Goal: Task Accomplishment & Management: Manage account settings

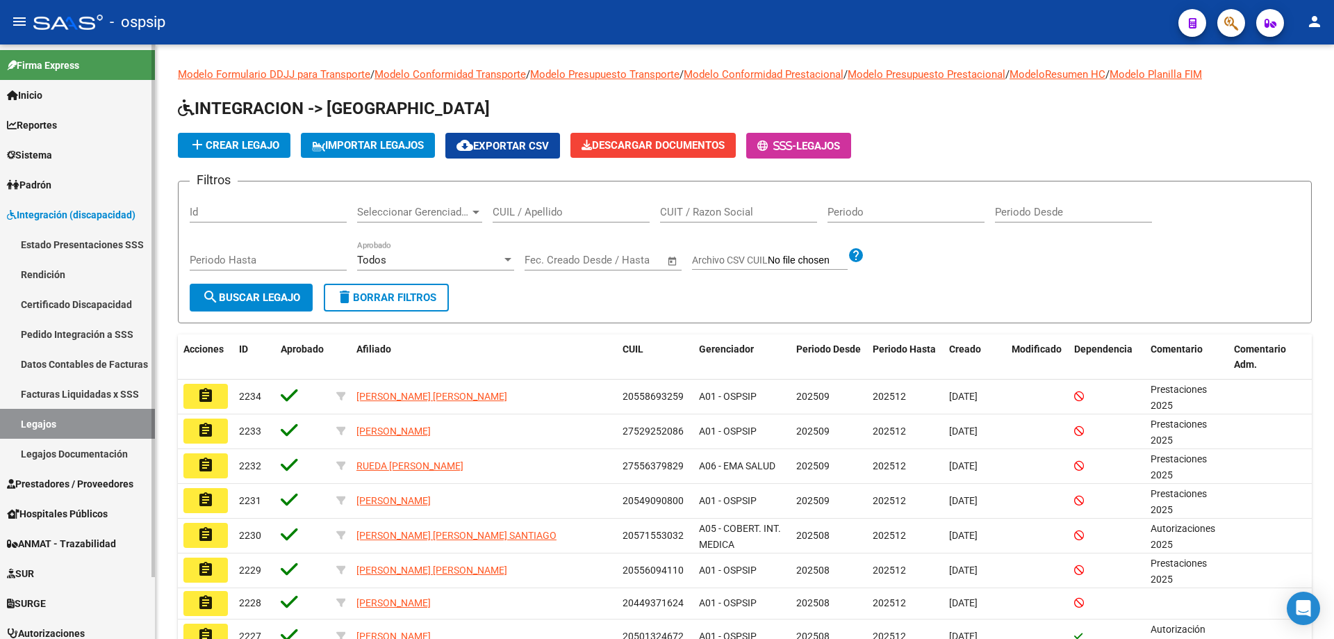
click at [44, 421] on link "Legajos" at bounding box center [77, 424] width 155 height 30
click at [35, 418] on link "Legajos" at bounding box center [77, 424] width 155 height 30
paste input "27479626249"
type input "27479626249"
click at [305, 298] on button "search Buscar Legajo" at bounding box center [251, 298] width 123 height 28
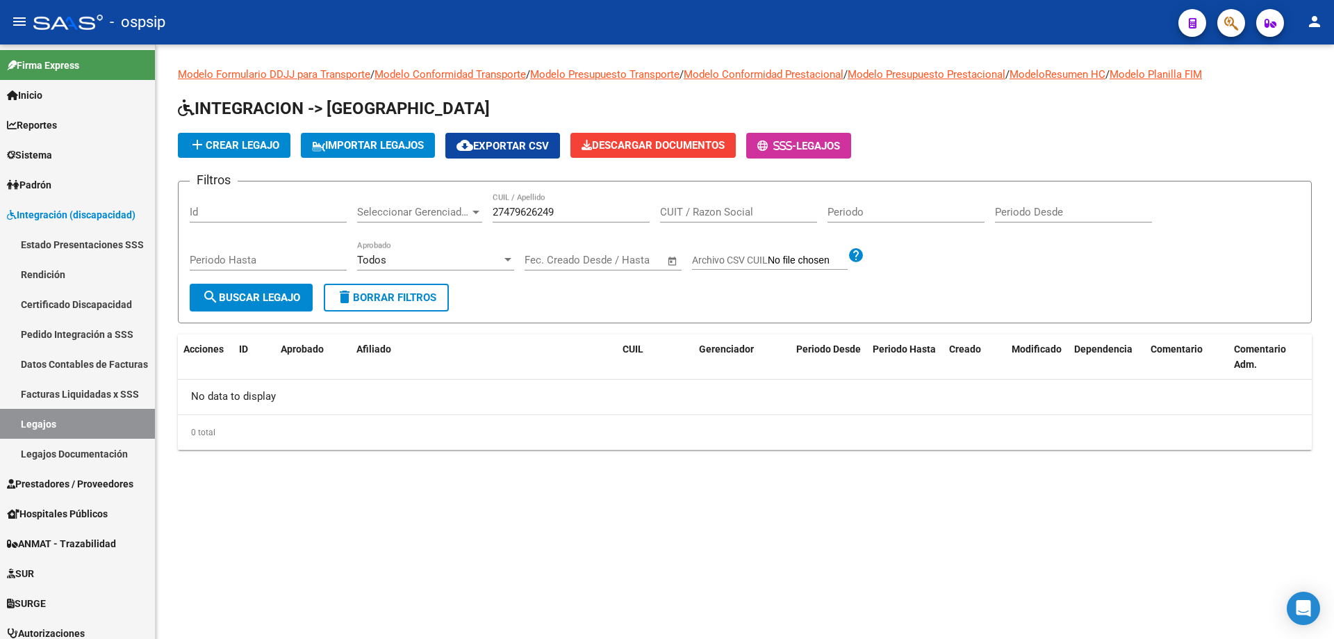
click at [220, 145] on span "add Crear Legajo" at bounding box center [234, 145] width 90 height 13
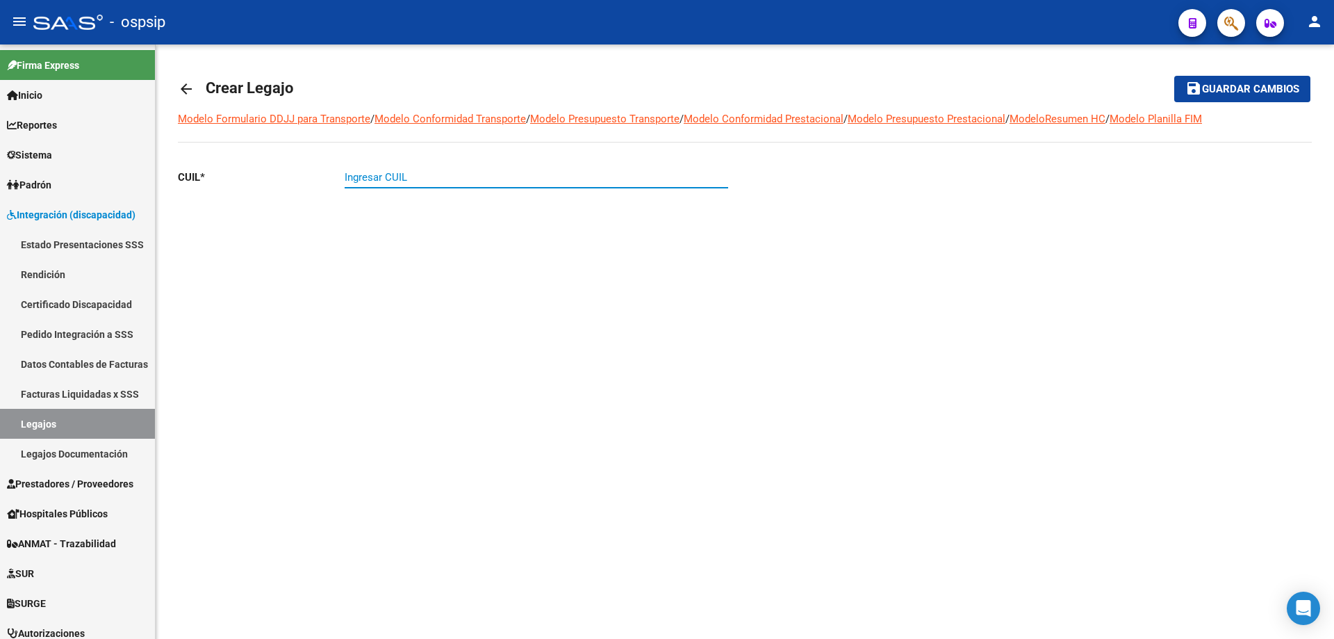
paste input "27-47962624-9"
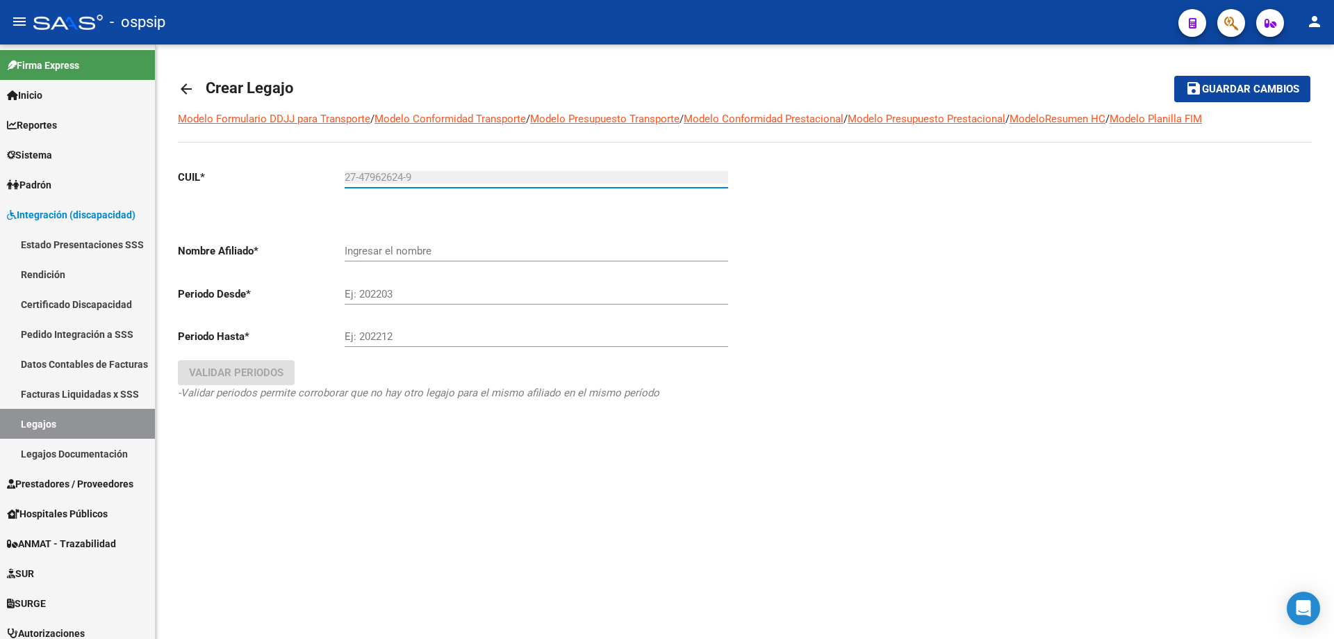
type input "27-47962624-9"
type input "[PERSON_NAME] [PERSON_NAME]"
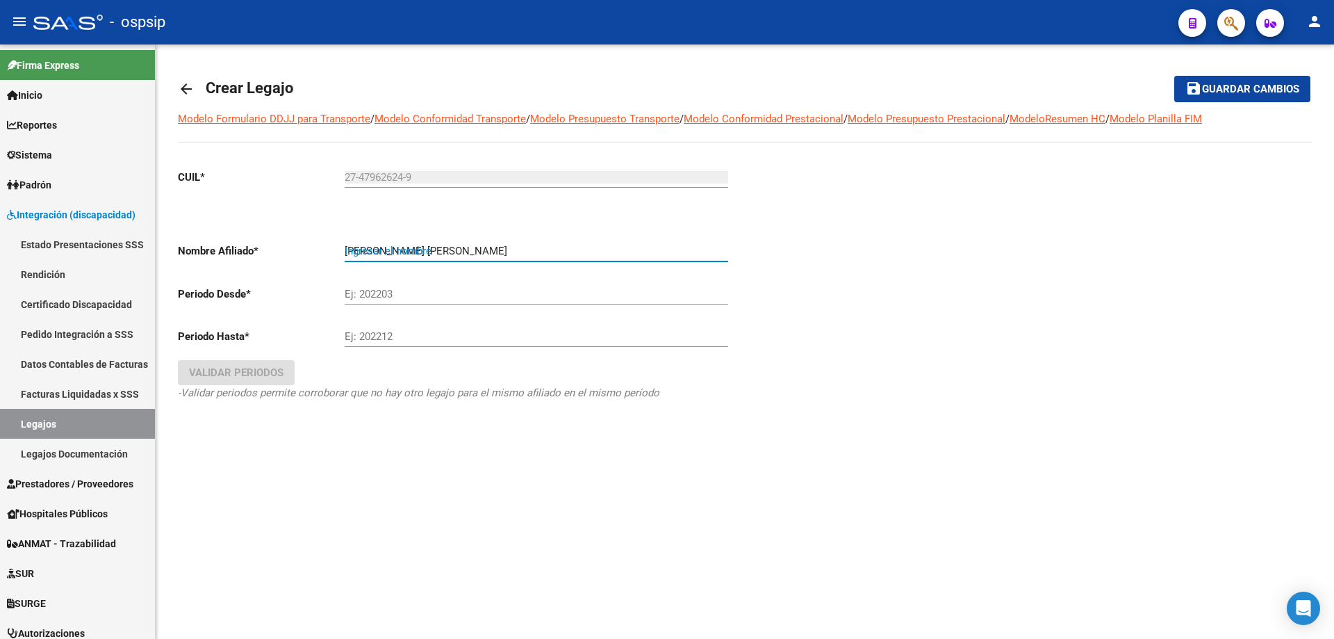
click at [411, 255] on input "[PERSON_NAME] [PERSON_NAME]" at bounding box center [537, 251] width 384 height 13
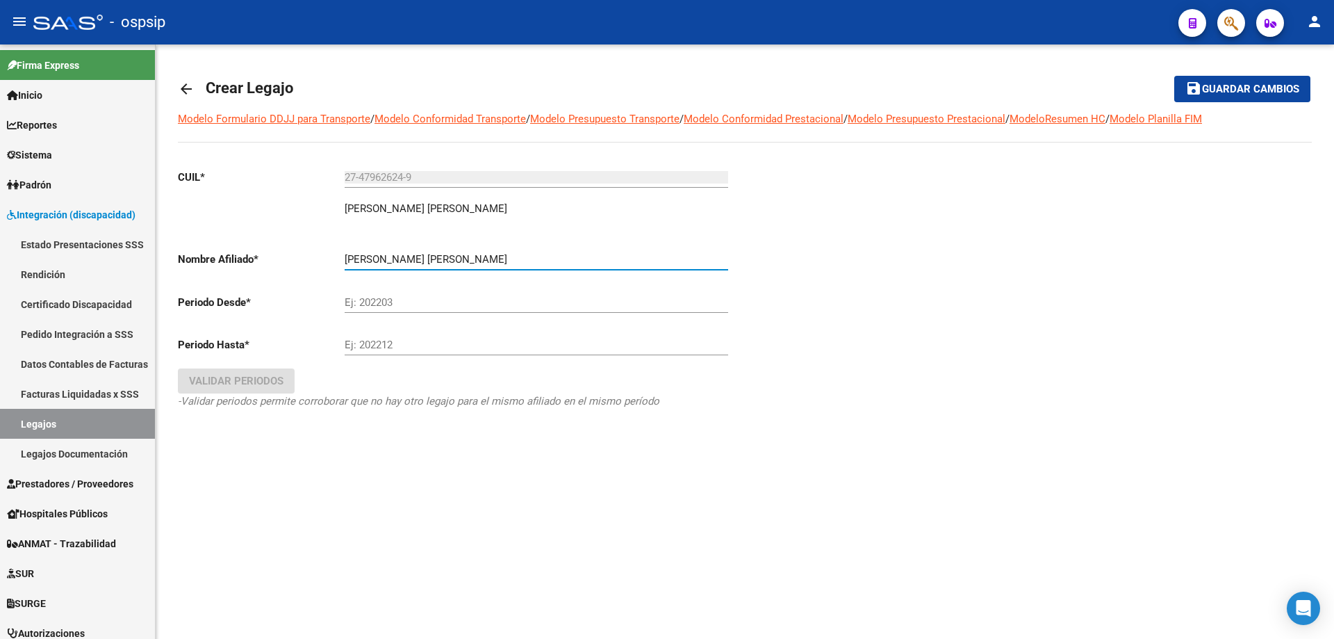
click at [448, 303] on input "Ej: 202203" at bounding box center [537, 302] width 384 height 13
type input "202510"
click at [449, 334] on div "Ej: 202212" at bounding box center [537, 340] width 384 height 30
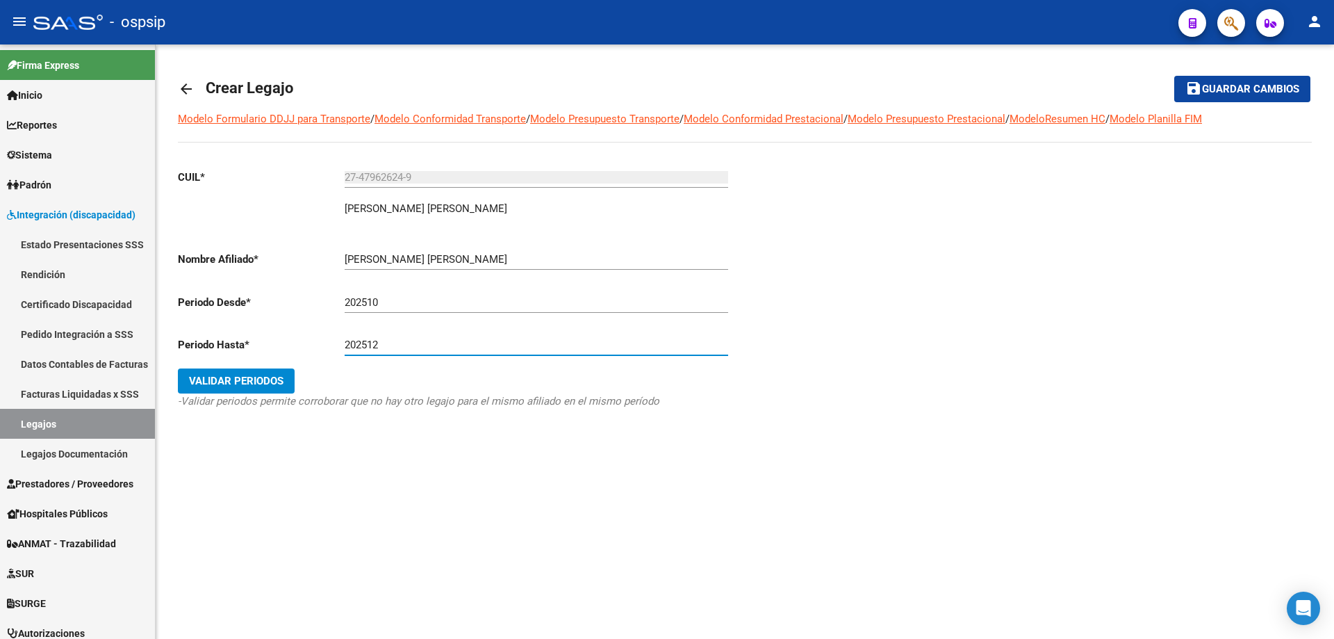
type input "202512"
click at [277, 383] on span "Validar Periodos" at bounding box center [236, 381] width 95 height 13
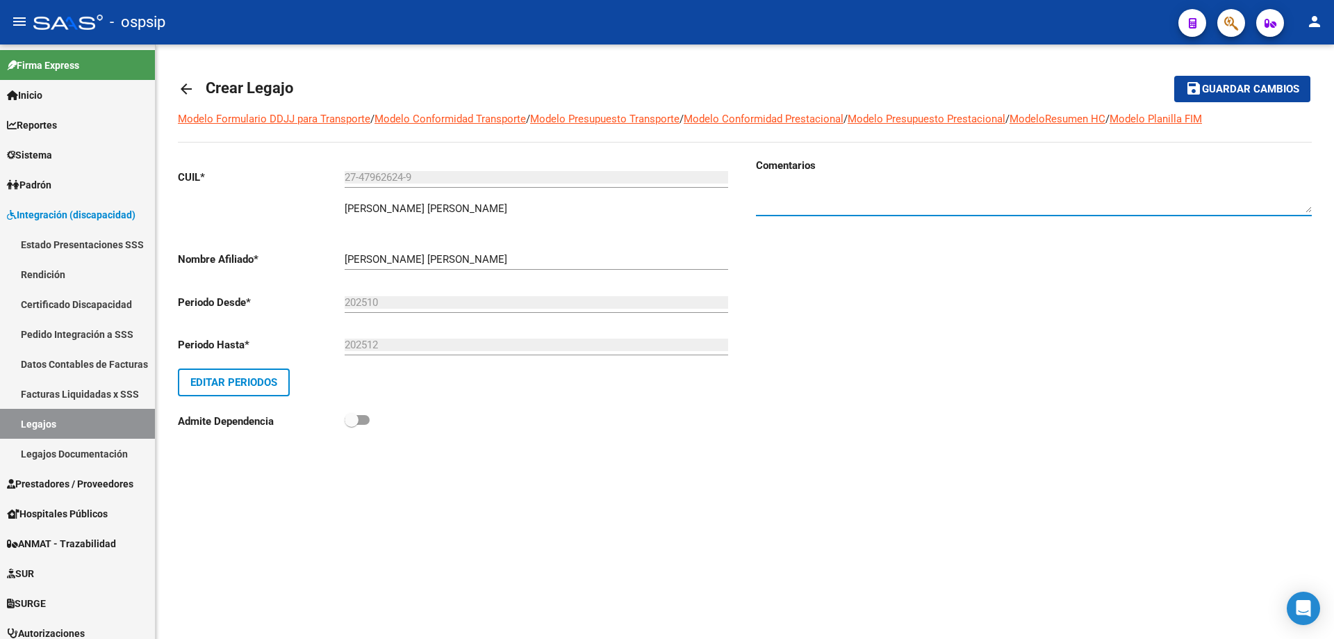
click at [858, 197] on textarea at bounding box center [1034, 199] width 556 height 28
type textarea "Prestaciones 2025"
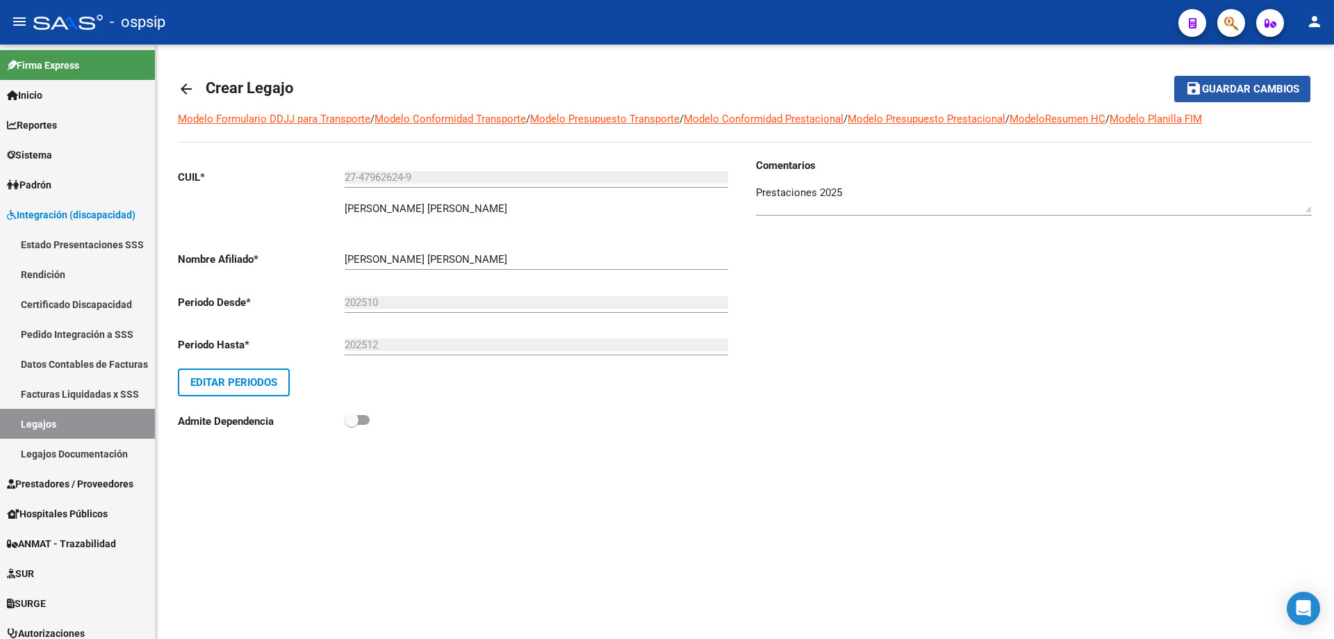
click at [1205, 89] on span "Guardar cambios" at bounding box center [1250, 89] width 97 height 13
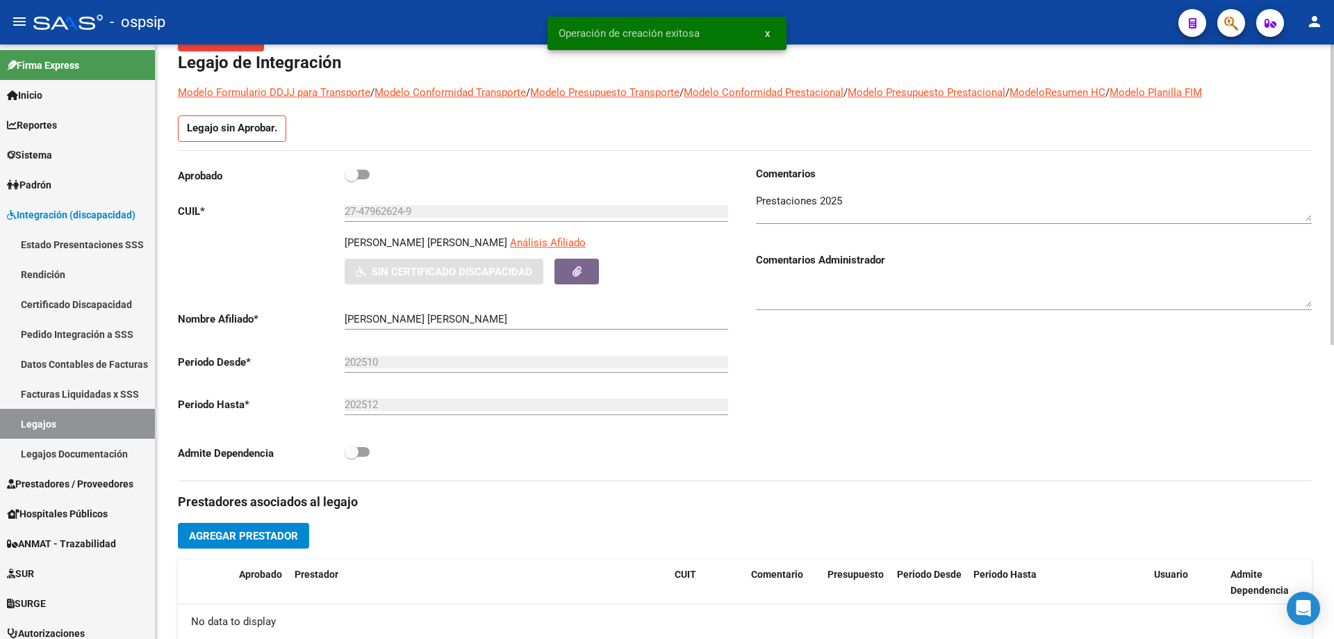
scroll to position [278, 0]
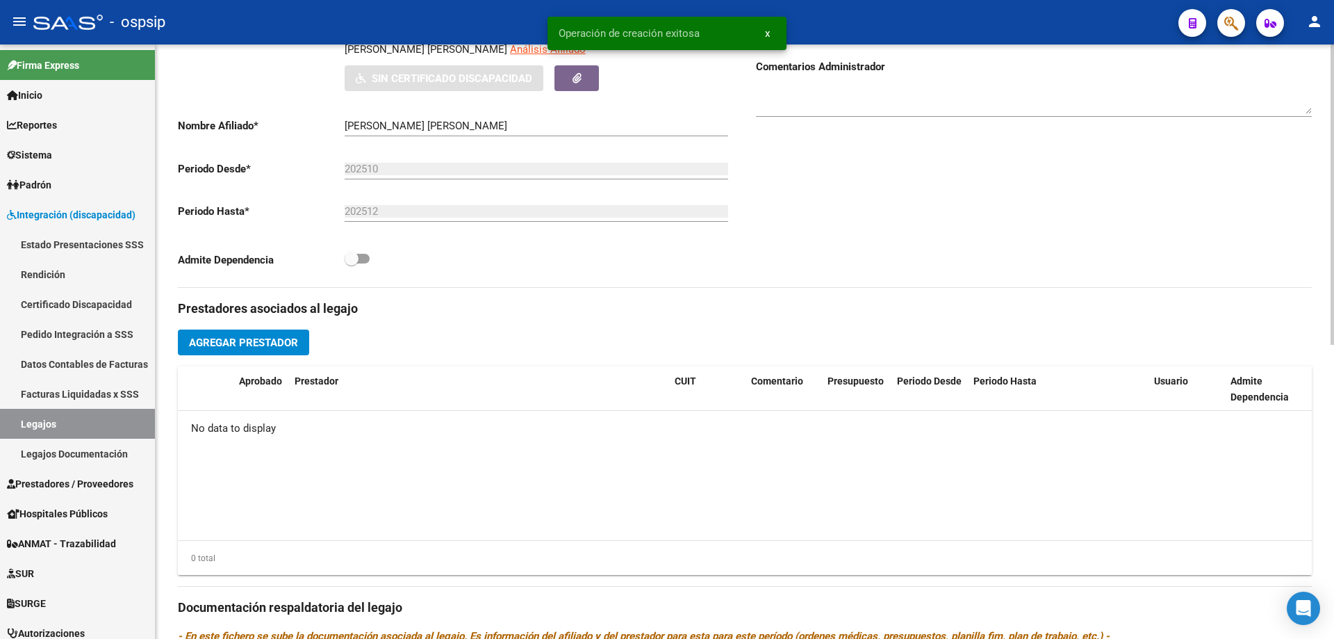
click at [233, 347] on span "Agregar Prestador" at bounding box center [243, 342] width 109 height 13
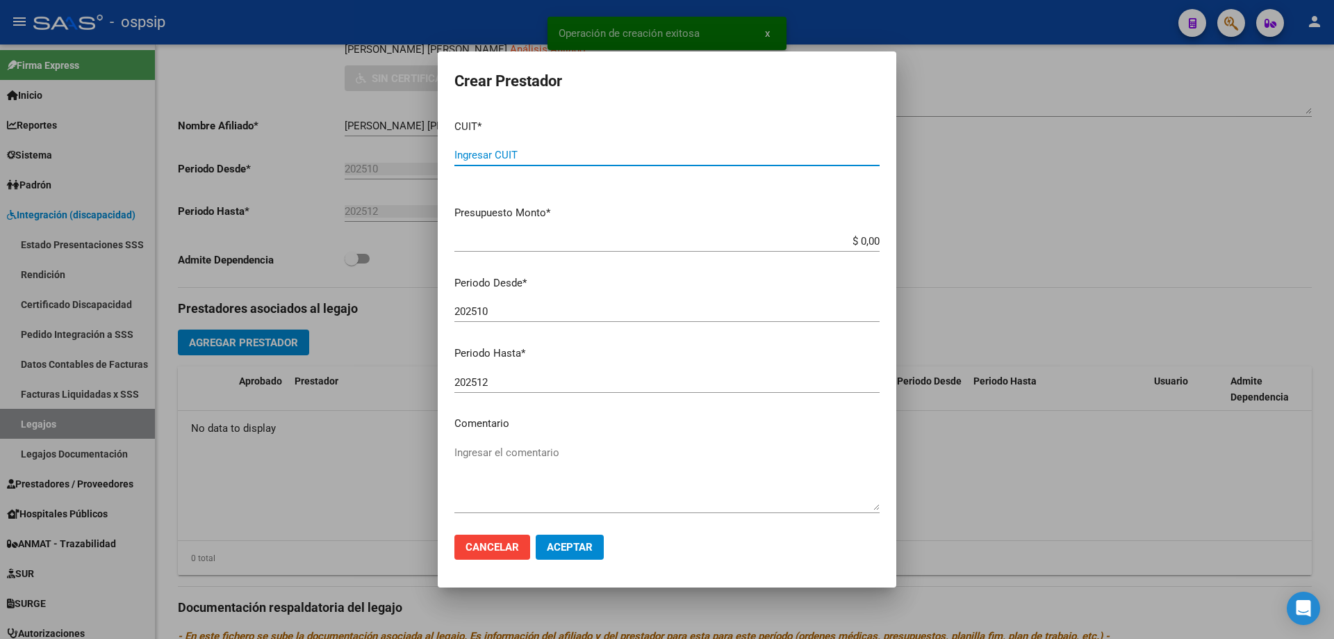
click at [562, 154] on input "Ingresar CUIT" at bounding box center [666, 155] width 425 height 13
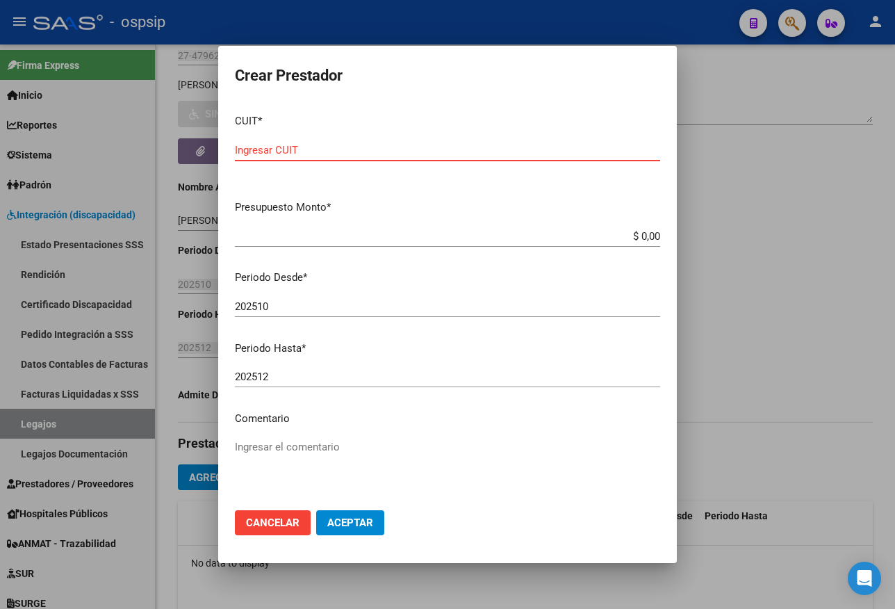
click at [429, 145] on input "Ingresar CUIT" at bounding box center [447, 150] width 425 height 13
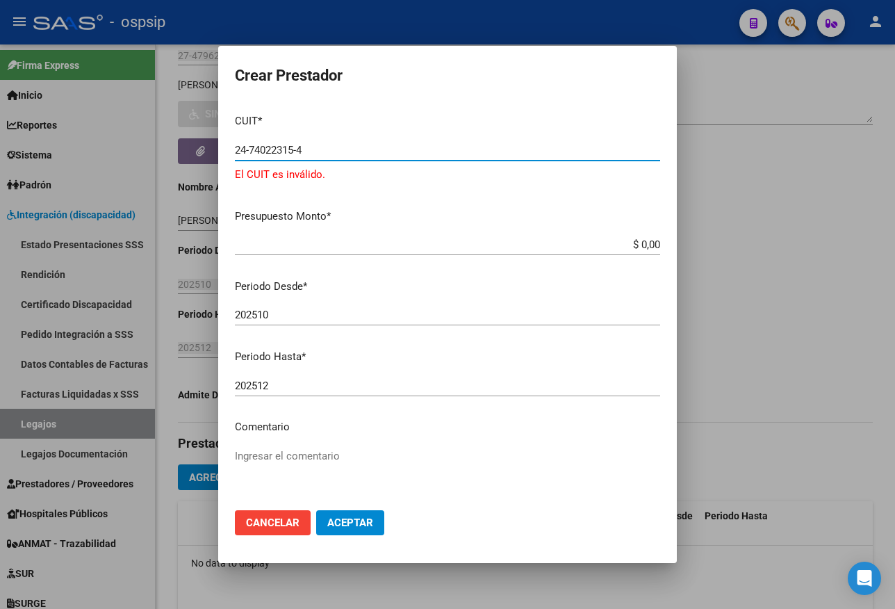
drag, startPoint x: 332, startPoint y: 155, endPoint x: 206, endPoint y: 154, distance: 126.5
click at [206, 154] on div "Crear Prestador CUIT * 24-74022315-4 Ingresar CUIT El CUIT es inválido. Presupu…" at bounding box center [447, 304] width 895 height 609
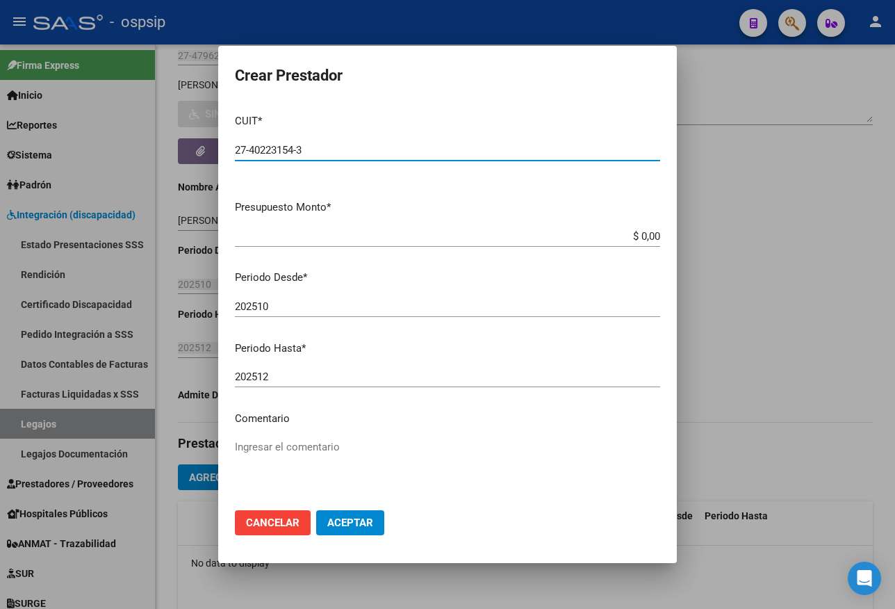
type input "27-40223154-3"
click at [650, 233] on app-form-text-field "Presupuesto Monto * $ 0,00 Ingresar el monto" at bounding box center [453, 220] width 436 height 43
click at [650, 235] on app-form-text-field "Presupuesto Monto * $ 0,00 Ingresar el monto" at bounding box center [453, 220] width 436 height 43
click at [649, 233] on input "$ 0,00" at bounding box center [447, 236] width 425 height 13
click at [723, 309] on div at bounding box center [447, 304] width 895 height 609
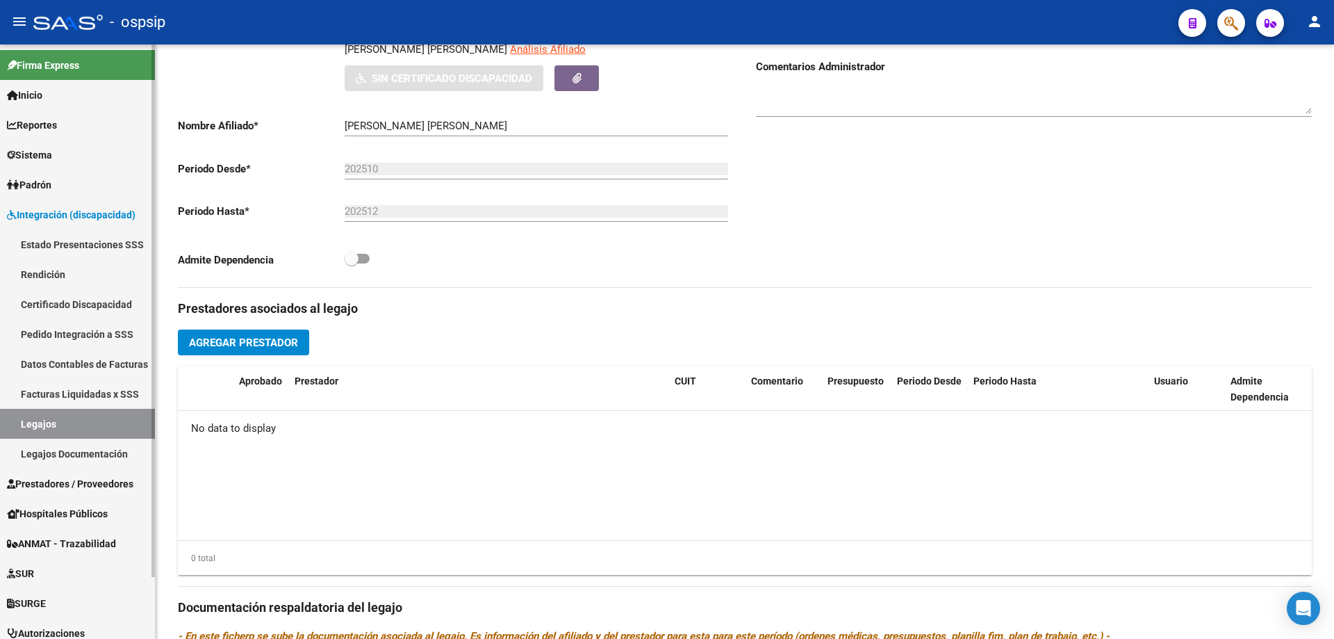
click at [74, 421] on link "Legajos" at bounding box center [77, 424] width 155 height 30
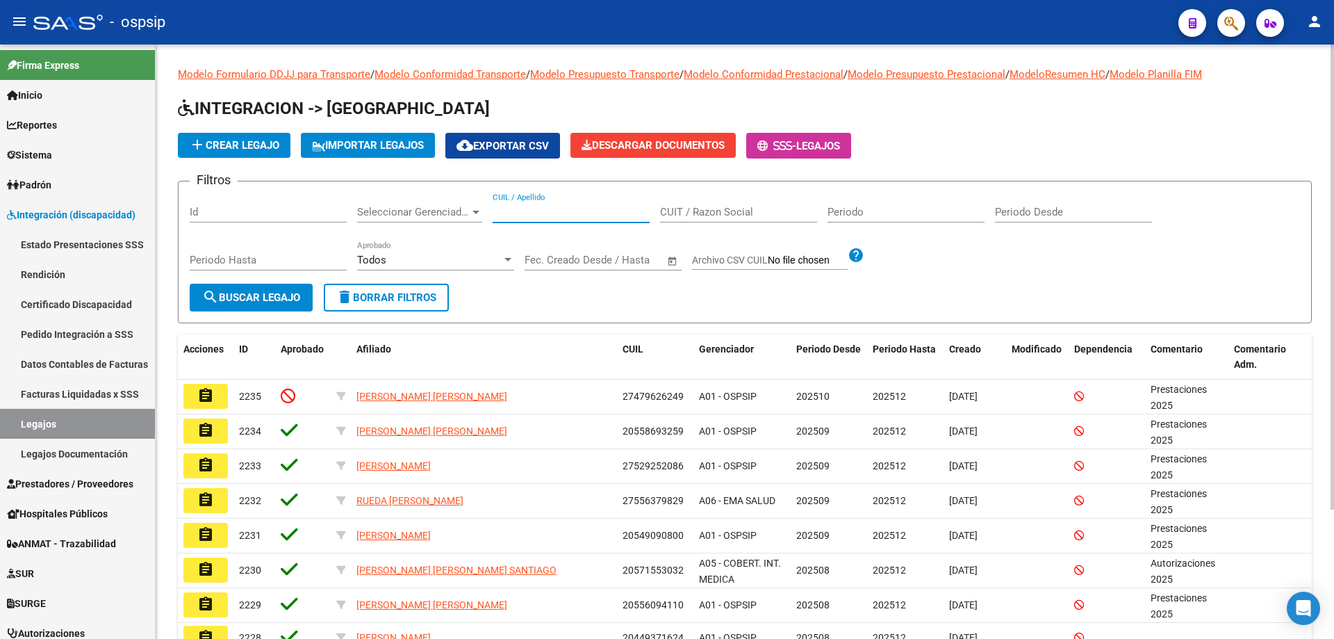
paste input "20544403142"
type input "20544403142"
click at [284, 295] on span "search Buscar Legajo" at bounding box center [251, 297] width 98 height 13
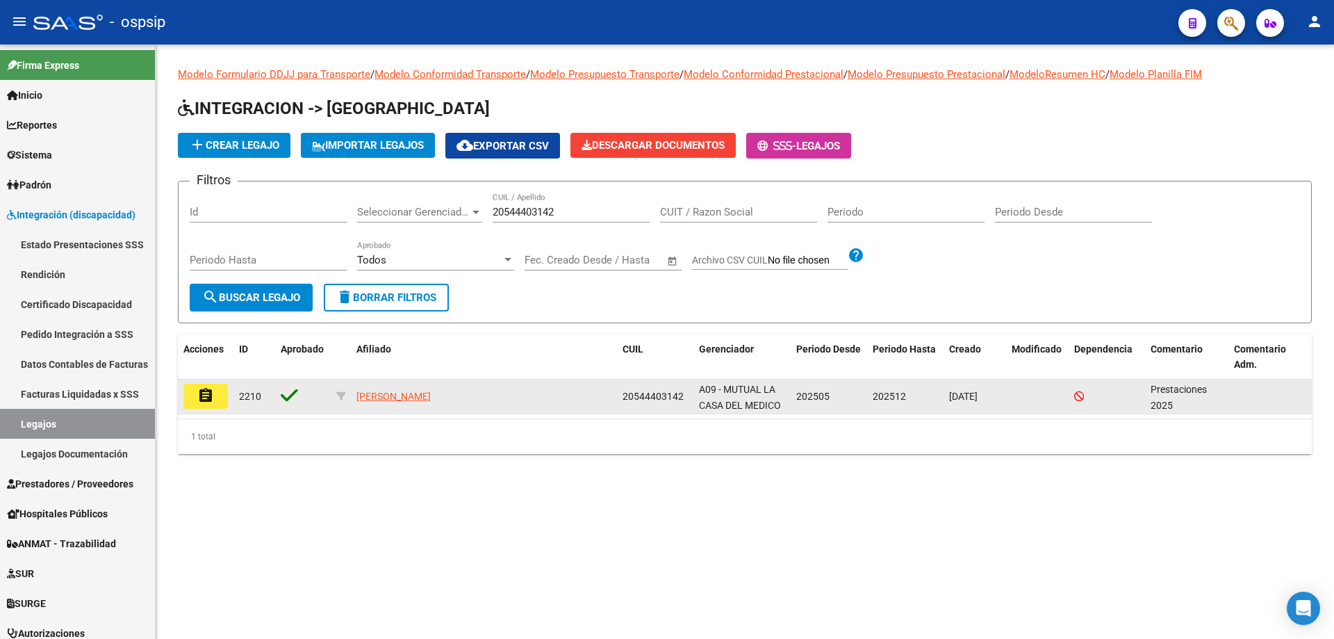
click at [207, 398] on mat-icon "assignment" at bounding box center [205, 395] width 17 height 17
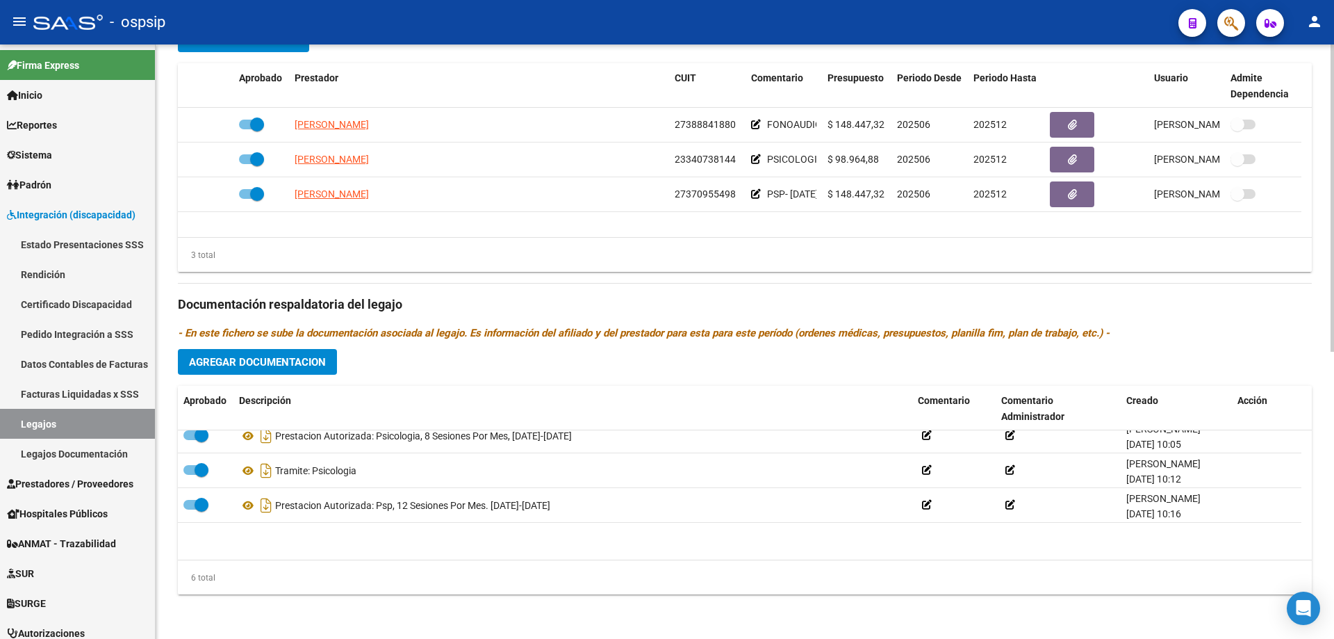
scroll to position [83, 0]
click at [97, 424] on link "Legajos" at bounding box center [77, 424] width 155 height 30
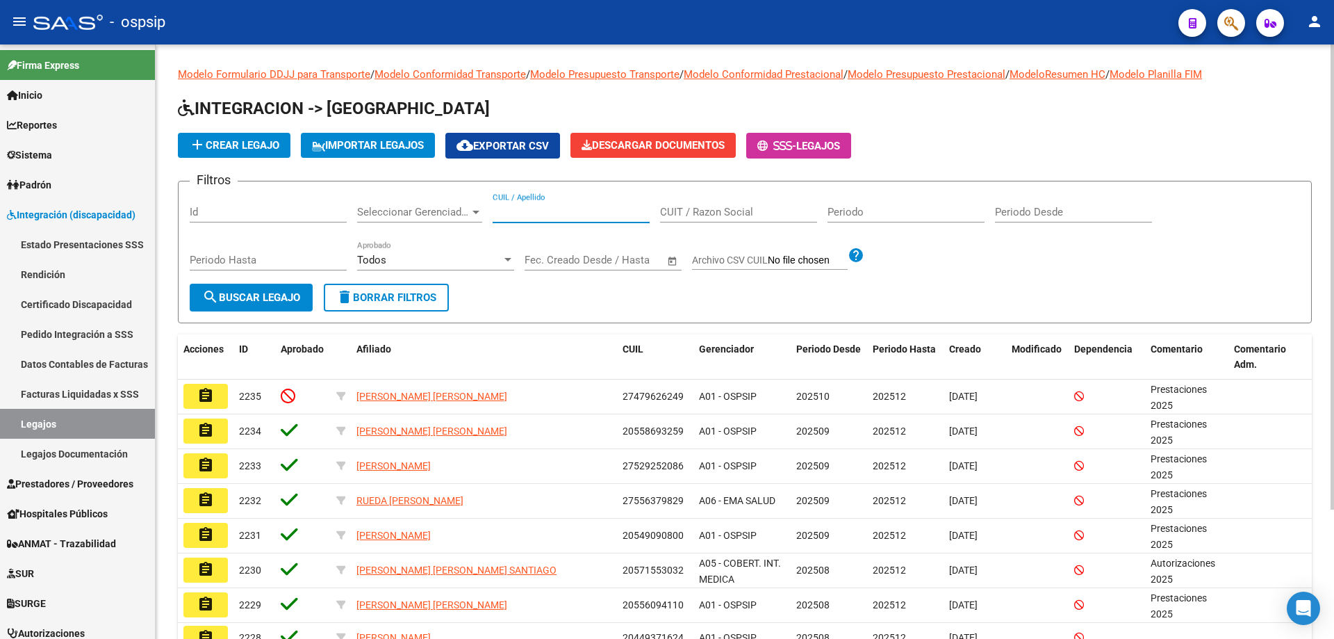
paste input "20389263614"
type input "20389263614"
click at [249, 304] on button "search Buscar Legajo" at bounding box center [251, 298] width 123 height 28
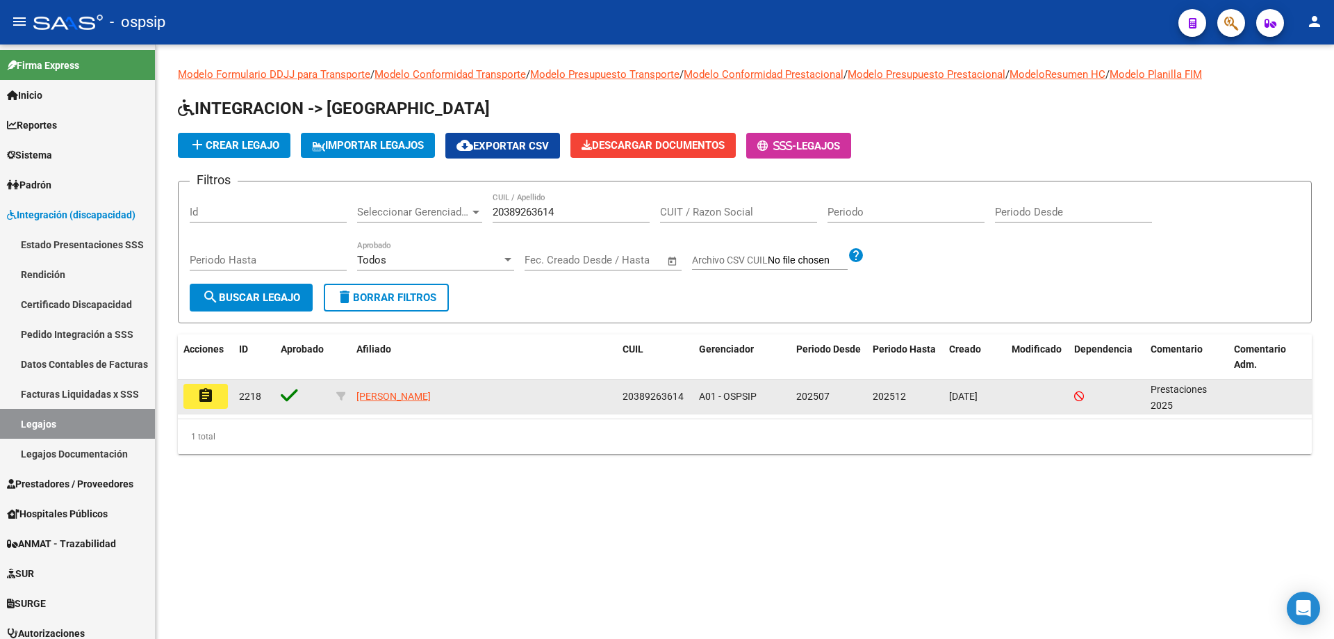
click at [204, 402] on mat-icon "assignment" at bounding box center [205, 395] width 17 height 17
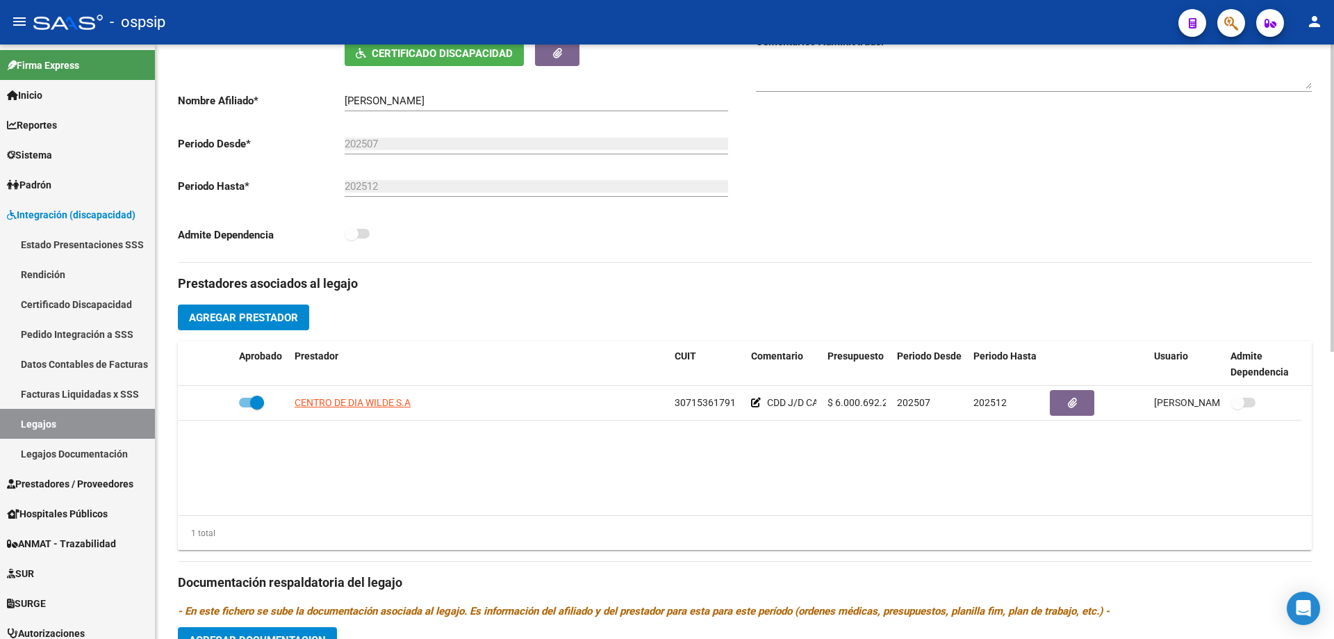
scroll to position [139, 0]
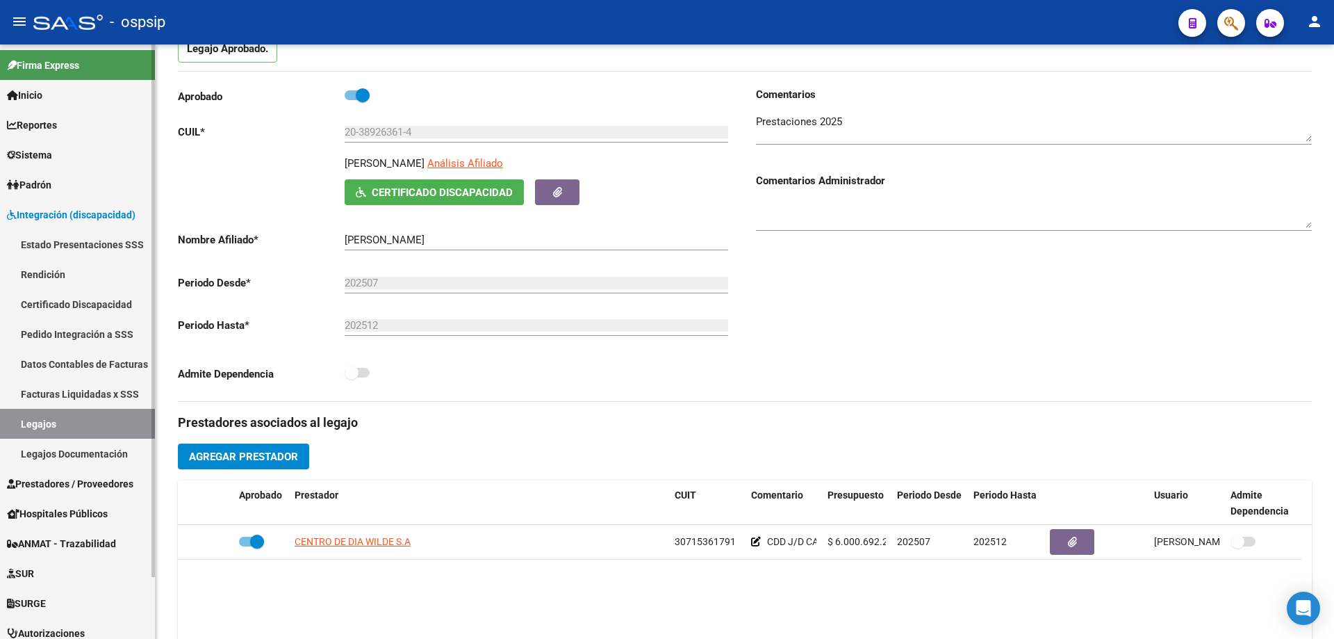
click at [97, 418] on link "Legajos" at bounding box center [77, 424] width 155 height 30
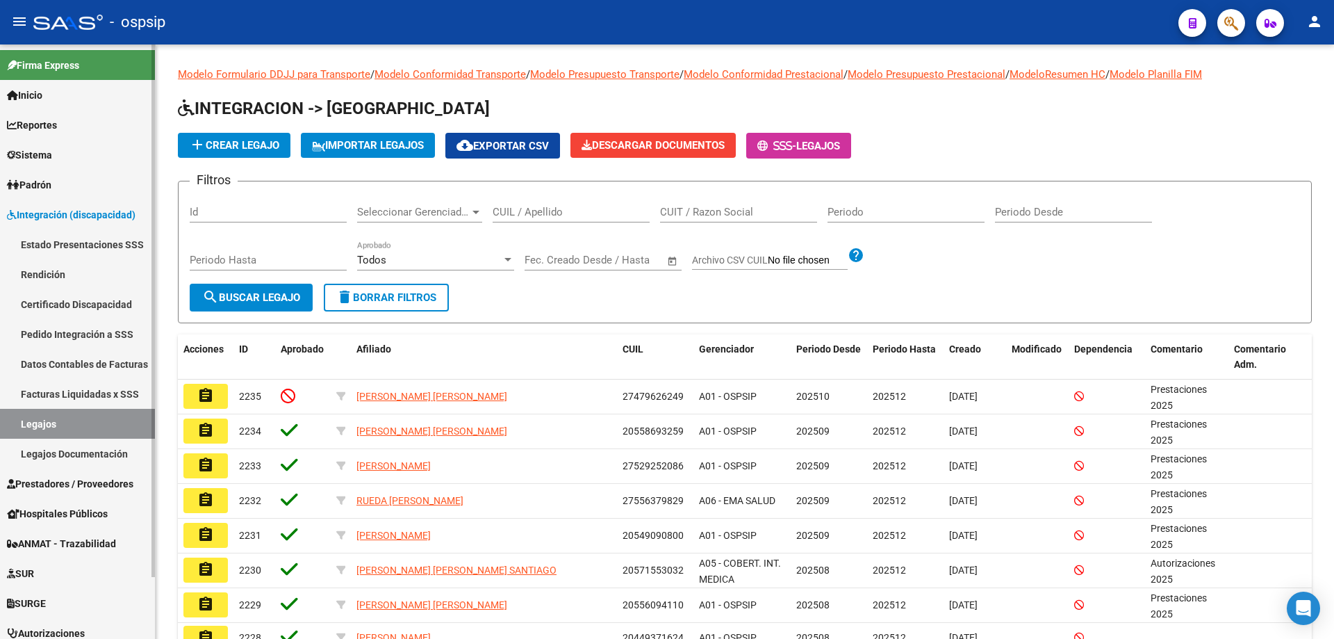
click at [55, 421] on link "Legajos" at bounding box center [77, 424] width 155 height 30
paste input "27530816643"
type input "27530816643"
click at [239, 307] on button "search Buscar Legajo" at bounding box center [251, 298] width 123 height 28
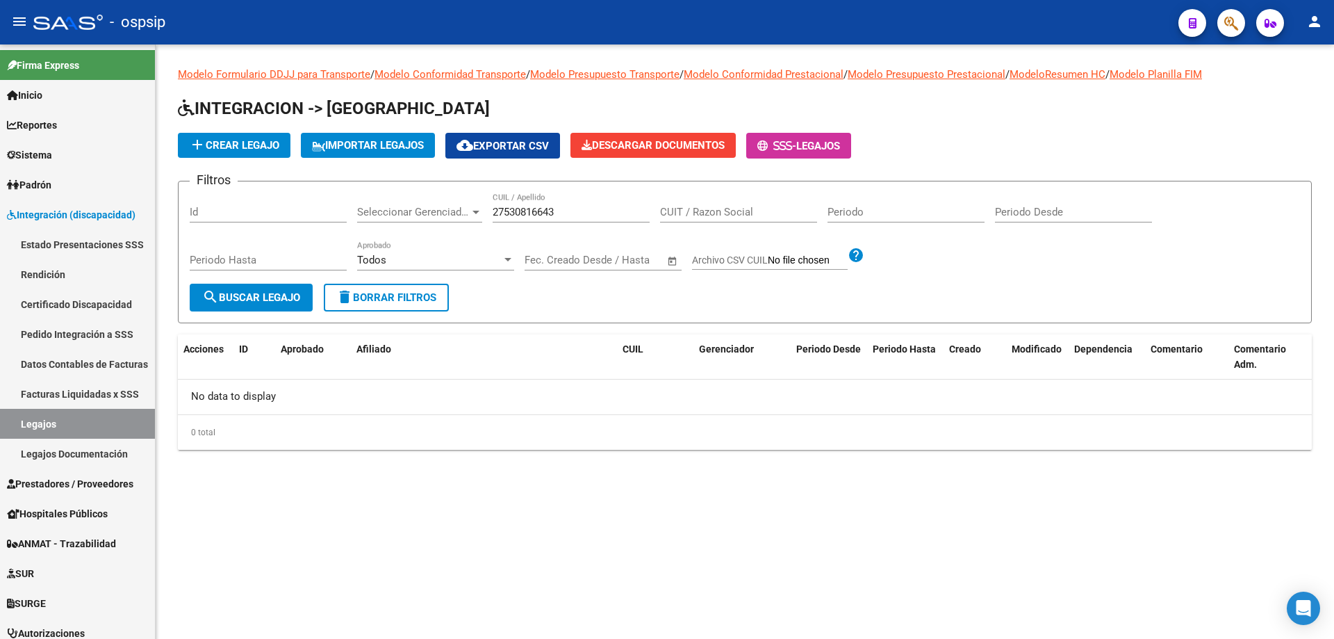
click at [213, 148] on span "add Crear Legajo" at bounding box center [234, 145] width 90 height 13
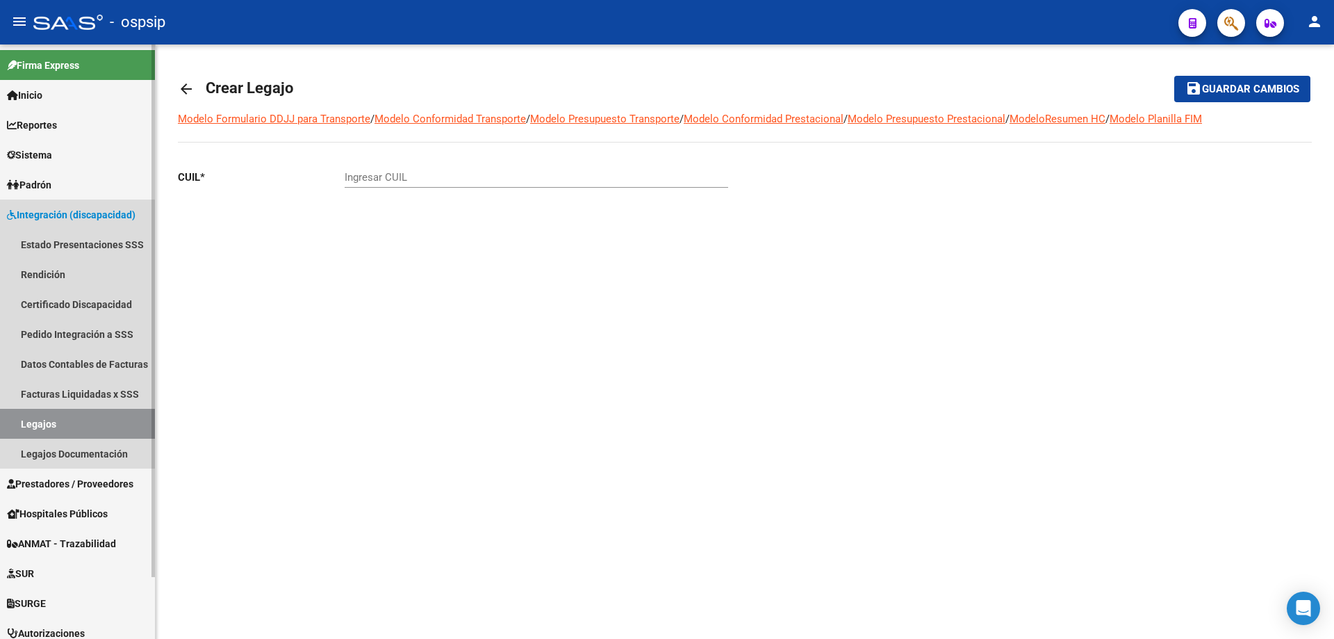
click at [50, 418] on link "Legajos" at bounding box center [77, 424] width 155 height 30
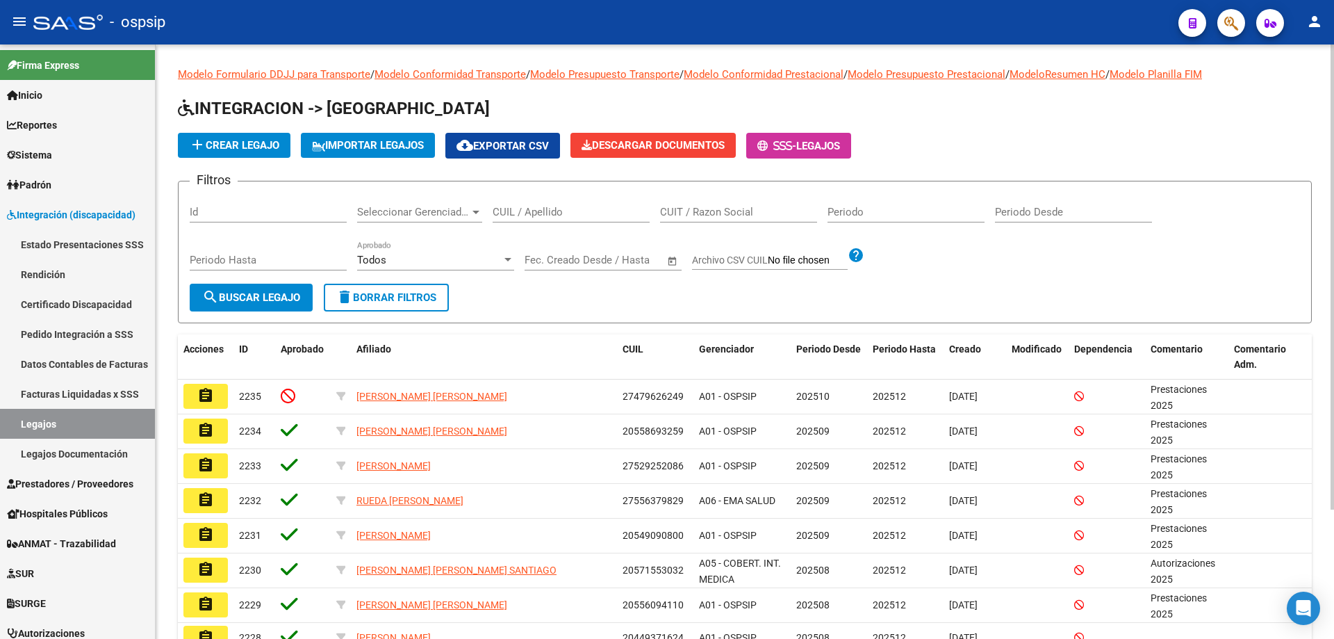
click at [500, 203] on div "CUIL / Apellido" at bounding box center [571, 207] width 157 height 30
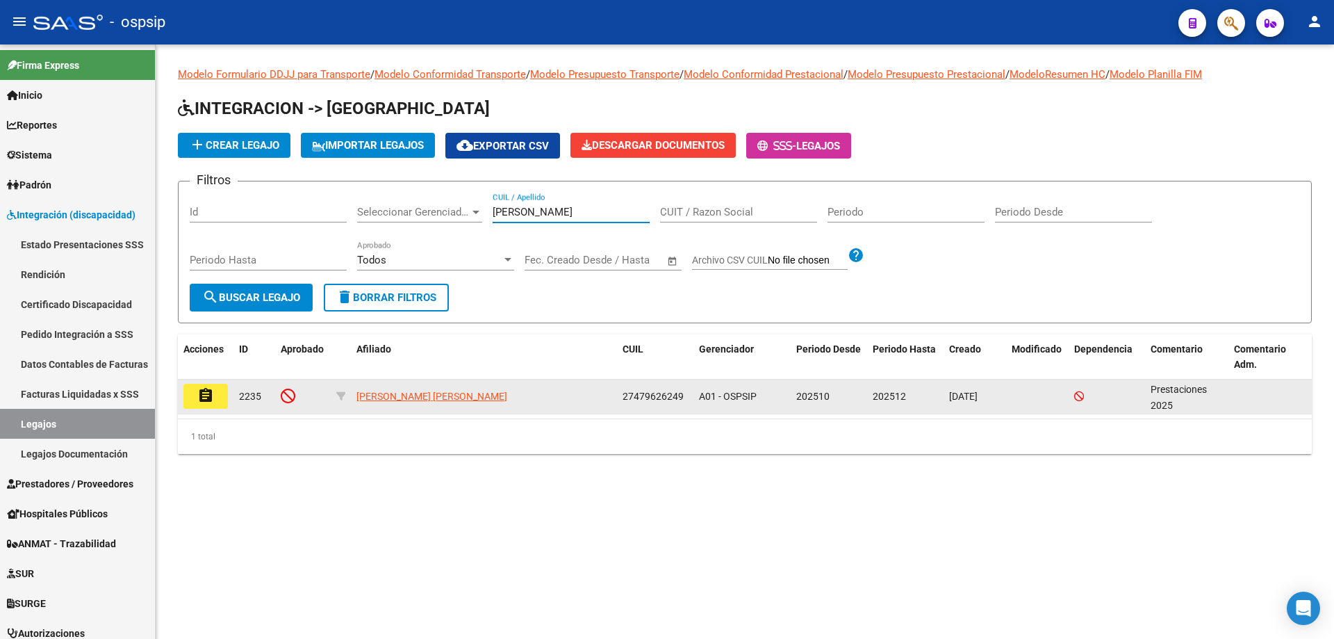
type input "[PERSON_NAME]"
click at [199, 407] on button "assignment" at bounding box center [205, 396] width 44 height 25
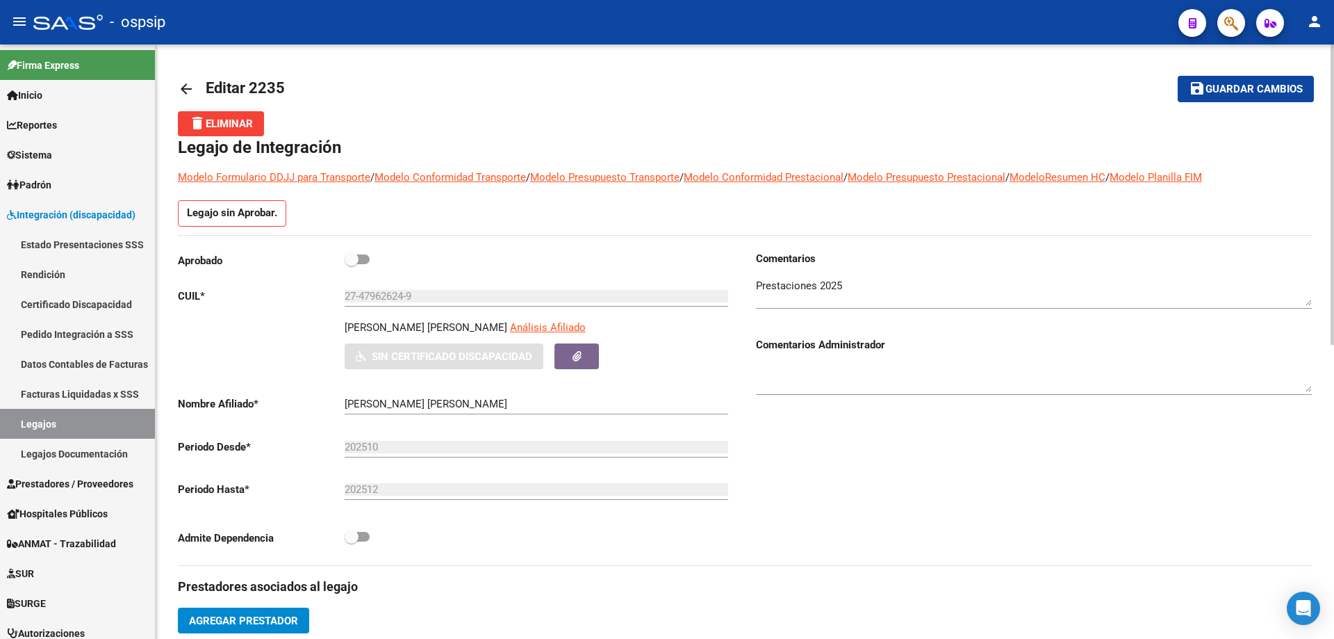
click at [370, 259] on div "Aprobado" at bounding box center [456, 264] width 556 height 26
click at [367, 259] on span at bounding box center [357, 259] width 25 height 10
click at [352, 264] on input "checkbox" at bounding box center [351, 264] width 1 height 1
checkbox input "true"
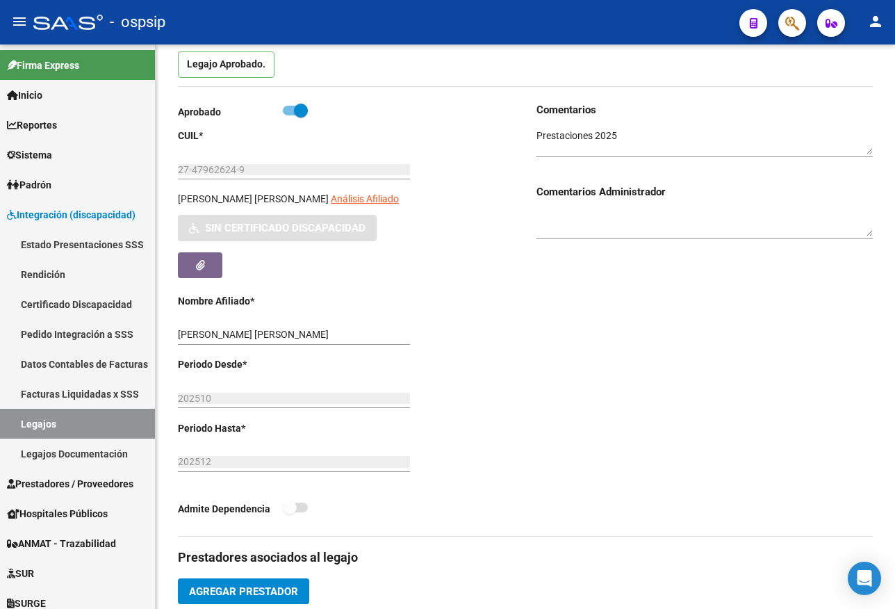
scroll to position [154, 0]
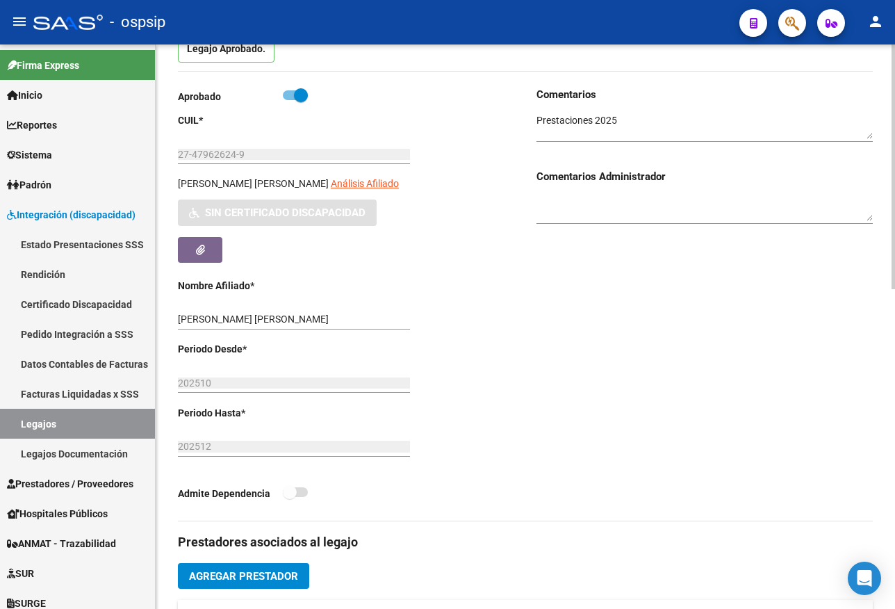
click at [605, 362] on div "Comentarios Comentarios Administrador" at bounding box center [698, 304] width 347 height 434
drag, startPoint x: 514, startPoint y: 341, endPoint x: 538, endPoint y: 354, distance: 27.7
click at [518, 343] on div "Aprobado CUIL * 27-47962624-9 Ingresar [PERSON_NAME] [PERSON_NAME] Análisis Afi…" at bounding box center [351, 304] width 347 height 434
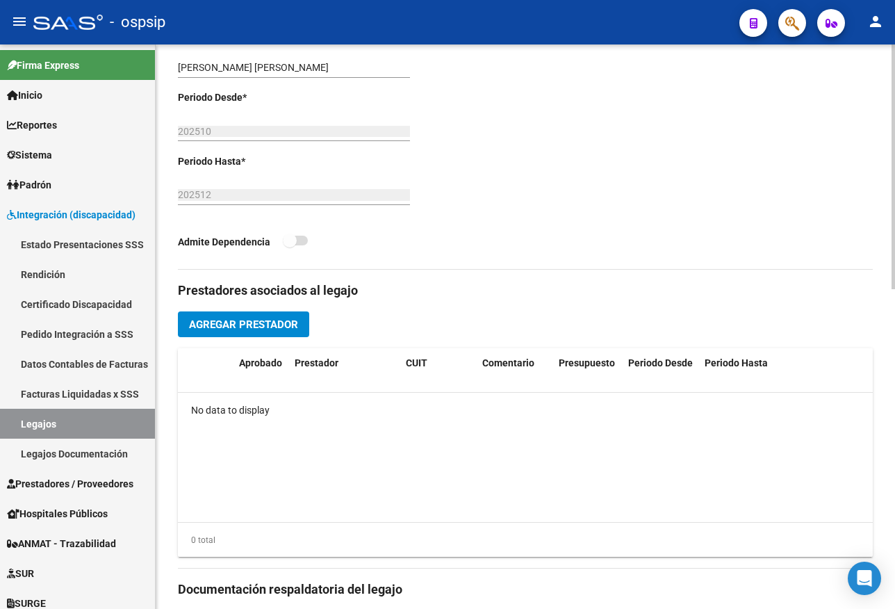
scroll to position [571, 0]
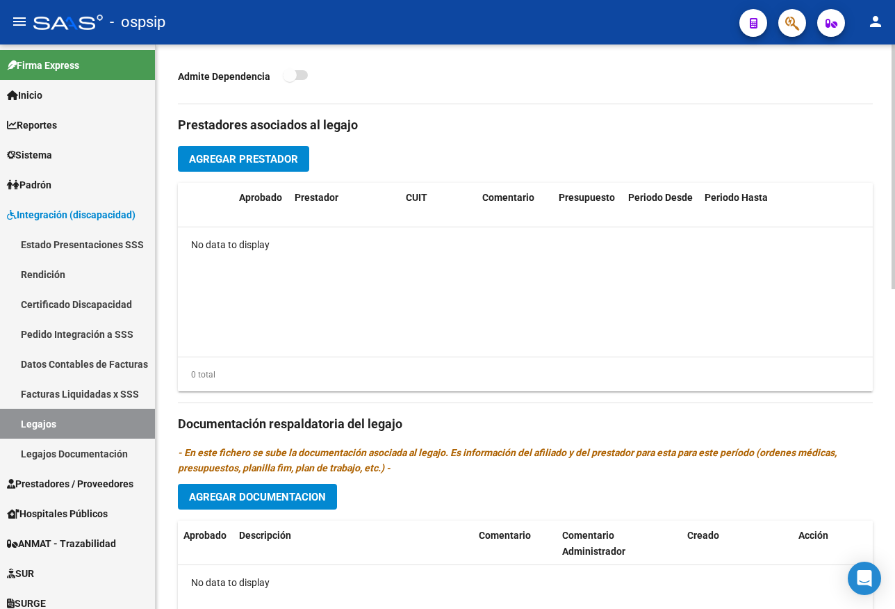
click at [281, 161] on span "Agregar Prestador" at bounding box center [243, 159] width 109 height 13
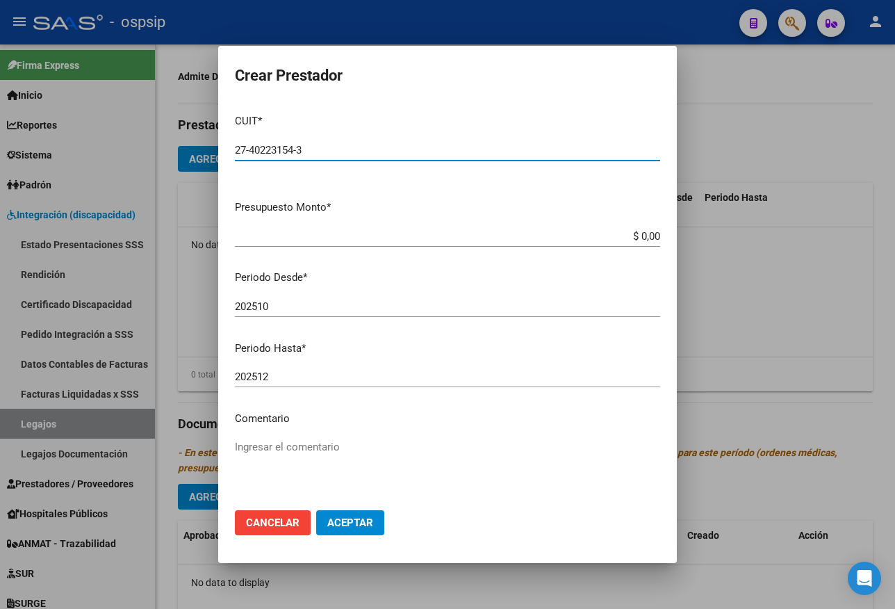
type input "27-40223154-3"
click at [649, 234] on input "$ 0,00" at bounding box center [447, 236] width 425 height 13
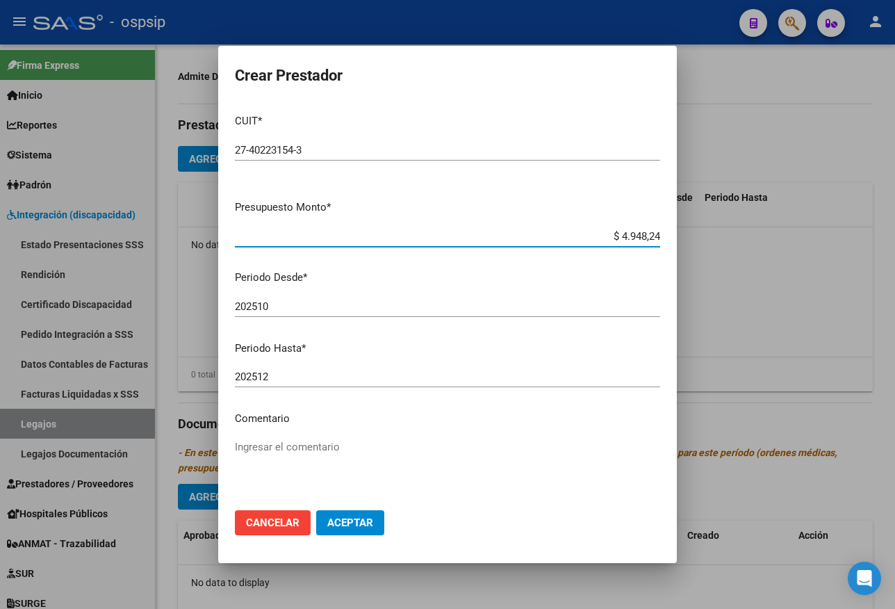
type input "$ 49.482,44"
click at [270, 459] on textarea "Ingresar el comentario" at bounding box center [447, 471] width 425 height 65
type textarea "p"
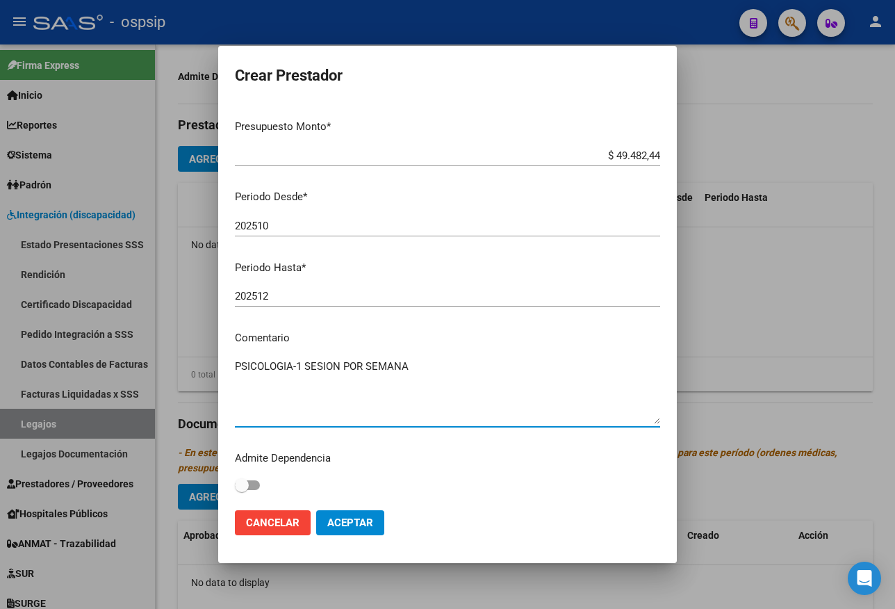
click at [299, 366] on textarea "PSICOLOGIA-1 SESION POR SEMANA" at bounding box center [447, 391] width 425 height 65
type textarea "PSICOLOGIA 1 SESION POR SEMANA"
click at [352, 517] on span "Aceptar" at bounding box center [350, 522] width 46 height 13
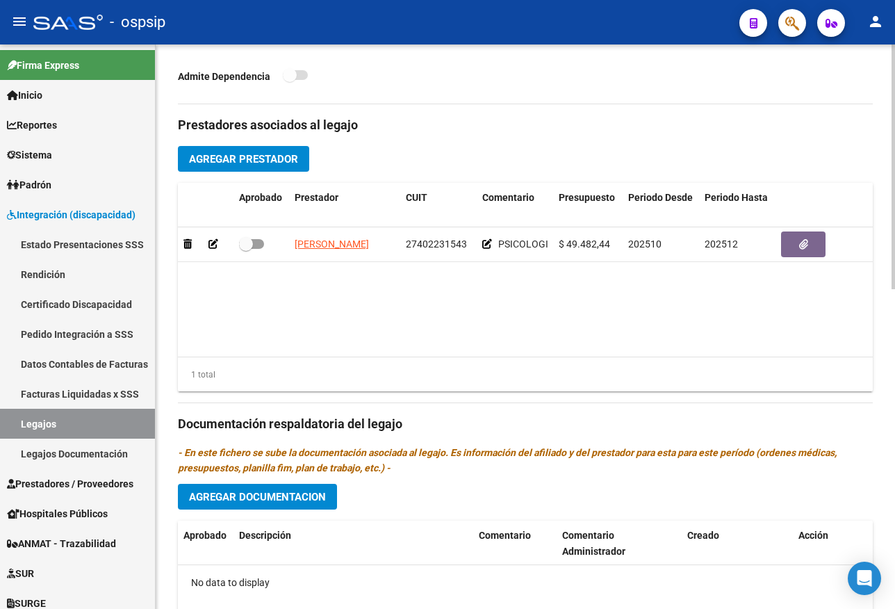
click at [597, 342] on datatable-body "[PERSON_NAME] 27402231543 PSICOLOGIA 1 SESION POR SEMANA $ 49.482,44 202510 202…" at bounding box center [525, 291] width 695 height 129
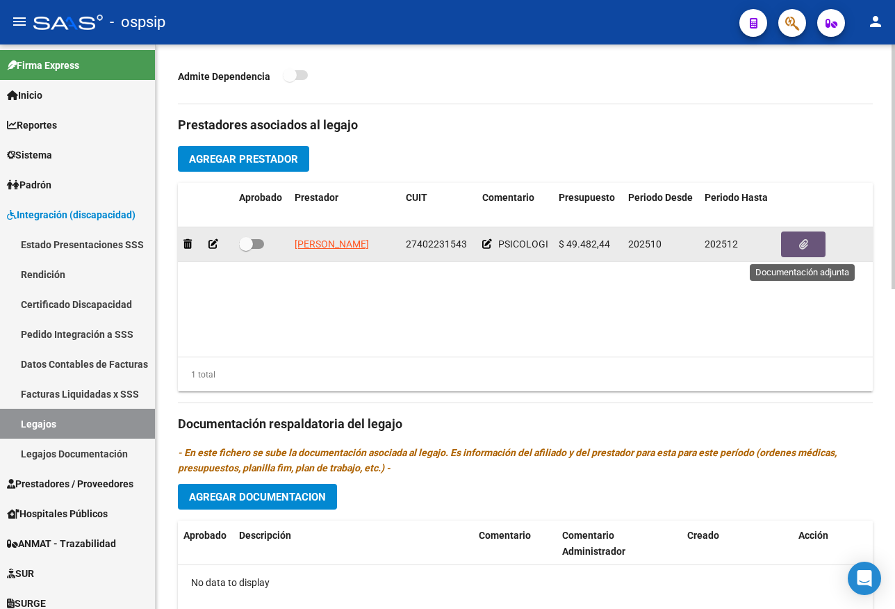
click at [802, 251] on span "button" at bounding box center [803, 244] width 9 height 13
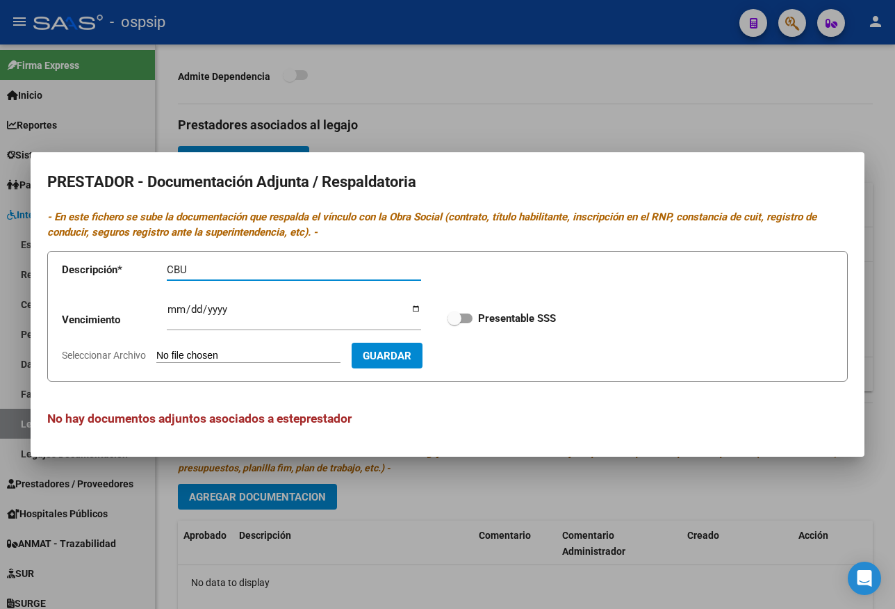
type input "CBU"
click at [239, 353] on input "Seleccionar Archivo" at bounding box center [248, 356] width 184 height 13
type input "C:\fakepath\CBU-PSICO.pdf"
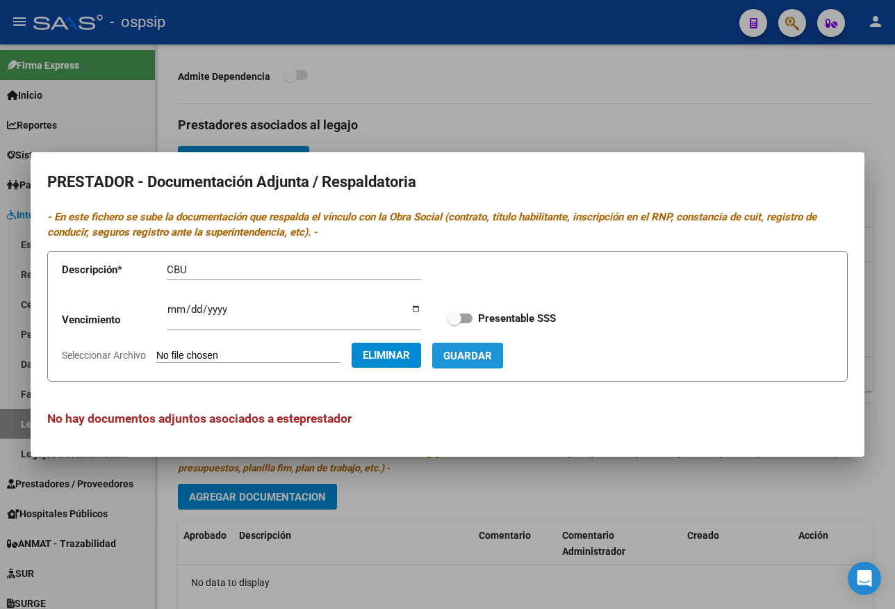
click at [492, 354] on span "Guardar" at bounding box center [467, 356] width 49 height 13
checkbox input "true"
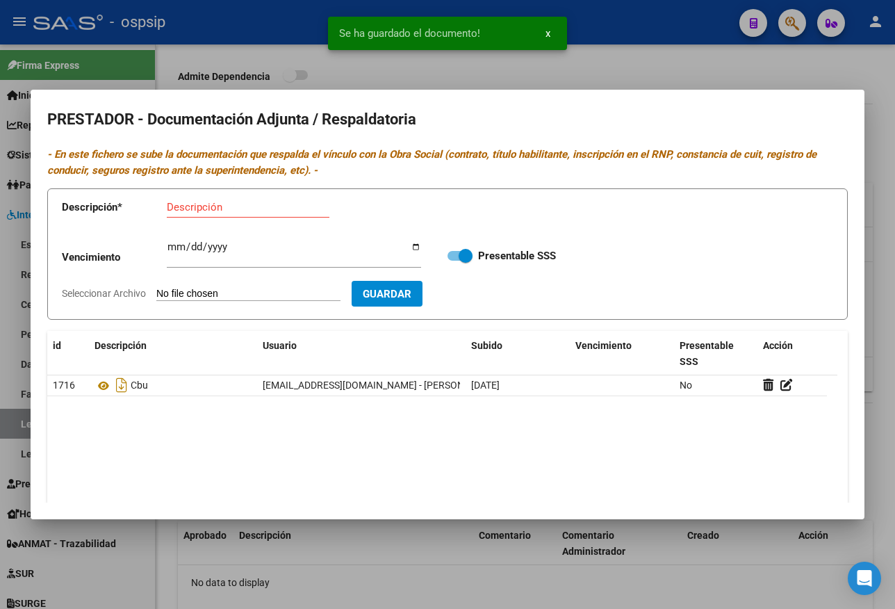
click at [448, 547] on div at bounding box center [447, 304] width 895 height 609
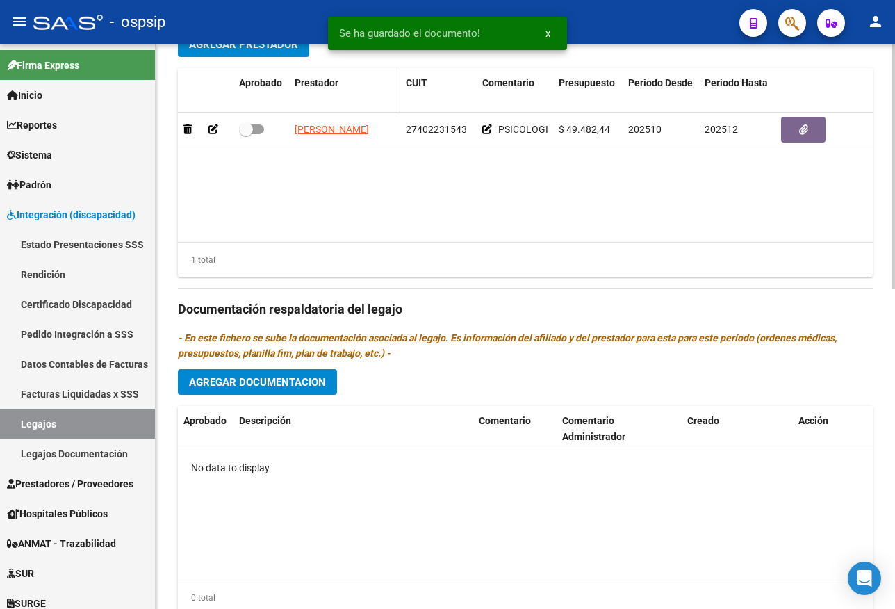
scroll to position [598, 0]
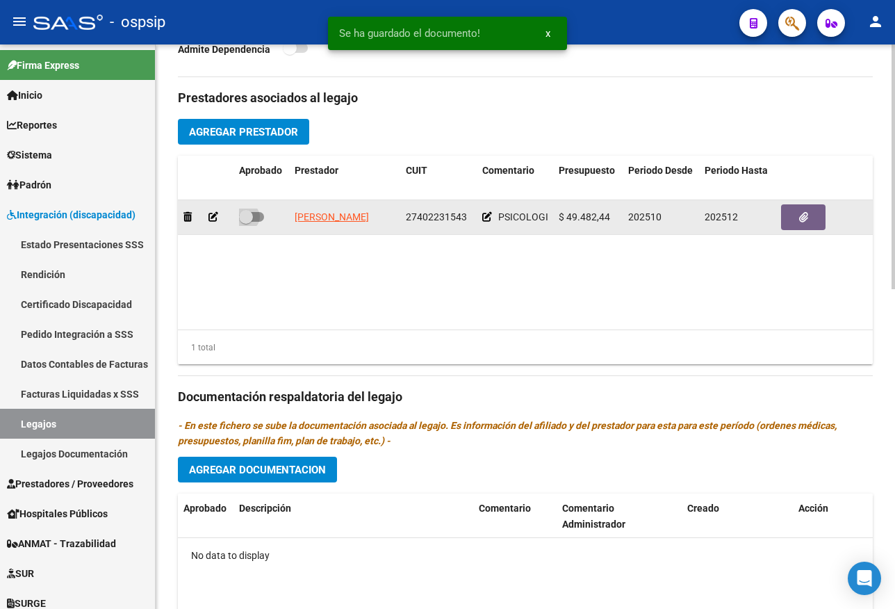
click at [259, 218] on span at bounding box center [251, 217] width 25 height 10
click at [246, 222] on input "checkbox" at bounding box center [245, 222] width 1 height 1
checkbox input "true"
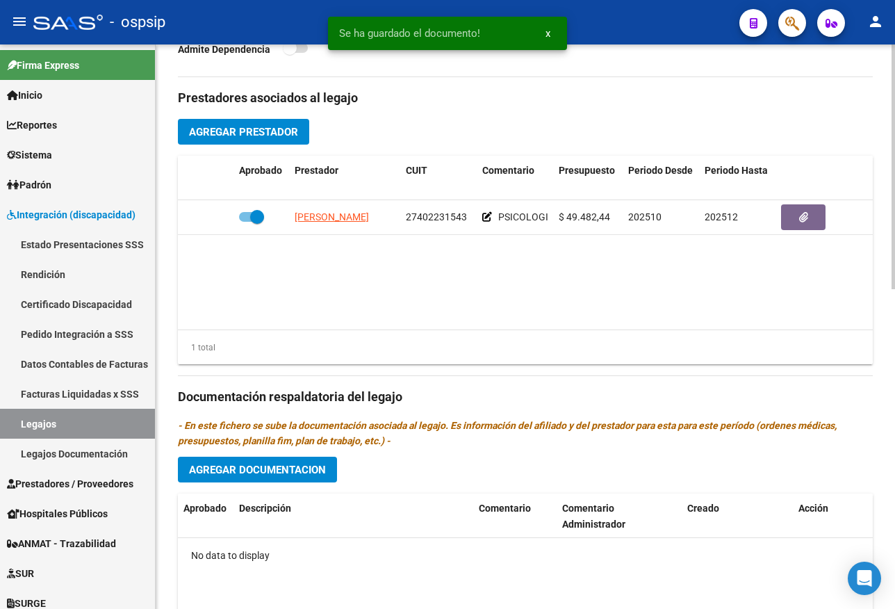
click at [283, 468] on span "Agregar Documentacion" at bounding box center [257, 469] width 137 height 13
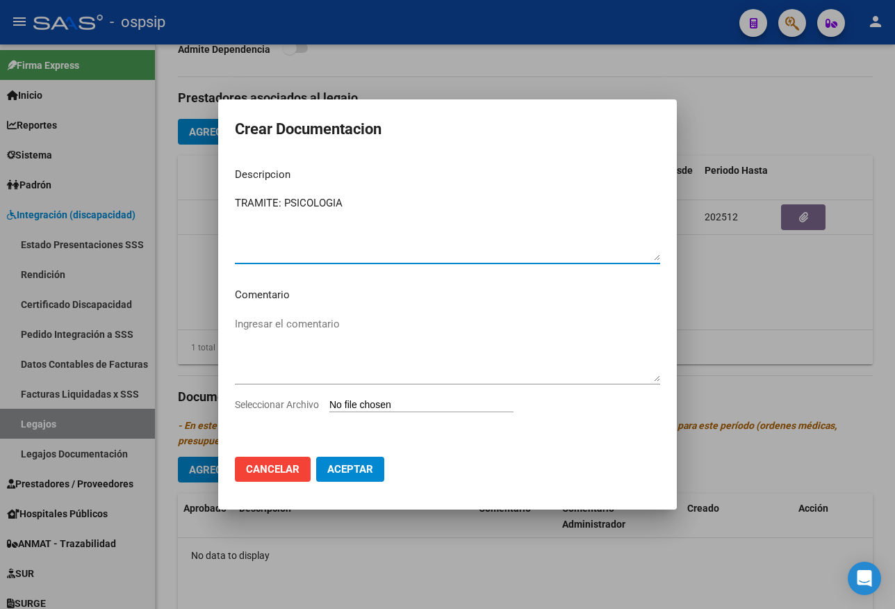
type textarea "TRAMITE: PSICOLOGIA"
click at [460, 409] on input "Seleccionar Archivo" at bounding box center [421, 405] width 184 height 13
type input "C:\fakepath\[PERSON_NAME]-PSICOLOGIA.pdf"
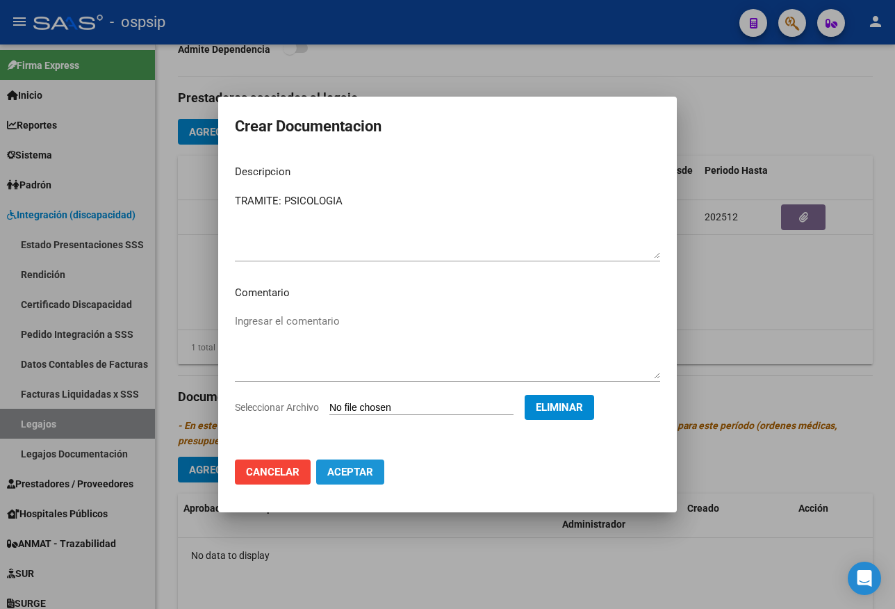
click at [338, 466] on span "Aceptar" at bounding box center [350, 472] width 46 height 13
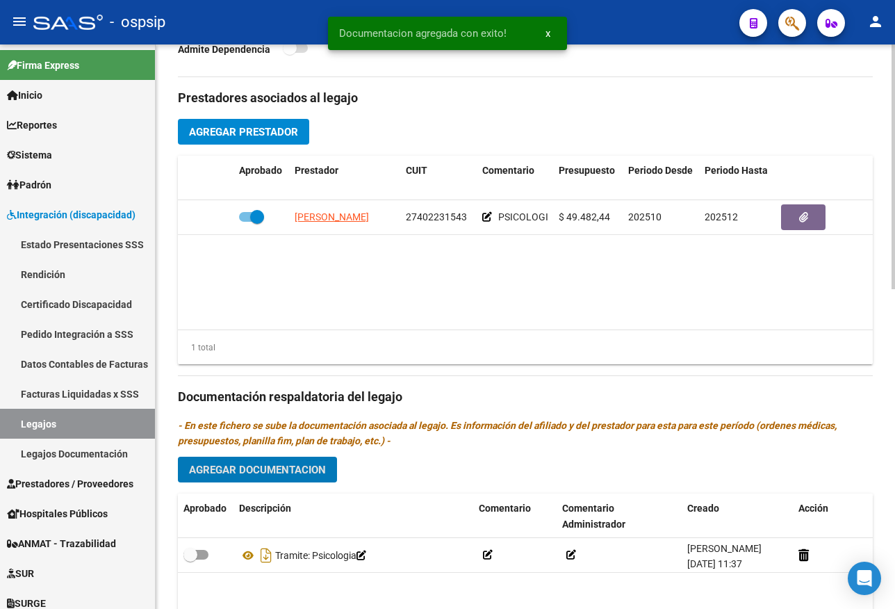
click at [283, 470] on span "Agregar Documentacion" at bounding box center [257, 469] width 137 height 13
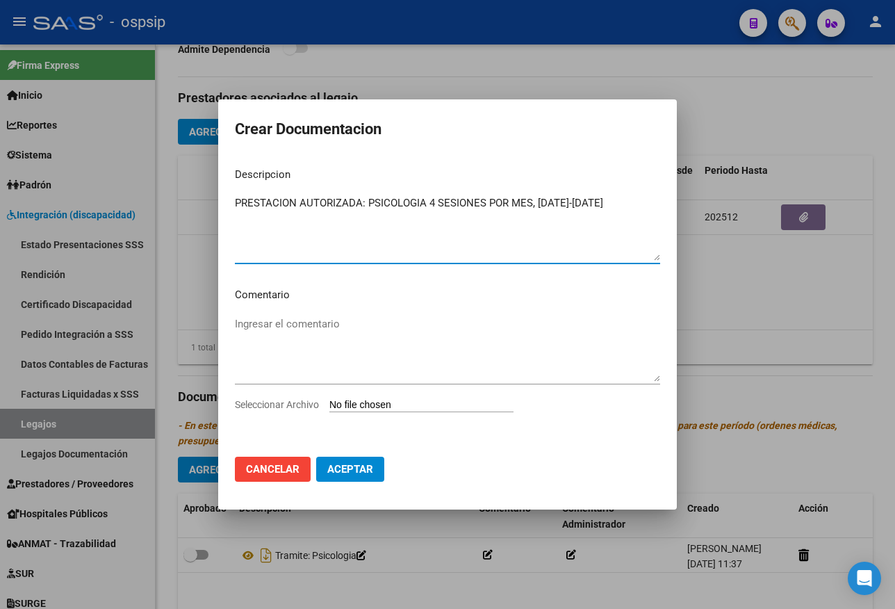
type textarea "PRESTACION AUTORIZADA: PSICOLOGIA 4 SESIONES POR MES, [DATE]-[DATE]"
click at [397, 404] on input "Seleccionar Archivo" at bounding box center [421, 405] width 184 height 13
type input "C:\fakepath\[PERSON_NAME] 2025.pdf"
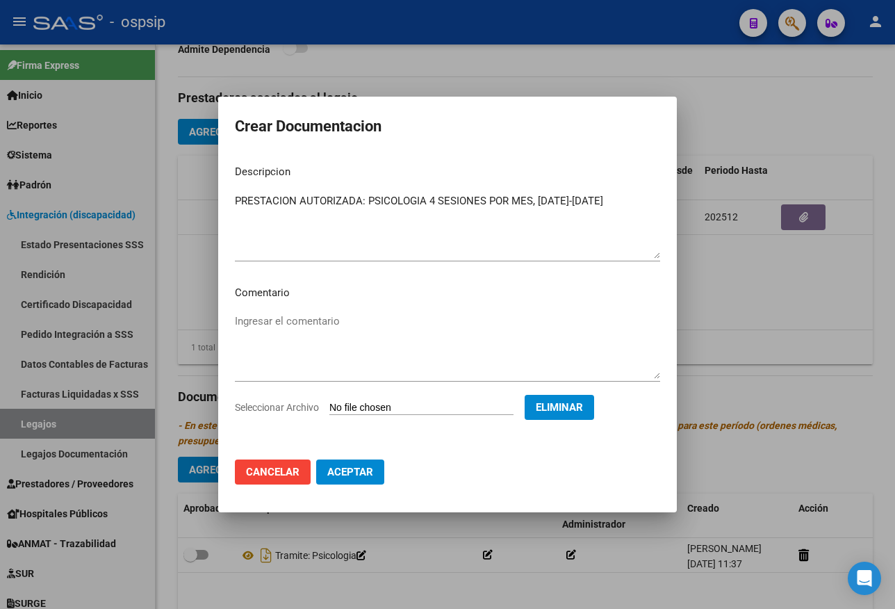
click at [344, 469] on span "Aceptar" at bounding box center [350, 472] width 46 height 13
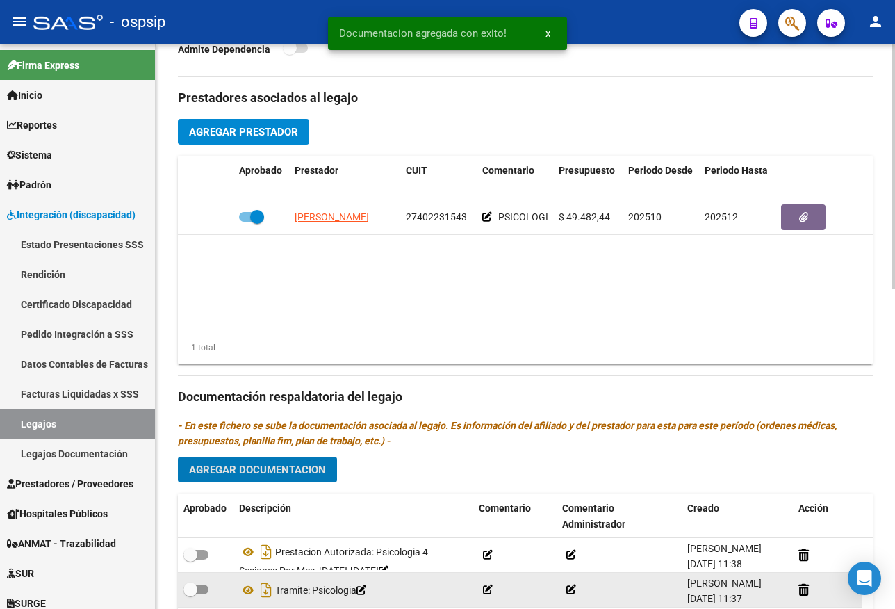
drag, startPoint x: 202, startPoint y: 561, endPoint x: 202, endPoint y: 582, distance: 21.6
click at [203, 561] on label at bounding box center [195, 554] width 25 height 17
click at [190, 560] on input "checkbox" at bounding box center [190, 559] width 1 height 1
checkbox input "true"
click at [202, 586] on span at bounding box center [195, 589] width 25 height 10
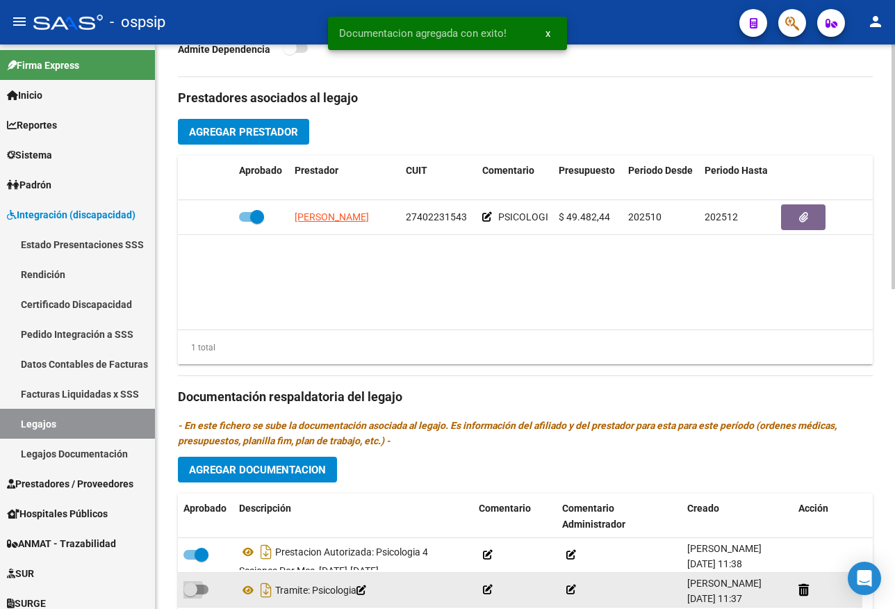
click at [190, 594] on input "checkbox" at bounding box center [190, 594] width 1 height 1
checkbox input "true"
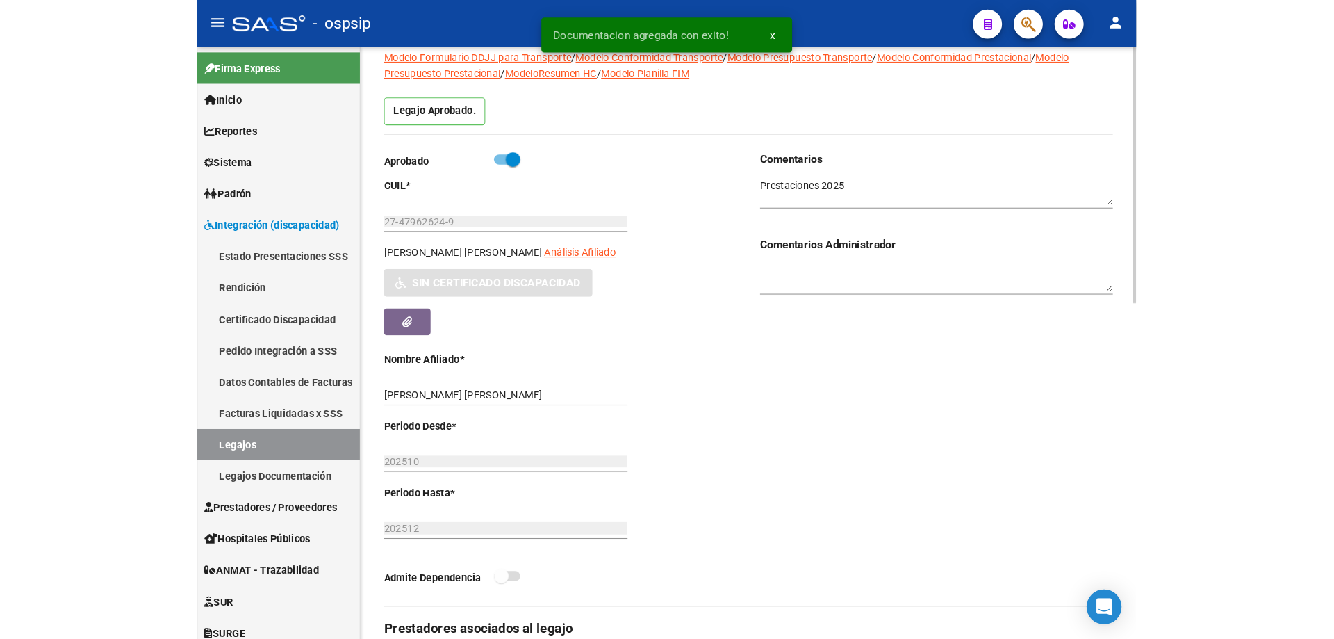
scroll to position [42, 0]
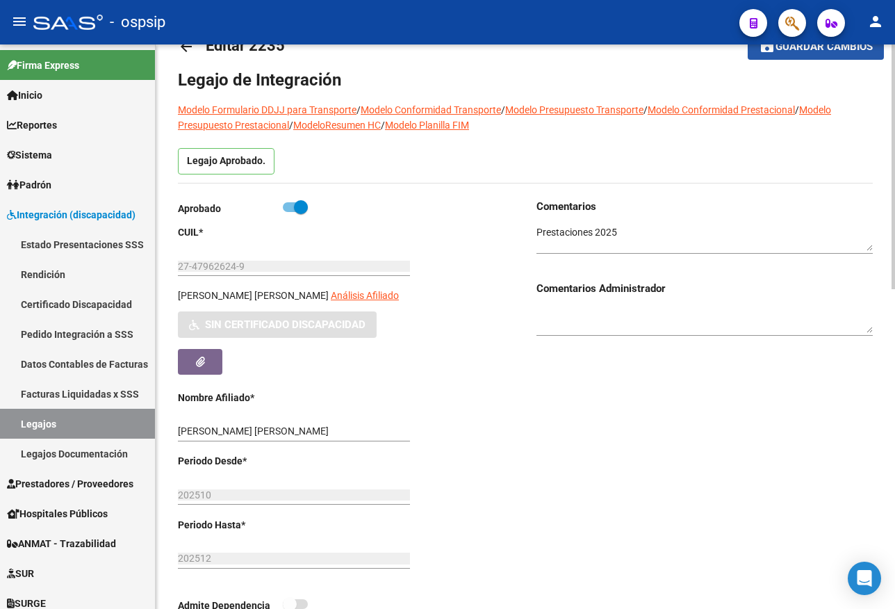
click at [794, 54] on button "save Guardar cambios" at bounding box center [816, 46] width 136 height 26
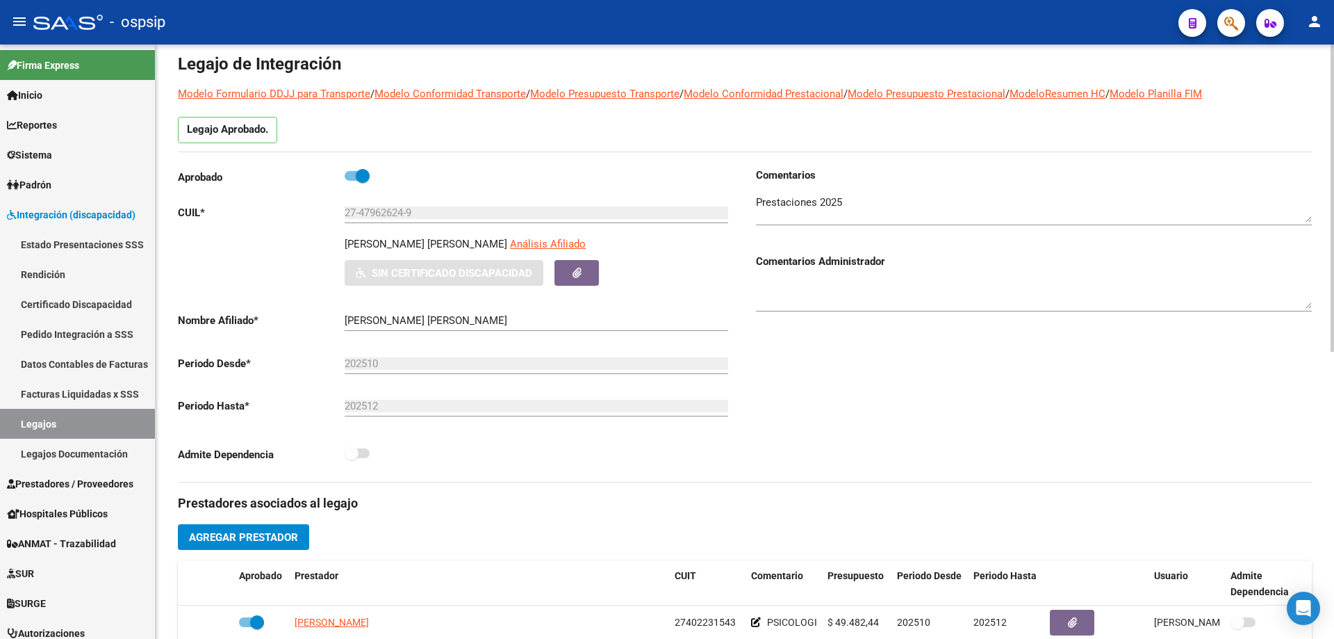
scroll to position [0, 0]
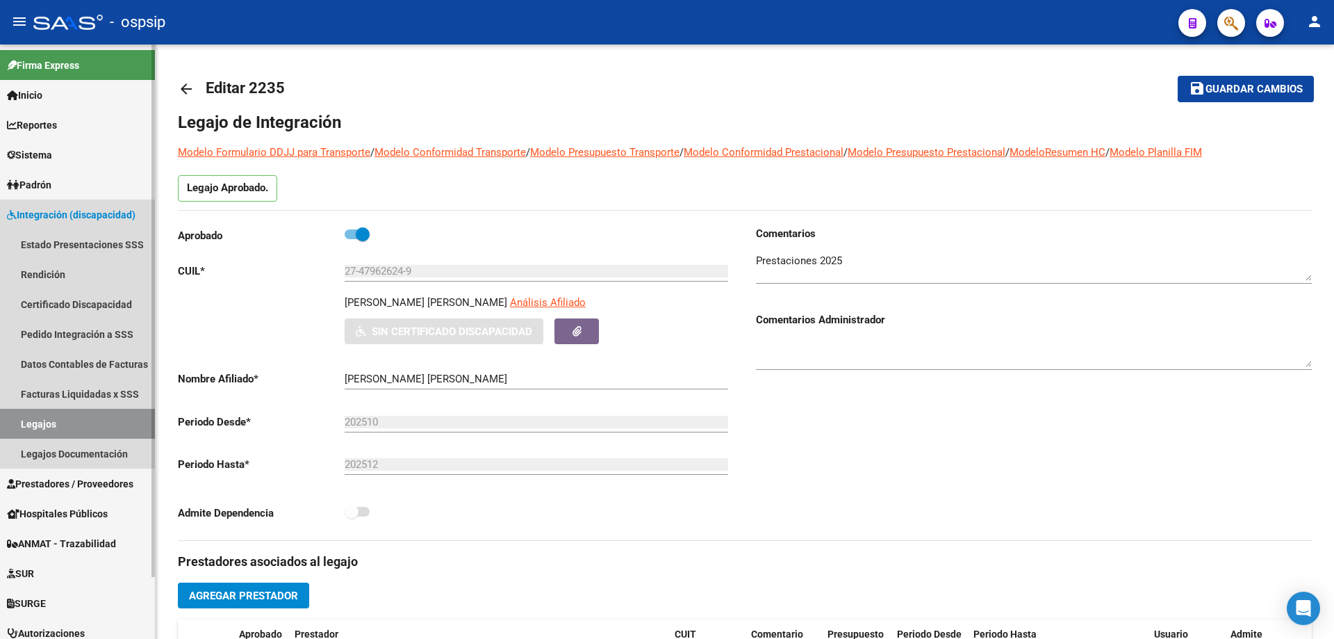
click at [45, 432] on link "Legajos" at bounding box center [77, 424] width 155 height 30
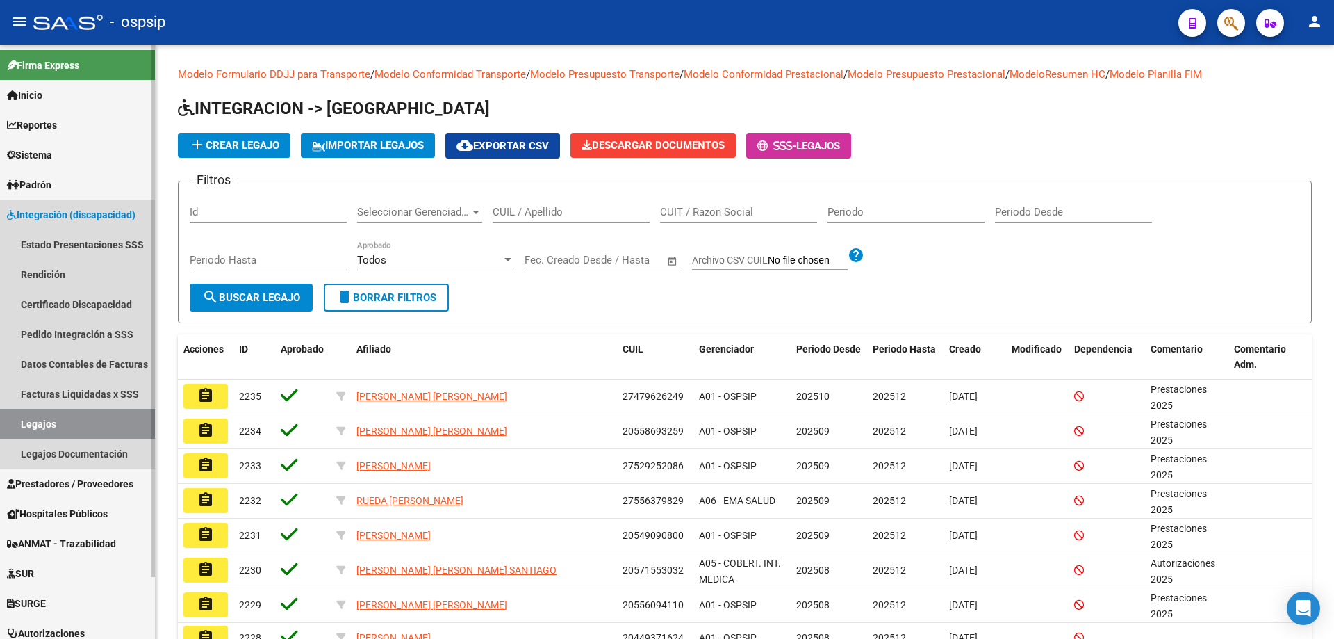
click at [47, 421] on link "Legajos" at bounding box center [77, 424] width 155 height 30
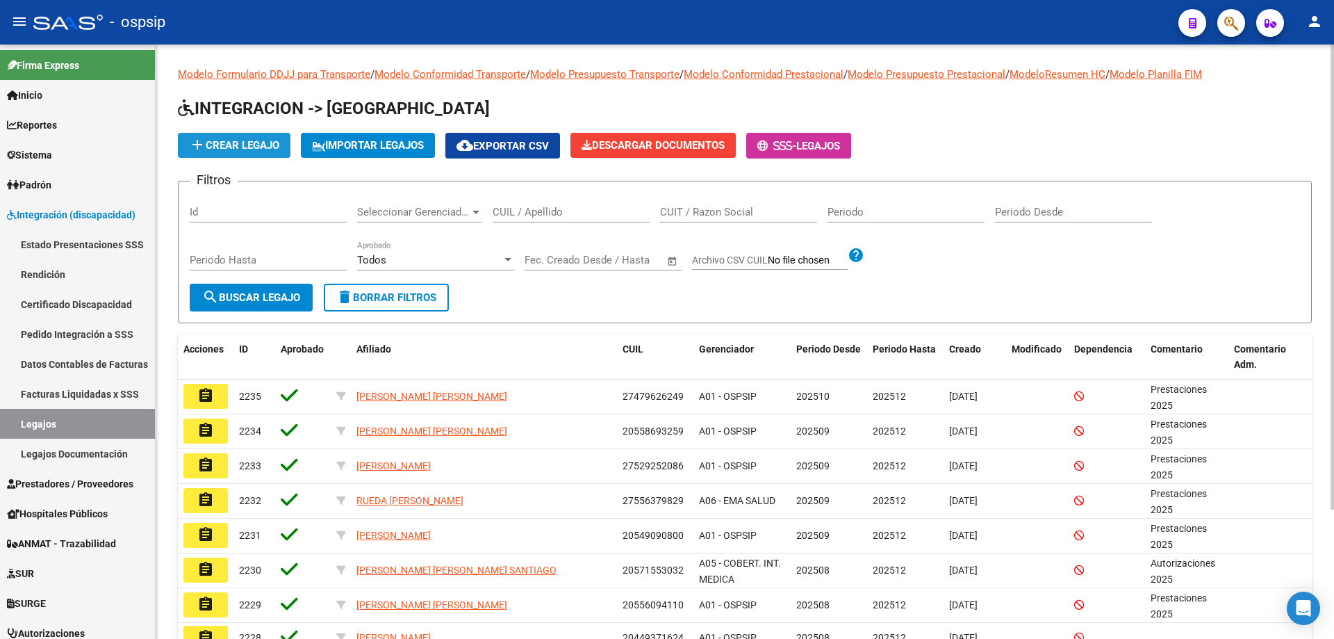
click at [245, 151] on button "add Crear Legajo" at bounding box center [234, 145] width 113 height 25
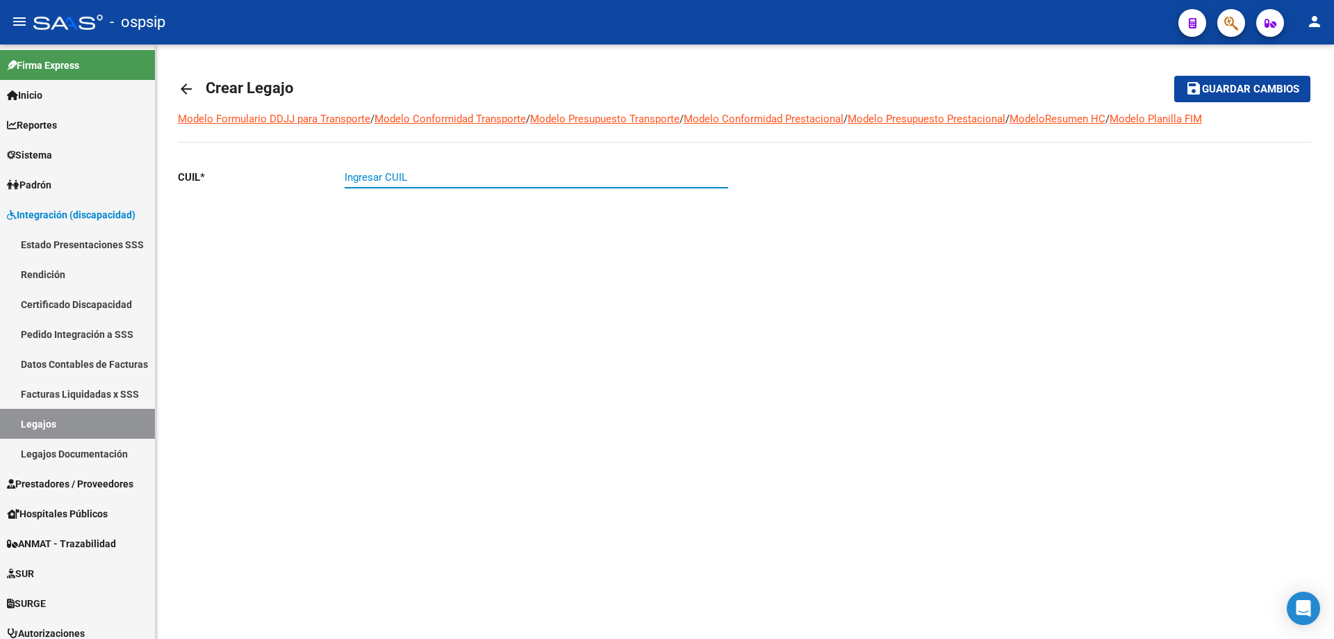
paste input "27-53081664-3"
type input "27-53081664-3"
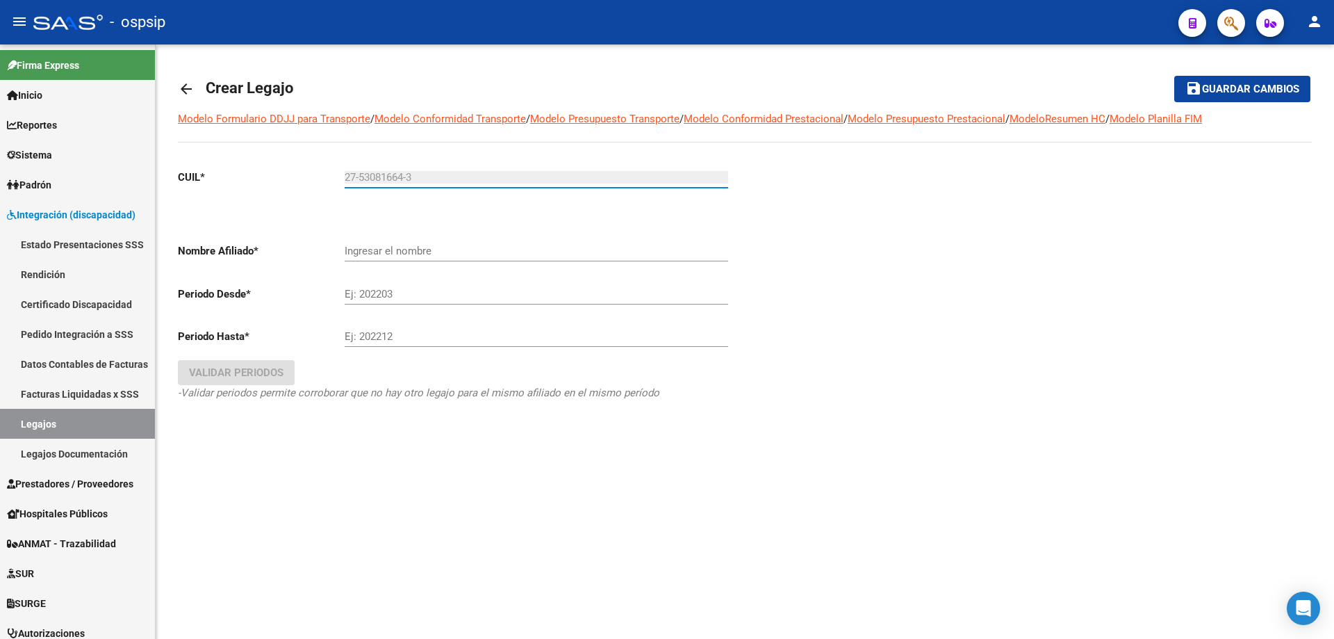
type input "[PERSON_NAME] HUILEN"
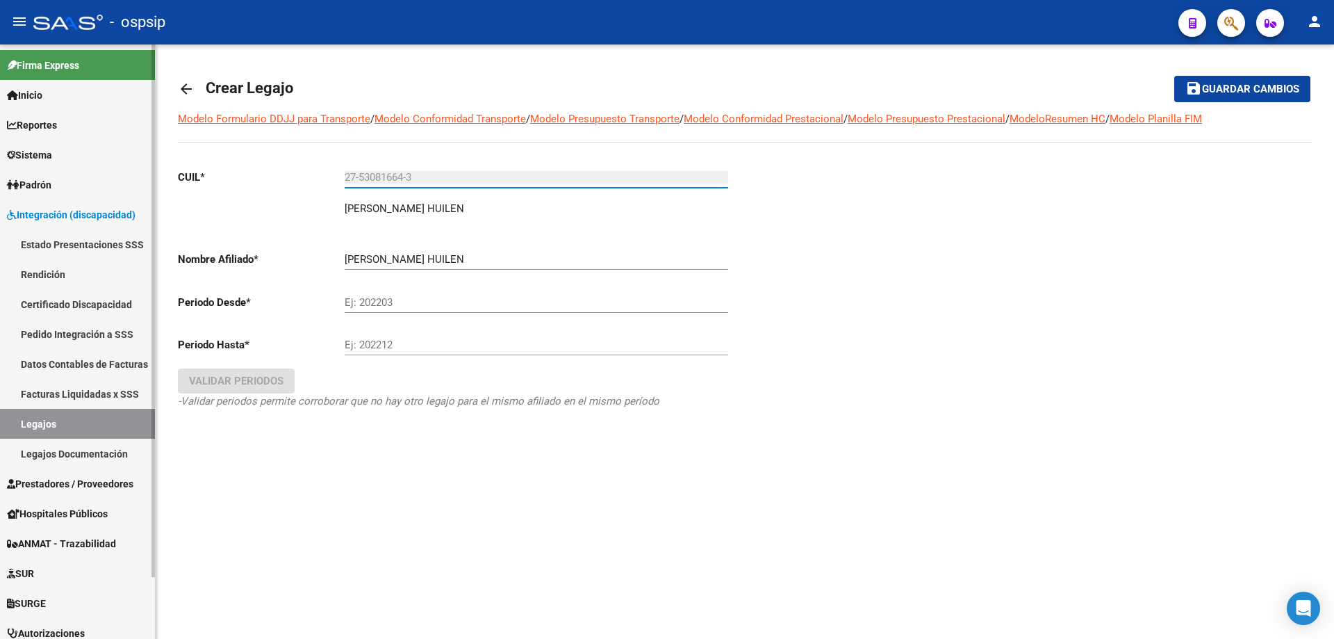
type input "27-53081664-3"
click at [34, 419] on link "Legajos" at bounding box center [77, 424] width 155 height 30
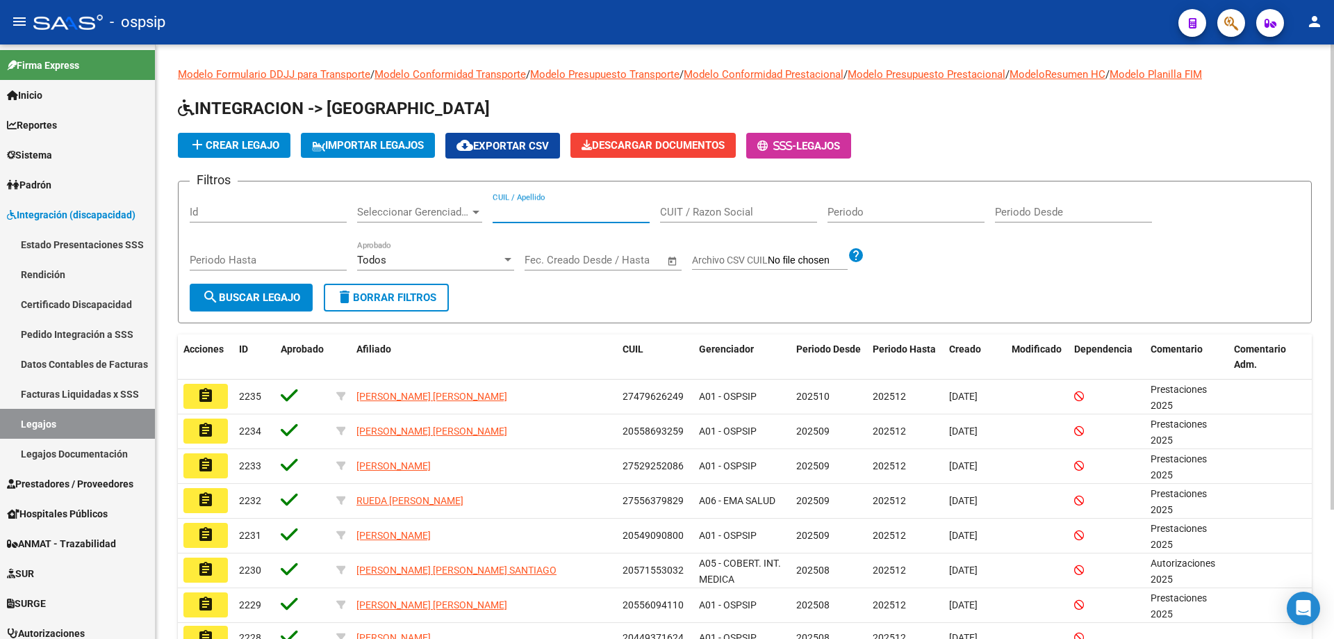
paste input "27530816643"
type input "27530816643"
click at [284, 301] on span "search Buscar Legajo" at bounding box center [251, 297] width 98 height 13
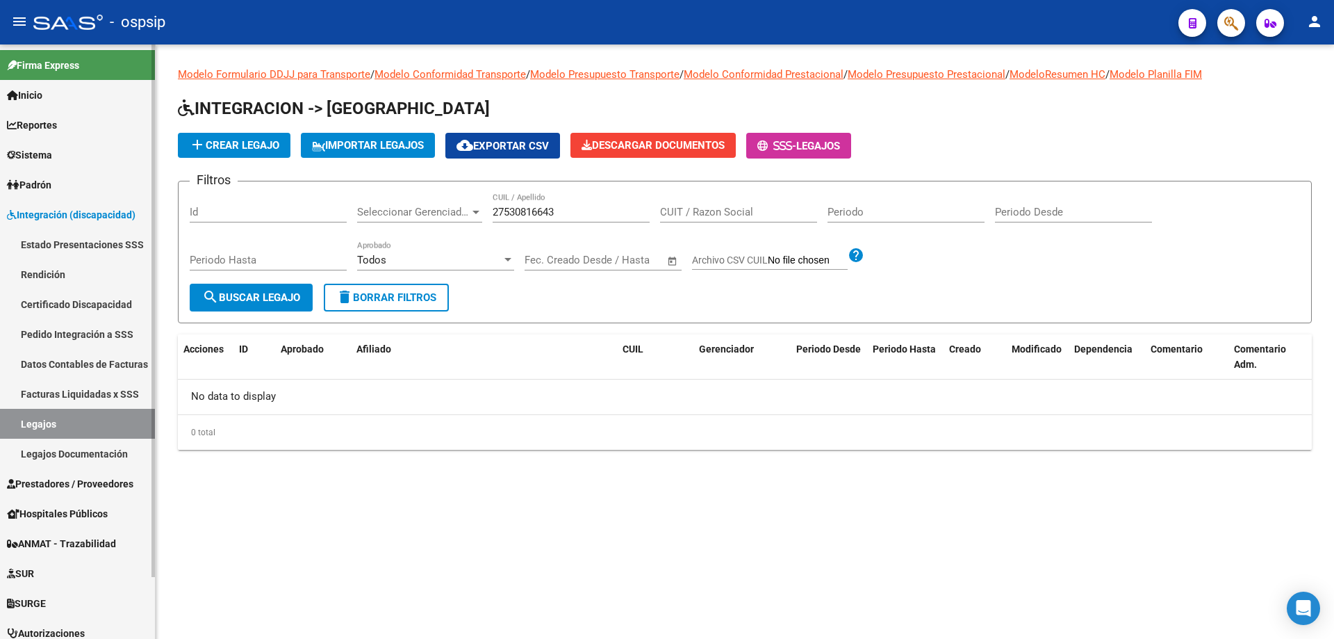
click at [72, 417] on link "Legajos" at bounding box center [77, 424] width 155 height 30
click at [239, 140] on span "add Crear Legajo" at bounding box center [234, 145] width 90 height 13
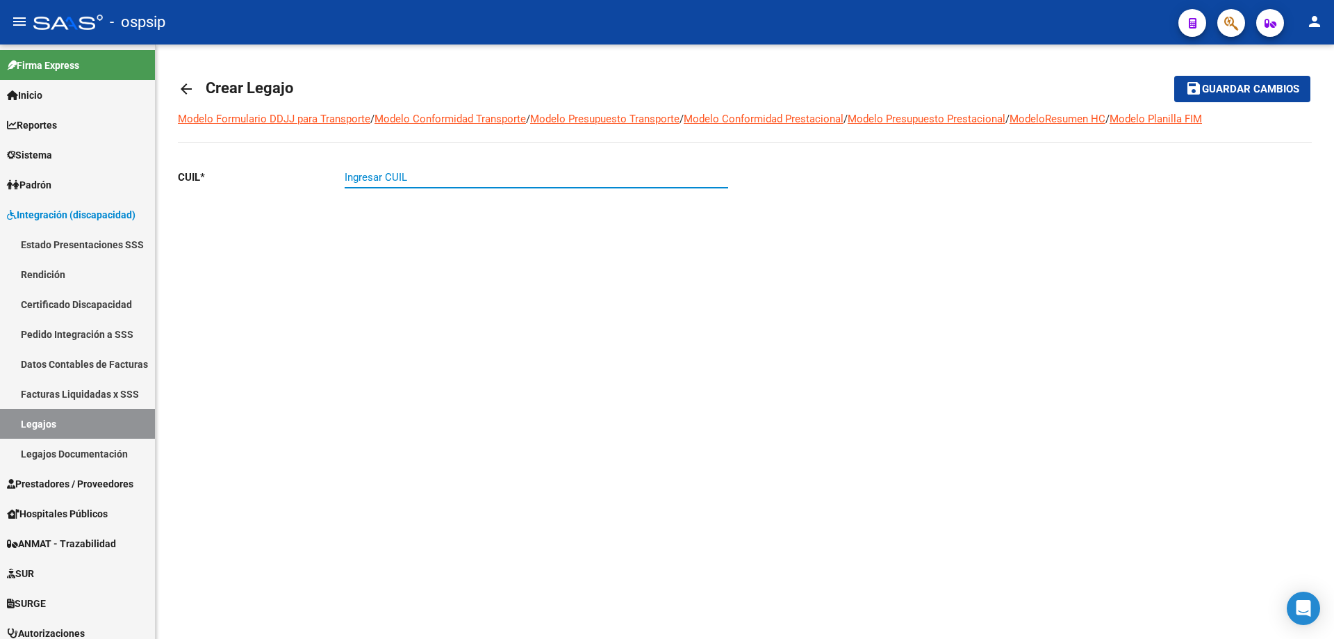
paste input "27-53081664-3"
type input "27-53081664-3"
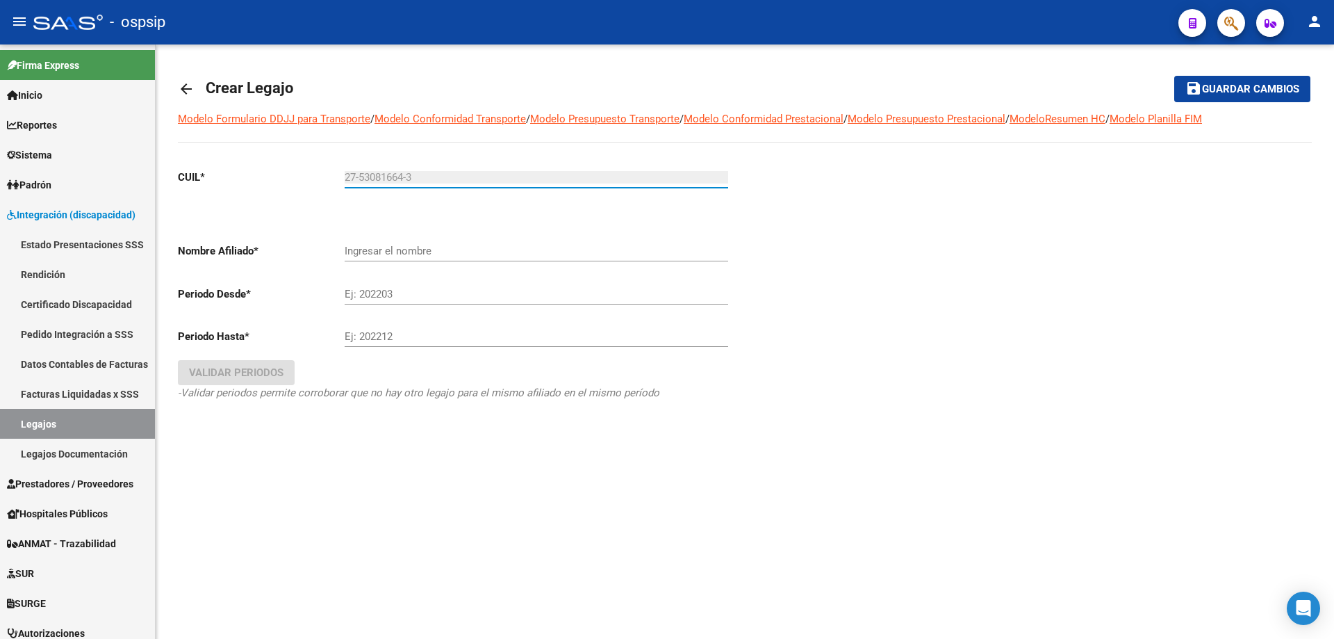
type input "[PERSON_NAME] HUILEN"
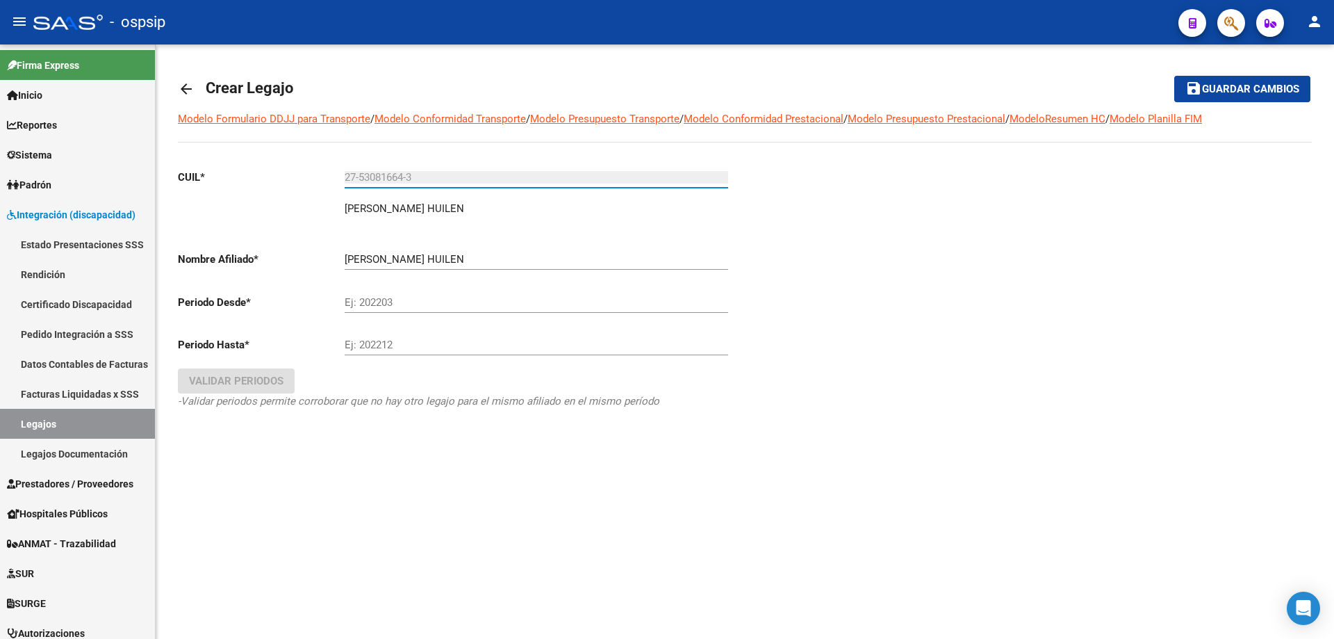
type input "27-53081664-3"
click at [383, 308] on input "Ej: 202203" at bounding box center [537, 302] width 384 height 13
type input "202509"
click at [372, 345] on input "Ej: 202212" at bounding box center [537, 344] width 384 height 13
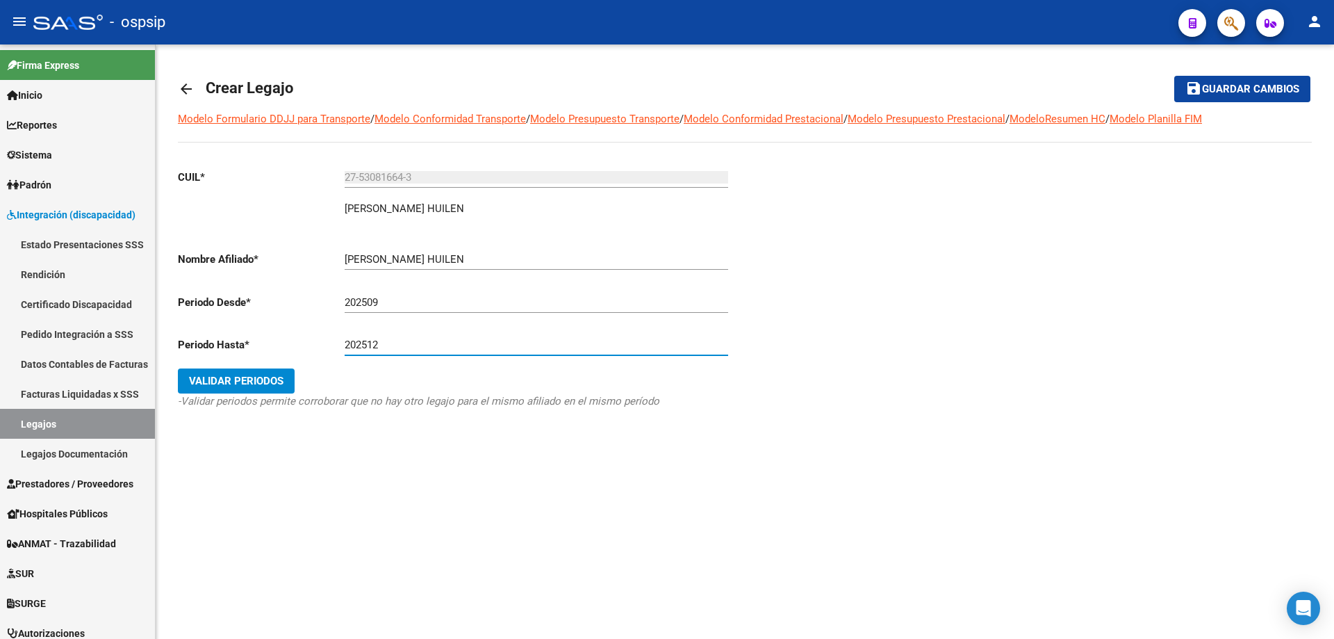
type input "202512"
click at [276, 385] on span "Validar Periodos" at bounding box center [236, 381] width 95 height 13
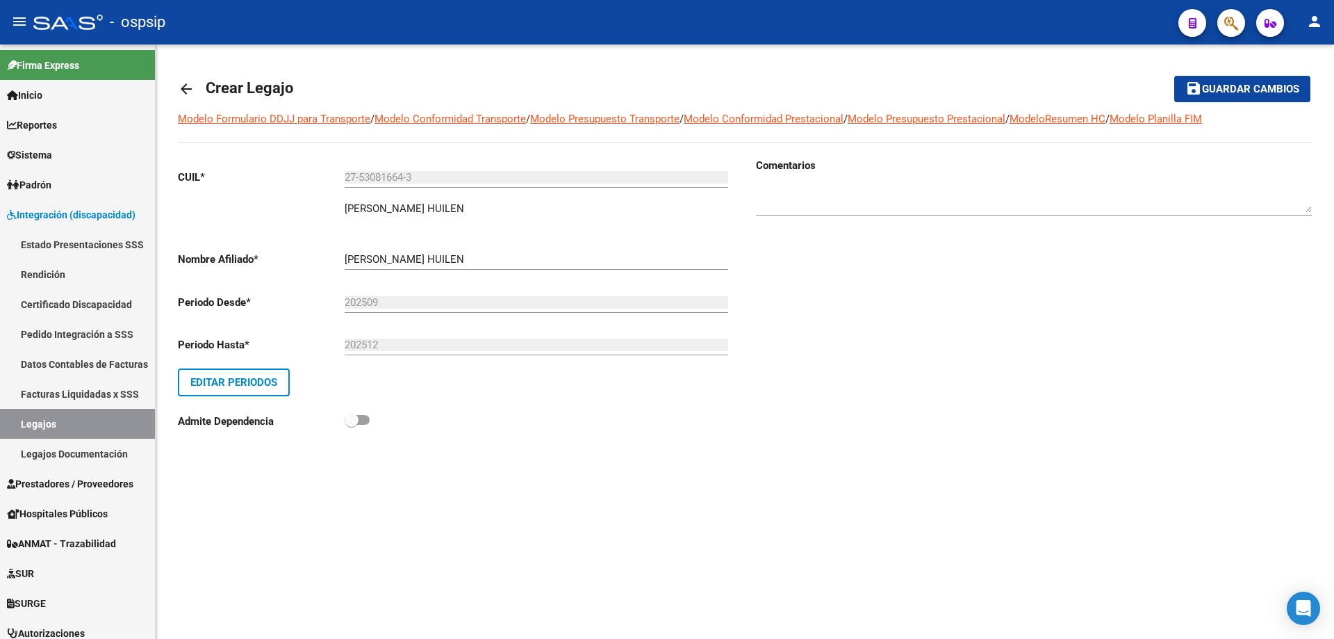
click at [827, 199] on textarea at bounding box center [1034, 199] width 556 height 28
type textarea "Prestciones 2025"
click at [1233, 97] on button "save Guardar cambios" at bounding box center [1242, 89] width 136 height 26
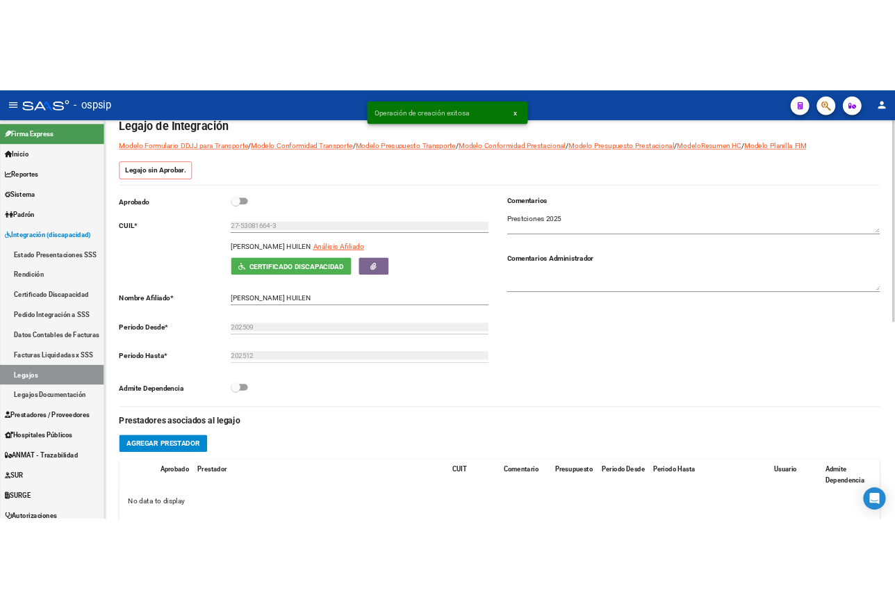
scroll to position [208, 0]
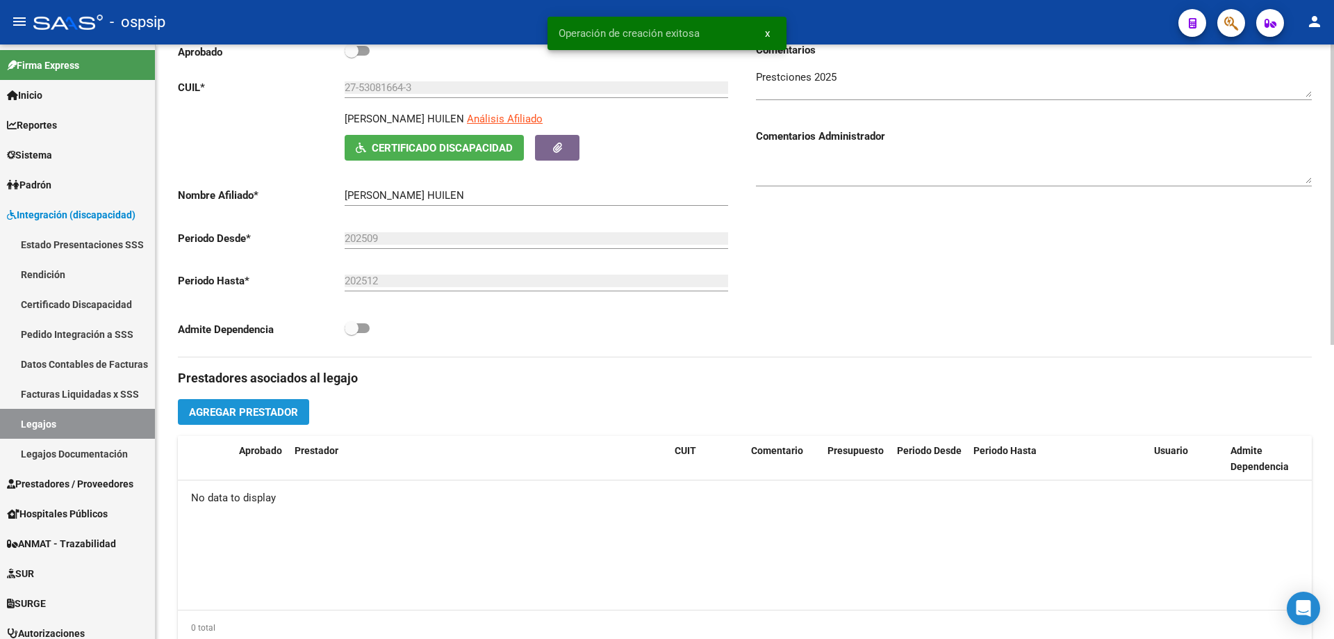
click at [250, 411] on span "Agregar Prestador" at bounding box center [243, 412] width 109 height 13
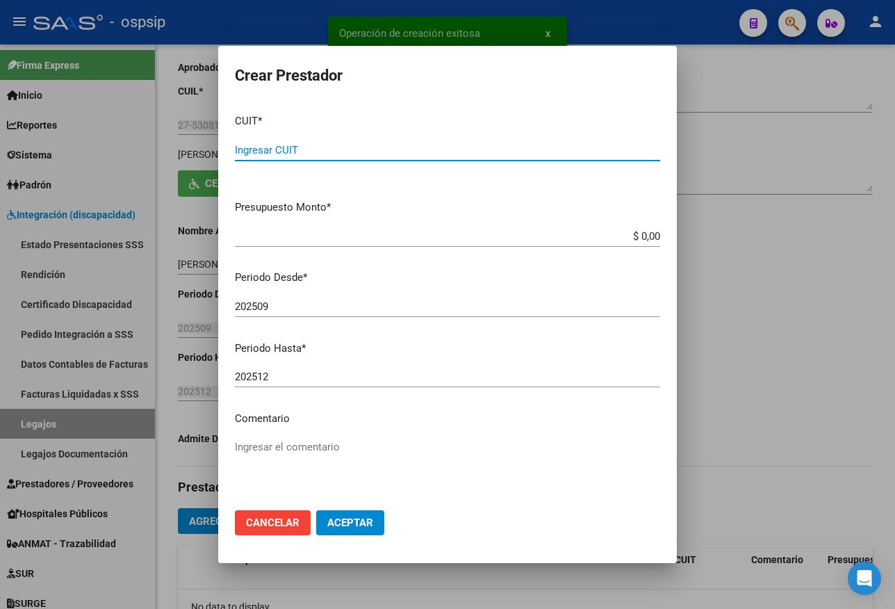
scroll to position [224, 0]
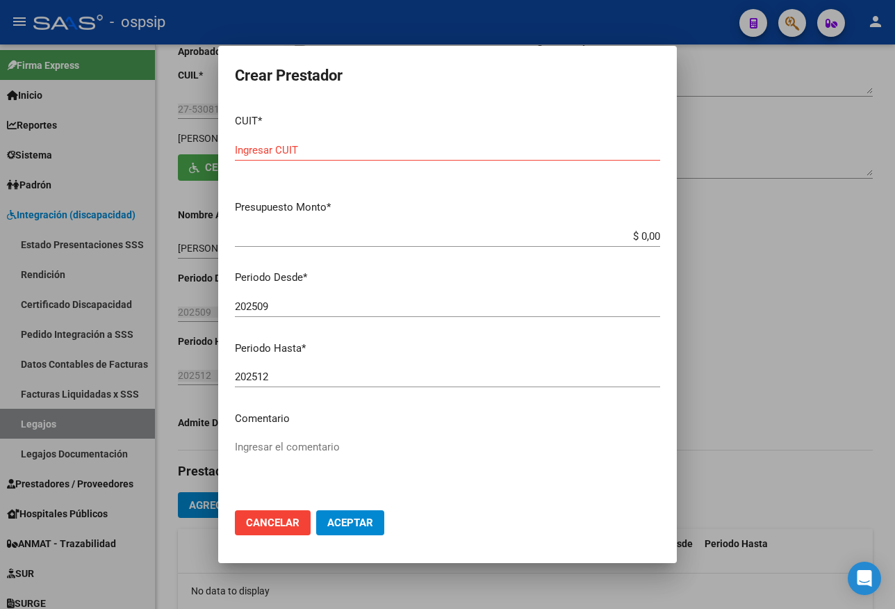
click at [338, 140] on div "Ingresar CUIT" at bounding box center [447, 150] width 425 height 21
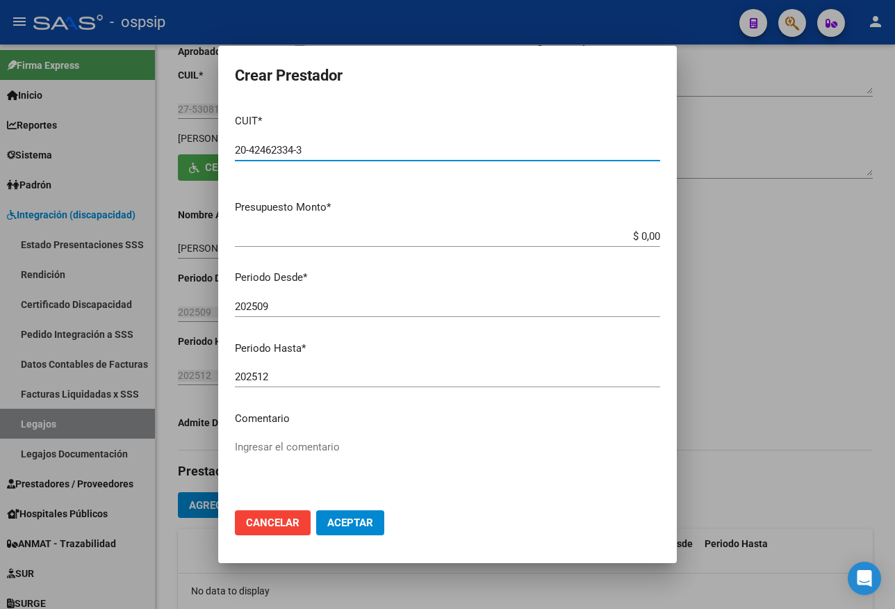
type input "20-42462334-3"
click at [647, 236] on input "$ 0,00" at bounding box center [447, 236] width 425 height 13
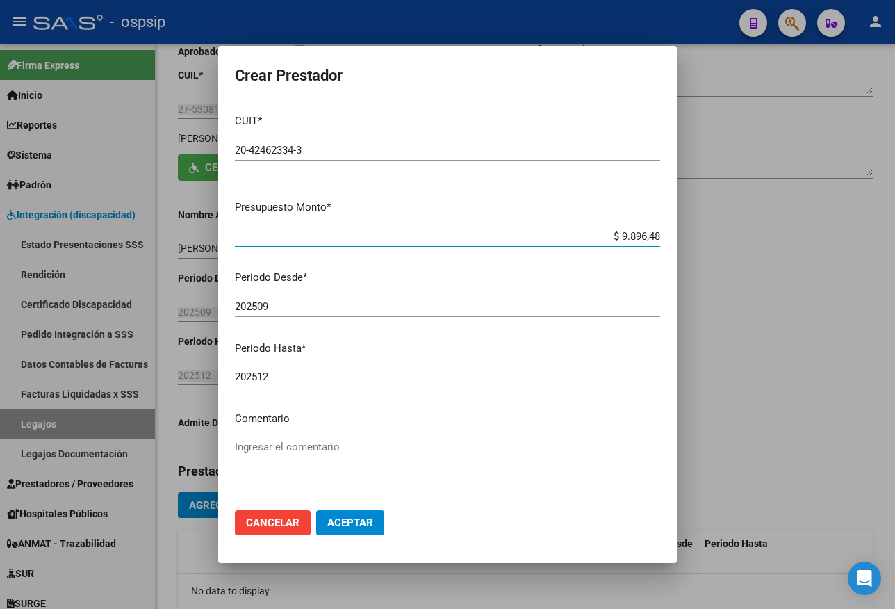
type input "$ 98.964,88"
click at [276, 304] on input "202509" at bounding box center [447, 306] width 425 height 13
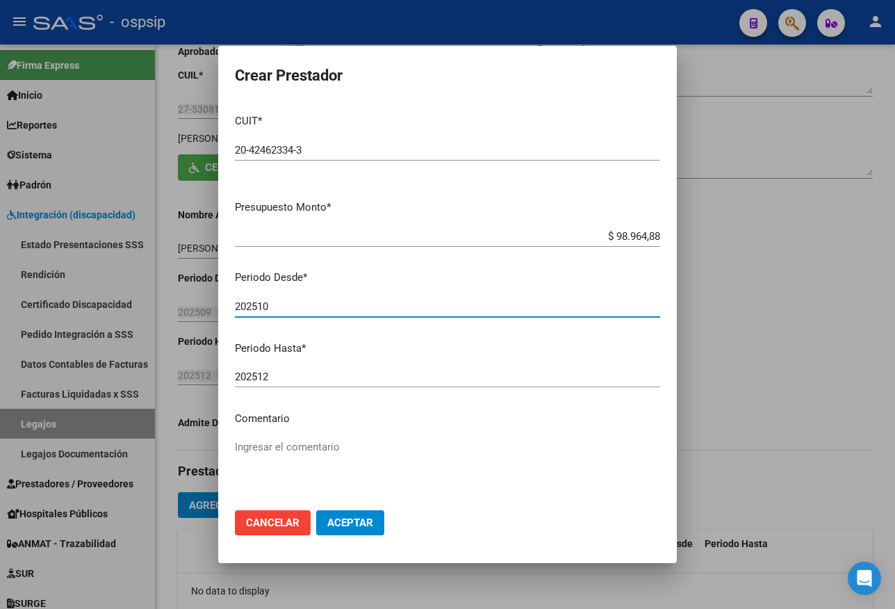
type input "202510"
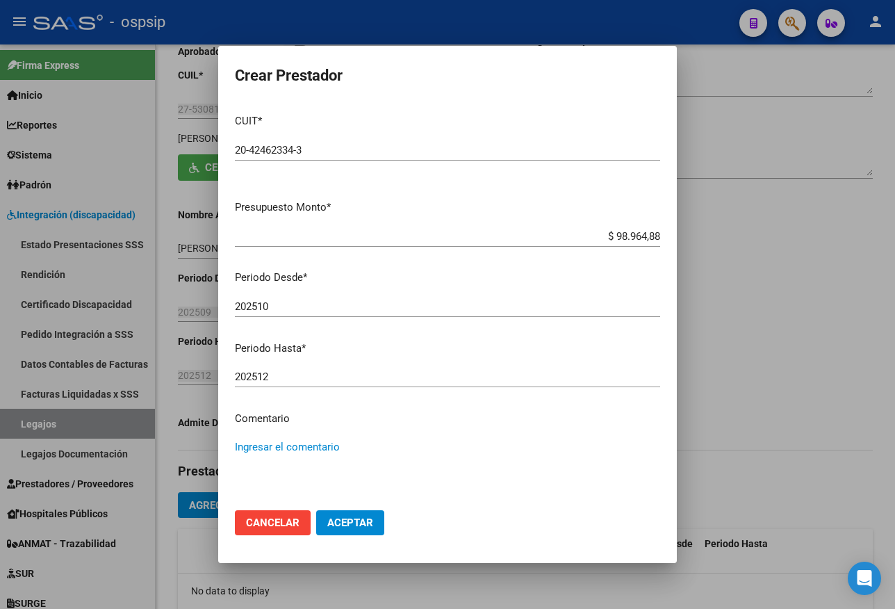
click at [331, 454] on textarea "Ingresar el comentario" at bounding box center [447, 471] width 425 height 65
type textarea "PSICOLOGIA- [DATE]-[DATE] 15 HS"
click at [341, 523] on span "Aceptar" at bounding box center [350, 522] width 46 height 13
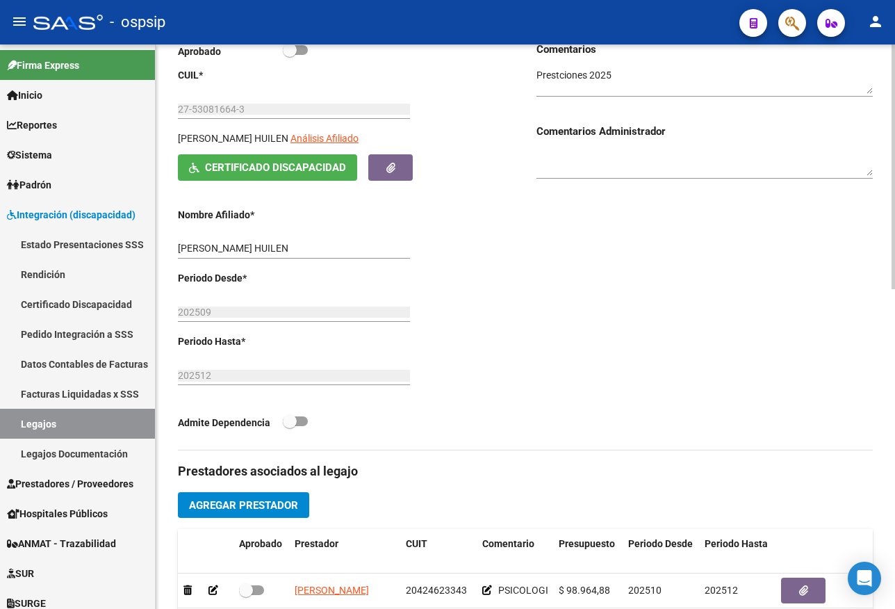
drag, startPoint x: 703, startPoint y: 338, endPoint x: 703, endPoint y: 353, distance: 14.6
click at [703, 338] on div "Comentarios Comentarios Administrador" at bounding box center [698, 246] width 347 height 408
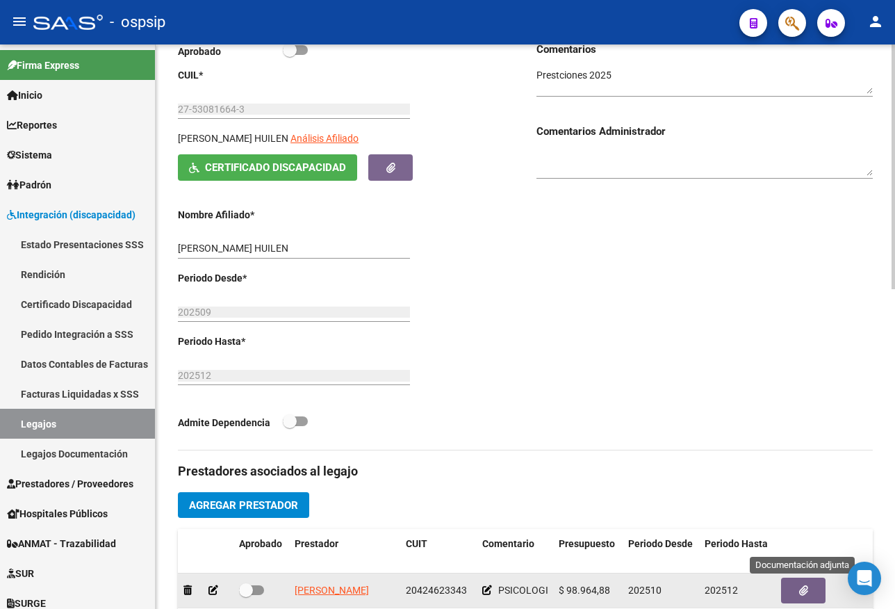
click at [816, 589] on button "button" at bounding box center [803, 590] width 44 height 26
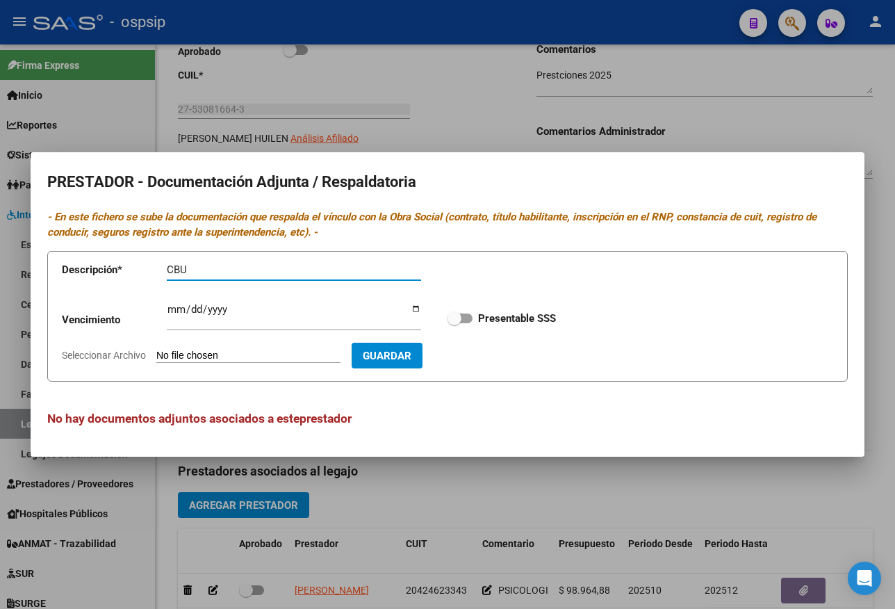
type input "CBU"
click at [239, 355] on input "Seleccionar Archivo" at bounding box center [248, 356] width 184 height 13
type input "C:\fakepath\CBU-PSICO.pdf"
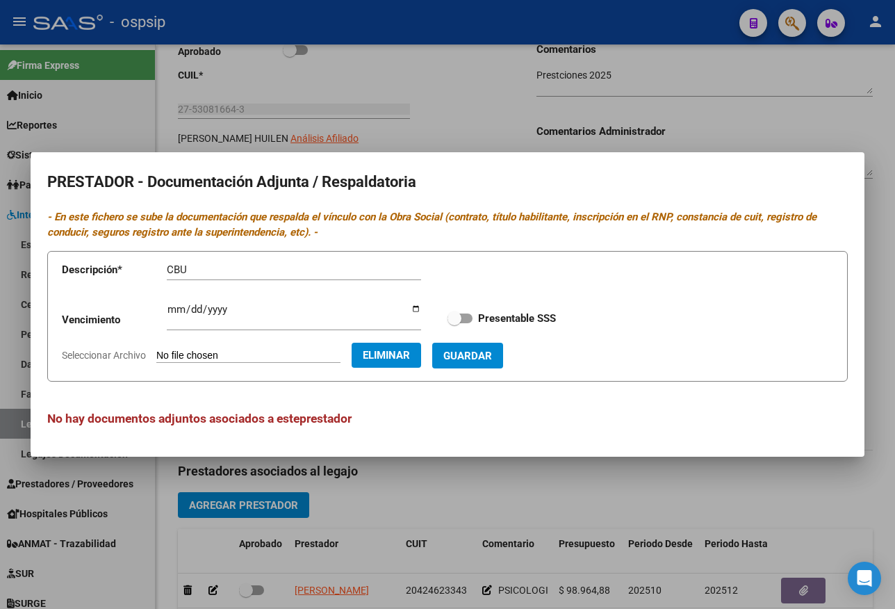
click at [486, 358] on span "Guardar" at bounding box center [467, 356] width 49 height 13
checkbox input "true"
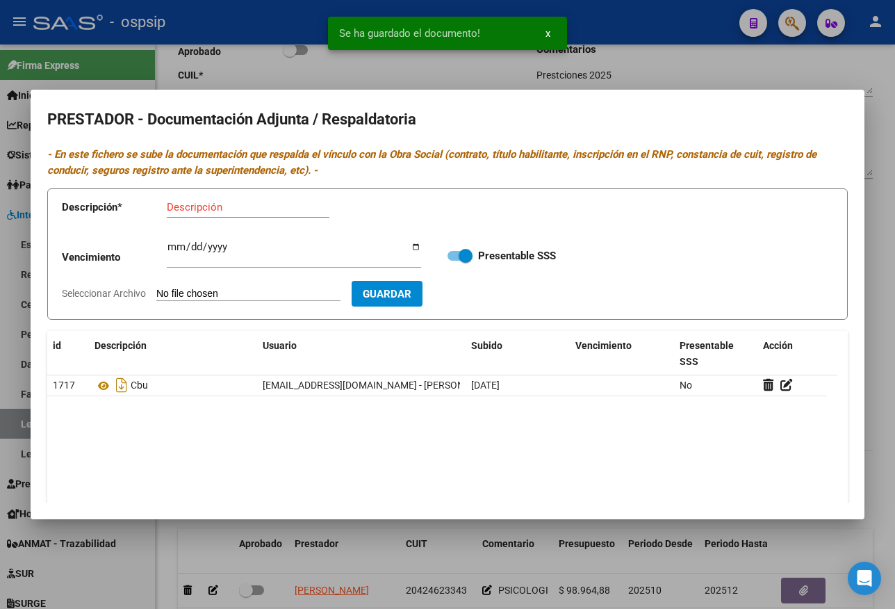
click at [670, 56] on div at bounding box center [447, 304] width 895 height 609
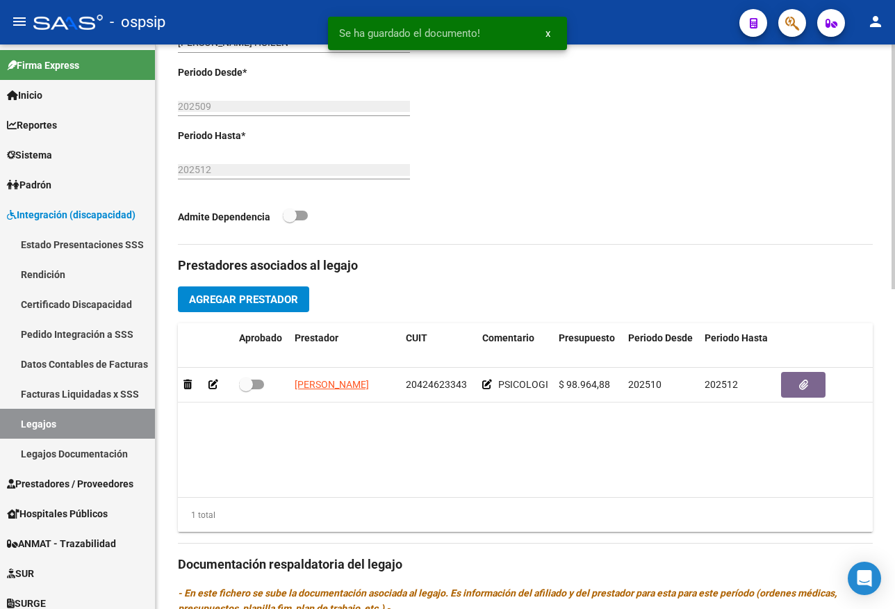
scroll to position [433, 0]
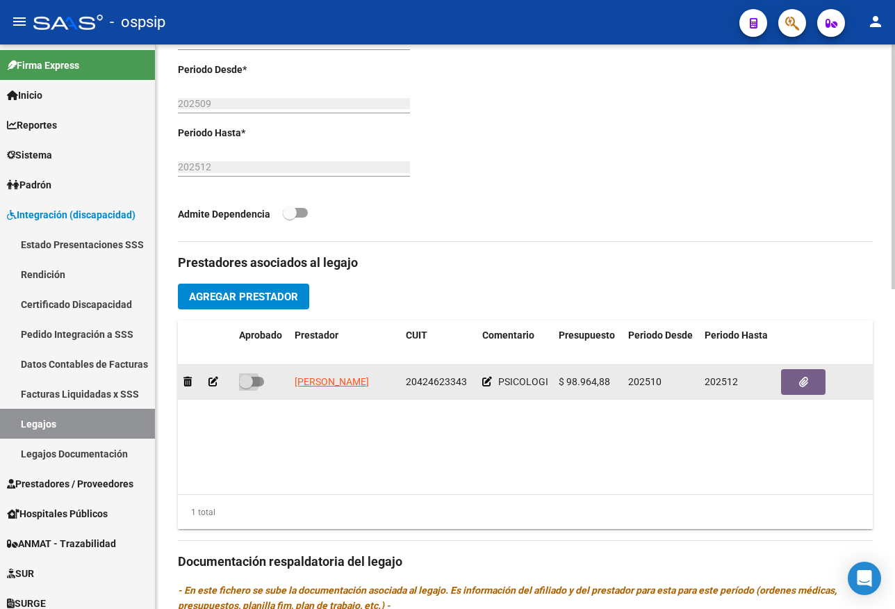
click at [258, 377] on span at bounding box center [251, 382] width 25 height 10
click at [246, 386] on input "checkbox" at bounding box center [245, 386] width 1 height 1
checkbox input "true"
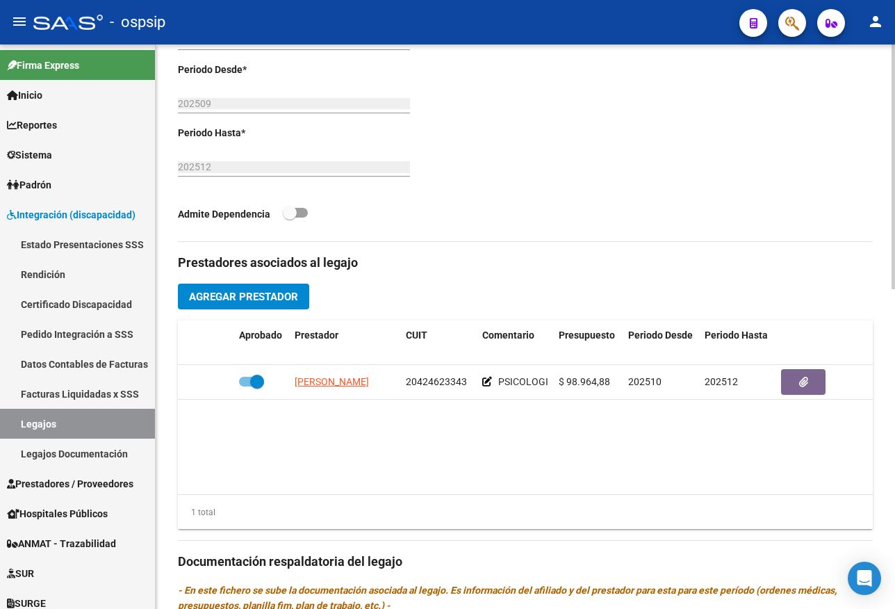
click at [263, 306] on button "Agregar Prestador" at bounding box center [243, 297] width 131 height 26
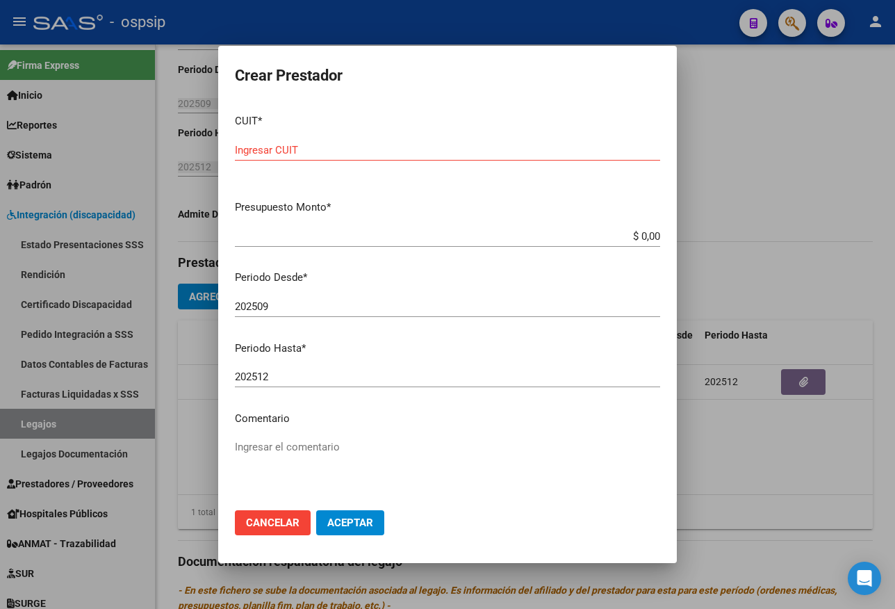
click at [489, 299] on div "202509 Ingresar el periodo" at bounding box center [447, 306] width 425 height 21
click at [268, 144] on input "Ingresar CUIT" at bounding box center [447, 150] width 425 height 13
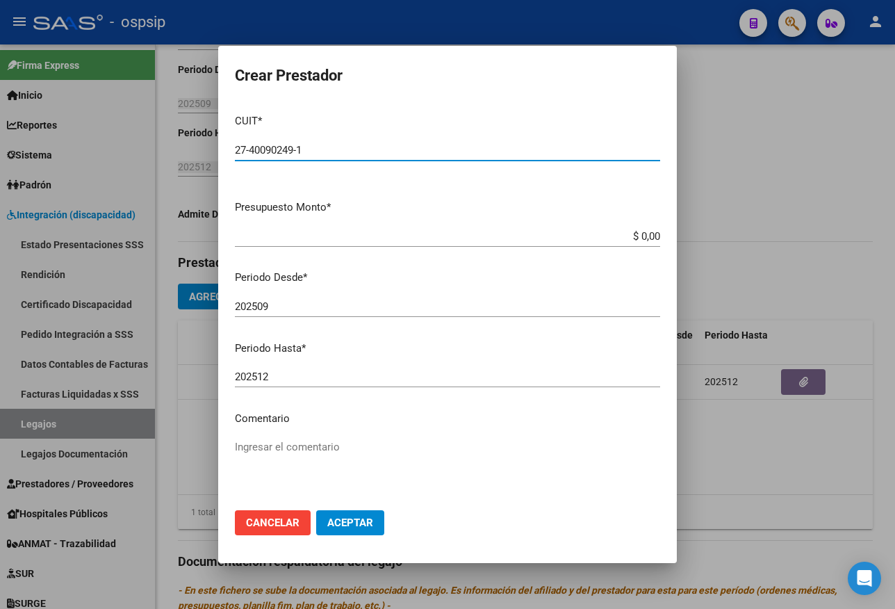
type input "27-40090249-1"
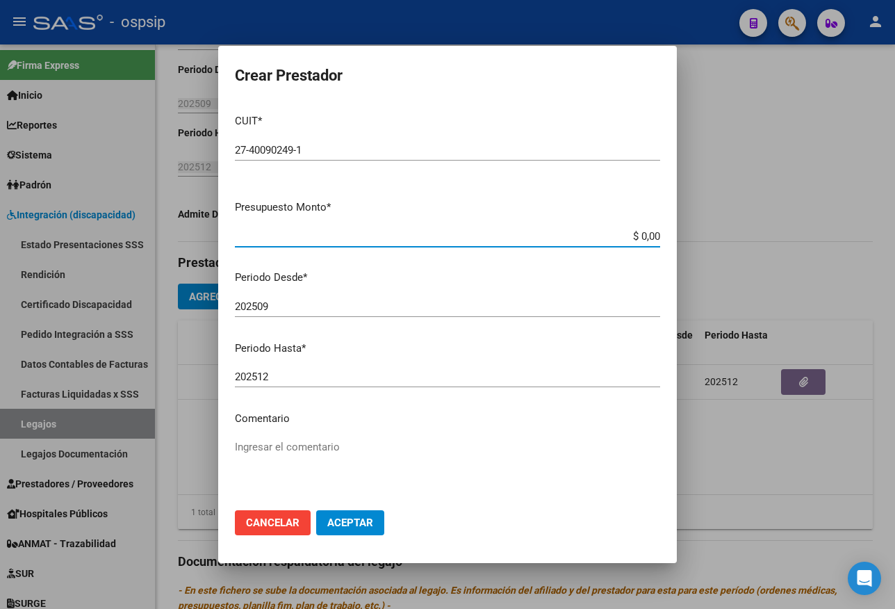
click at [646, 235] on input "$ 0,00" at bounding box center [447, 236] width 425 height 13
click at [650, 235] on app-form-text-field "Presupuesto Monto * $ 0,98 Ingresar el monto" at bounding box center [453, 220] width 436 height 43
click at [648, 234] on input "$ 0,98" at bounding box center [447, 236] width 425 height 13
type input "$ 98.964,88"
click at [286, 309] on input "202509" at bounding box center [447, 306] width 425 height 13
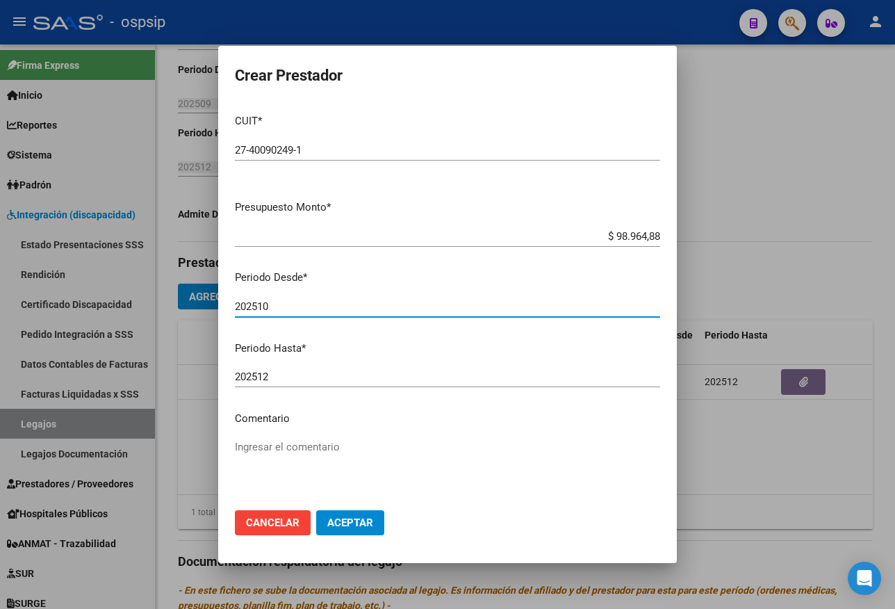
type input "202510"
click at [322, 441] on textarea "Ingresar el comentario" at bounding box center [447, 471] width 425 height 65
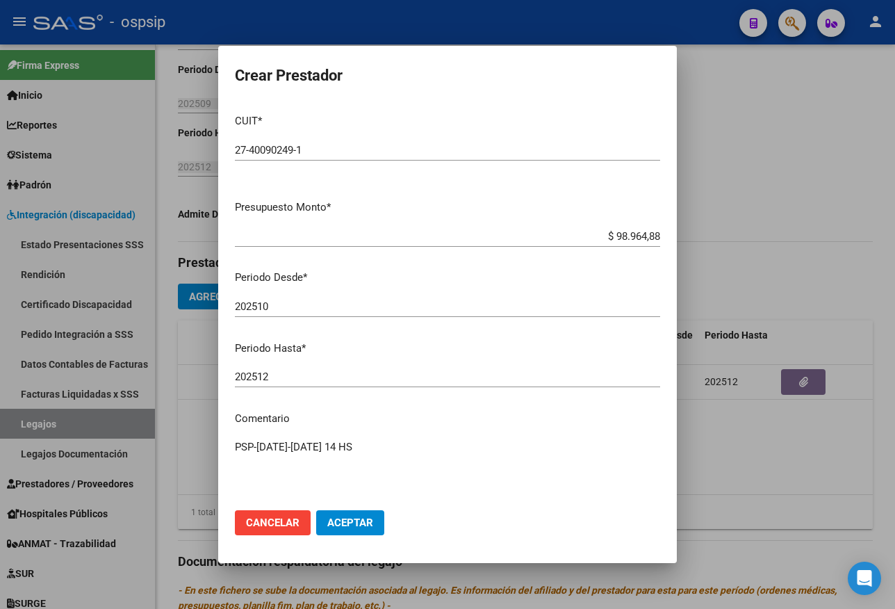
type textarea "PSP-[DATE]-[DATE] 14 HS"
click at [336, 518] on span "Aceptar" at bounding box center [350, 522] width 46 height 13
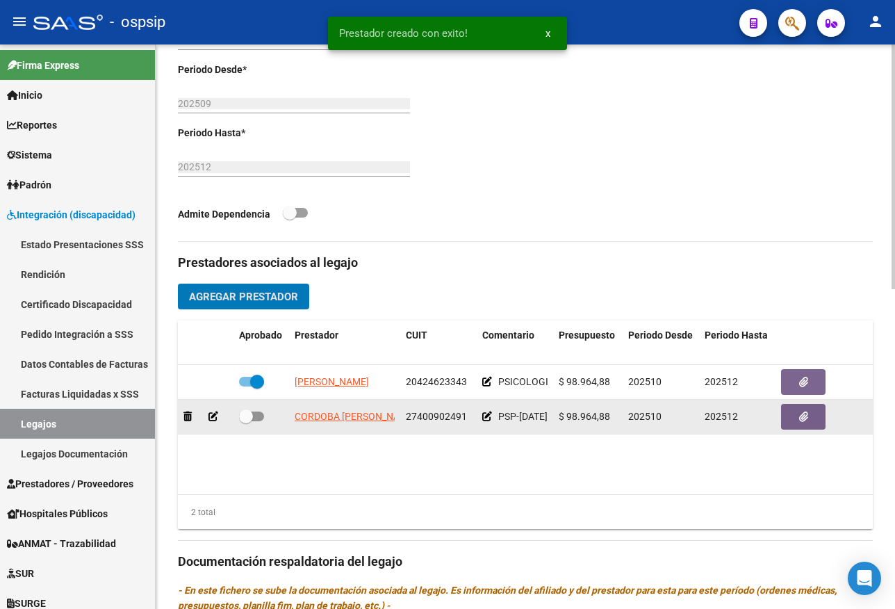
drag, startPoint x: 254, startPoint y: 416, endPoint x: 479, endPoint y: 420, distance: 225.2
click at [259, 416] on span at bounding box center [251, 416] width 25 height 10
click at [246, 421] on input "checkbox" at bounding box center [245, 421] width 1 height 1
checkbox input "true"
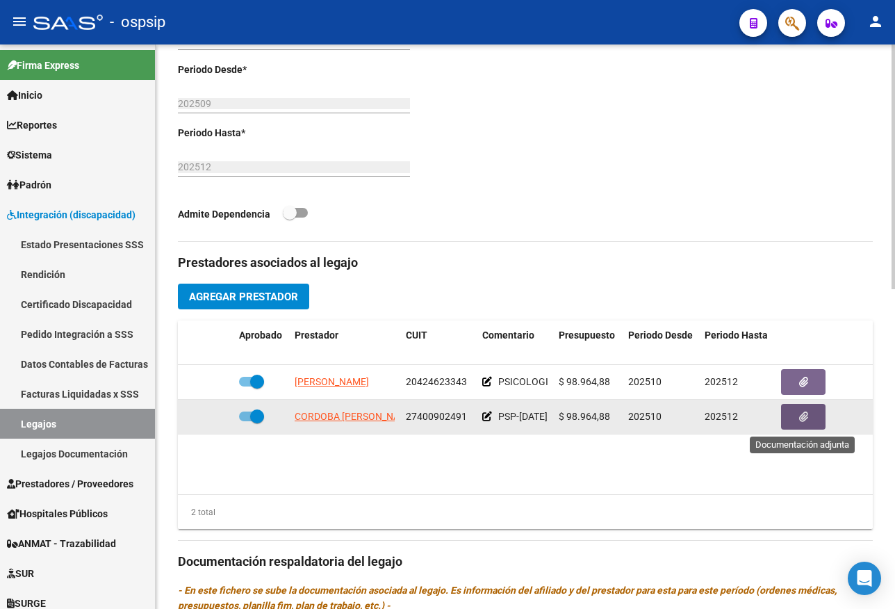
click at [799, 420] on icon "button" at bounding box center [803, 416] width 9 height 10
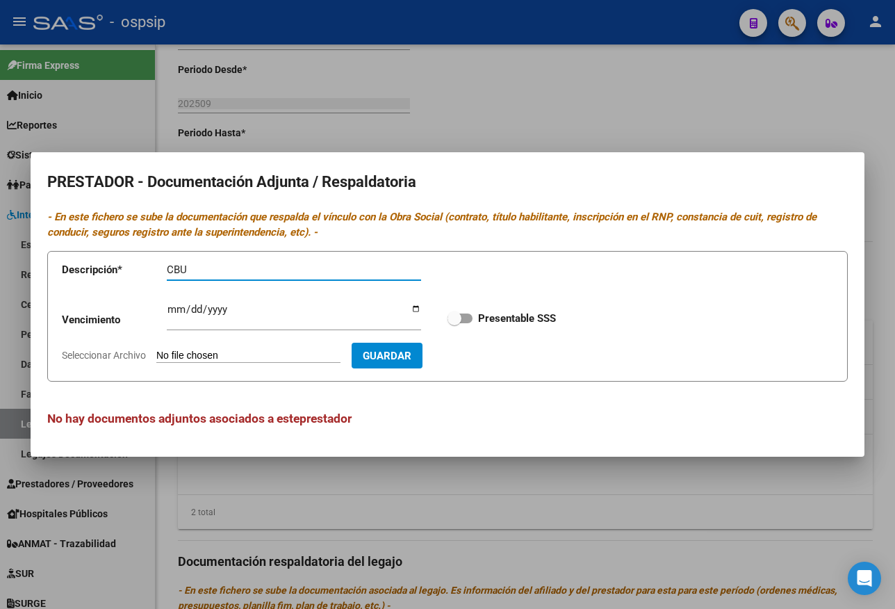
type input "CBU"
click at [224, 356] on input "Seleccionar Archivo" at bounding box center [248, 356] width 184 height 13
type input "C:\fakepath\CBU-[GEOGRAPHIC_DATA]pdf"
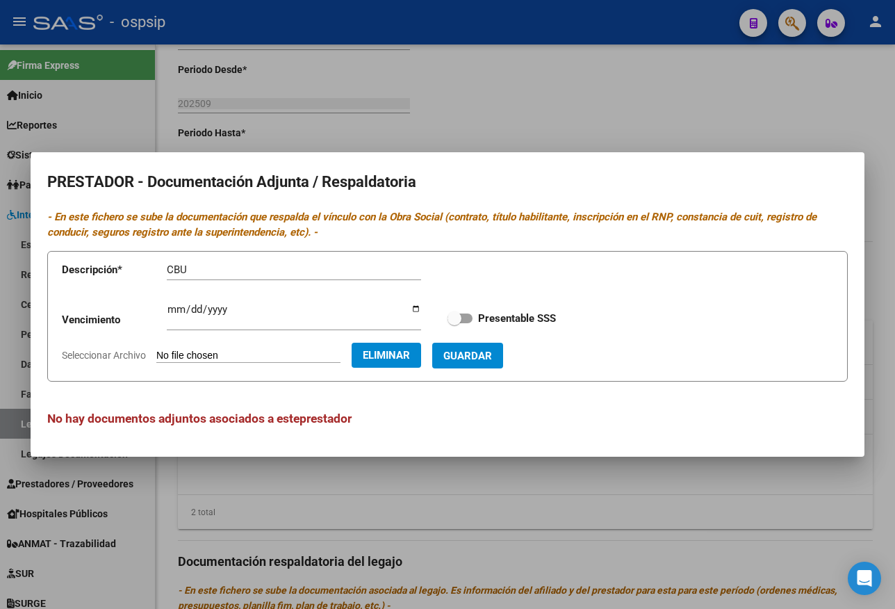
click at [485, 356] on span "Guardar" at bounding box center [467, 356] width 49 height 13
checkbox input "true"
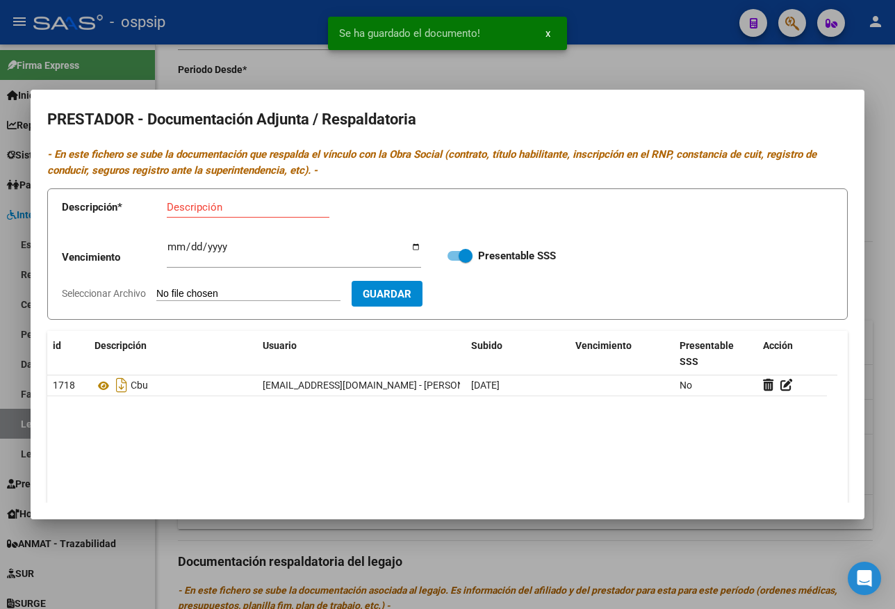
click at [593, 543] on div at bounding box center [447, 304] width 895 height 609
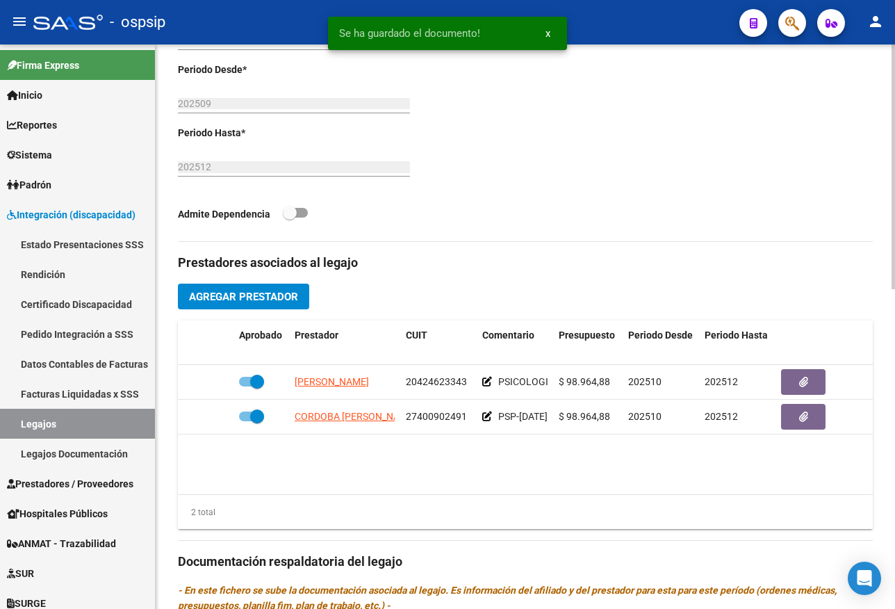
click at [259, 300] on span "Agregar Prestador" at bounding box center [243, 296] width 109 height 13
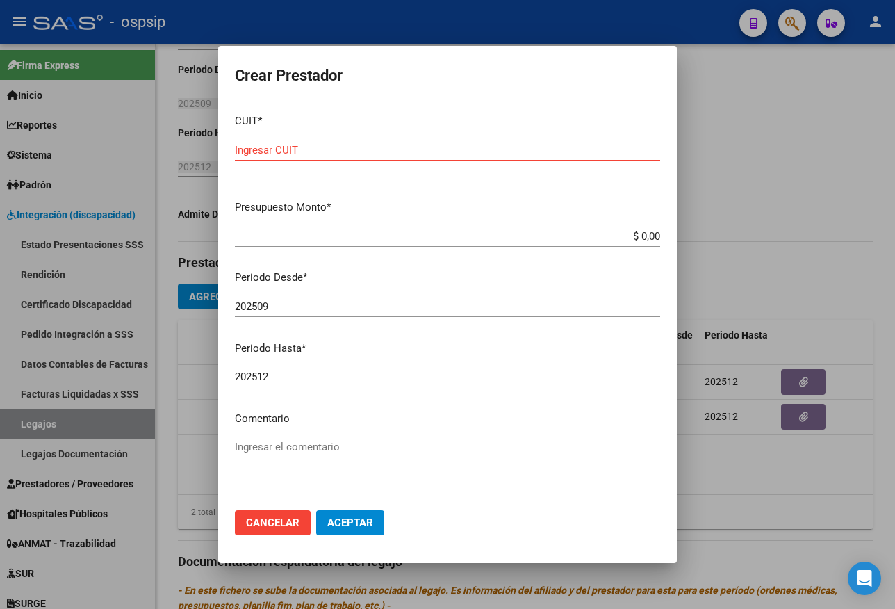
click at [343, 156] on input "Ingresar CUIT" at bounding box center [447, 150] width 425 height 13
click at [327, 147] on input "Ingresar CUIT" at bounding box center [447, 150] width 425 height 13
click at [327, 156] on input "Ingresar CUIT" at bounding box center [447, 150] width 425 height 13
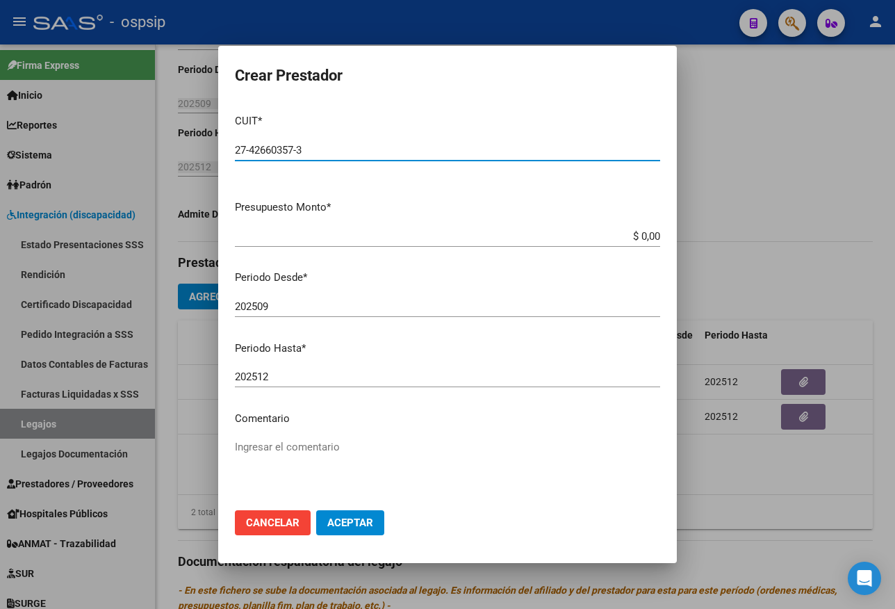
type input "27-42660357-3"
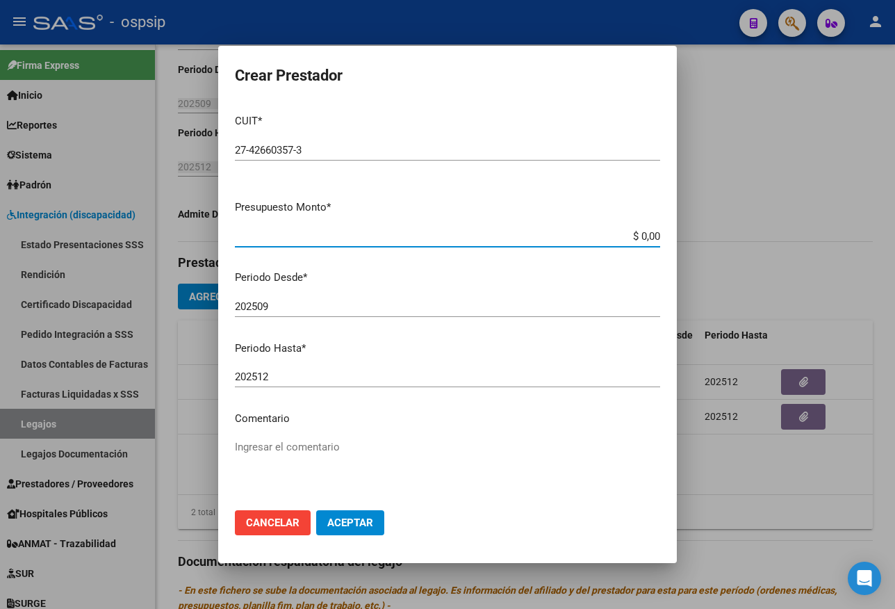
click at [648, 235] on input "$ 0,00" at bounding box center [447, 236] width 425 height 13
type input "$ 98.964,88"
click at [279, 309] on input "202509" at bounding box center [447, 306] width 425 height 13
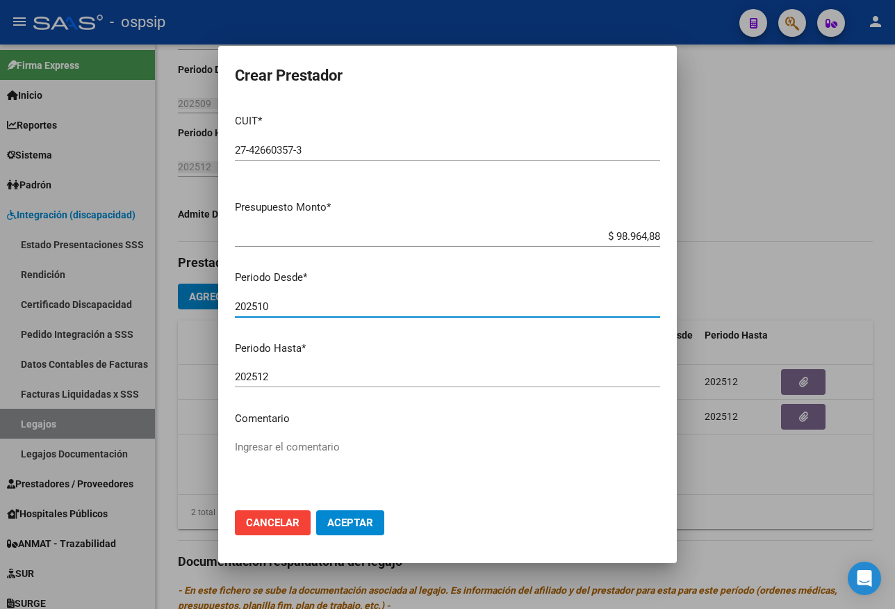
type input "202510"
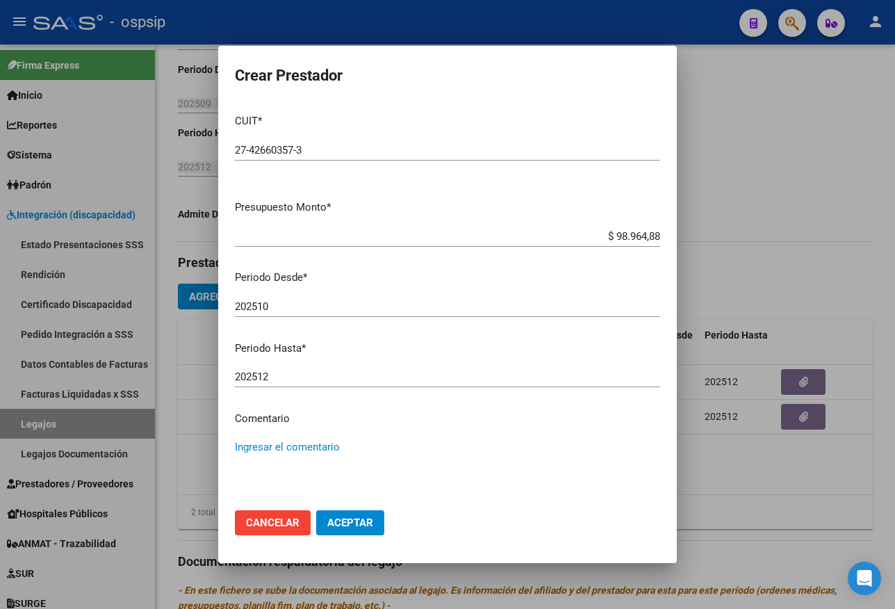
click at [261, 453] on textarea "Ingresar el comentario" at bounding box center [447, 471] width 425 height 65
type textarea "T.O. [DATE] Y MATES 16 HS"
click at [384, 527] on button "Aceptar" at bounding box center [350, 522] width 68 height 25
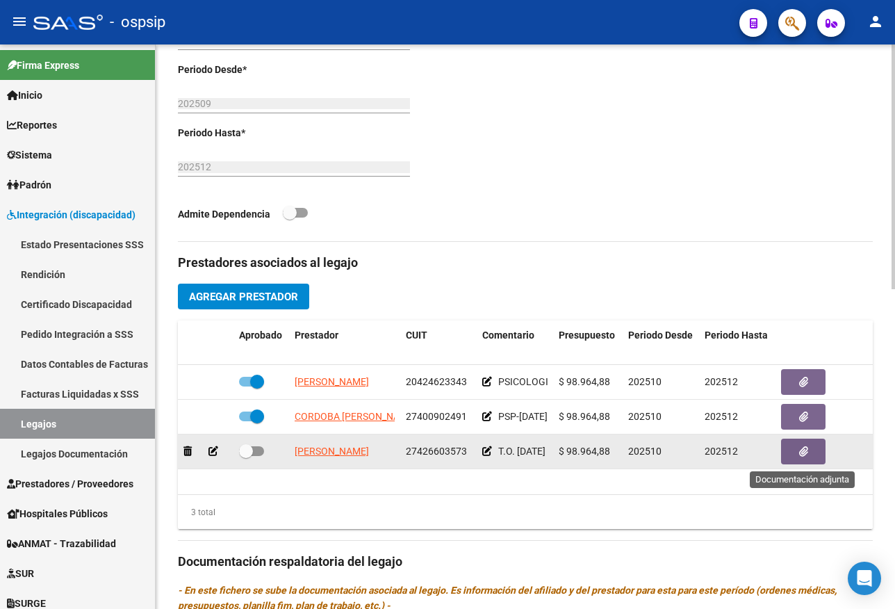
click at [800, 454] on icon "button" at bounding box center [803, 451] width 9 height 10
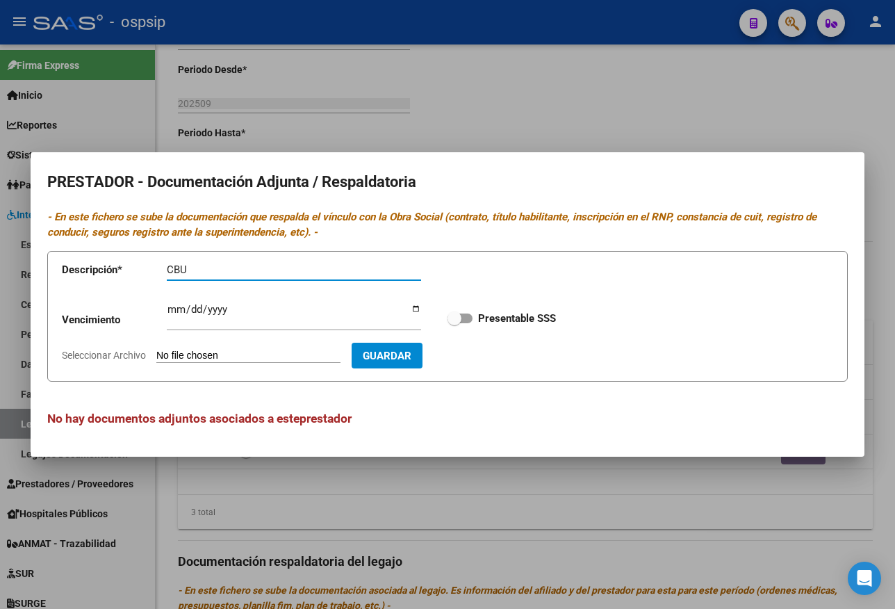
type input "CBU"
click at [304, 359] on input "Seleccionar Archivo" at bounding box center [248, 356] width 184 height 13
type input "C:\fakepath\CBU-TO.pdf"
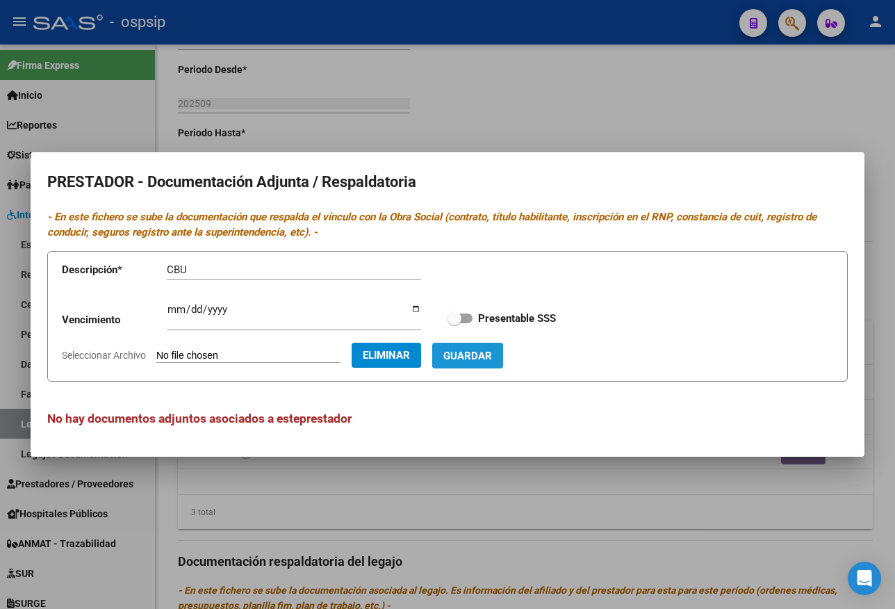
click at [487, 361] on span "Guardar" at bounding box center [467, 356] width 49 height 13
checkbox input "true"
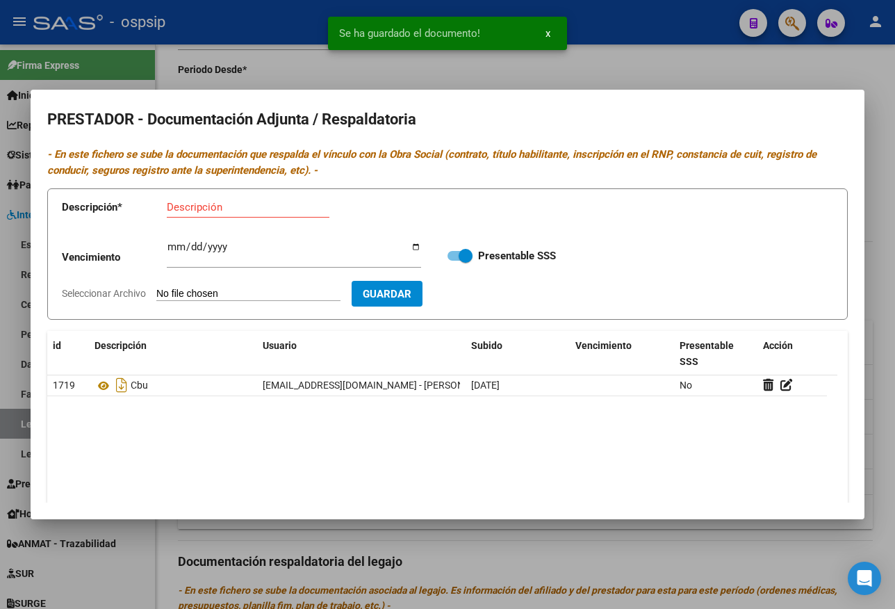
click at [744, 524] on div at bounding box center [447, 304] width 895 height 609
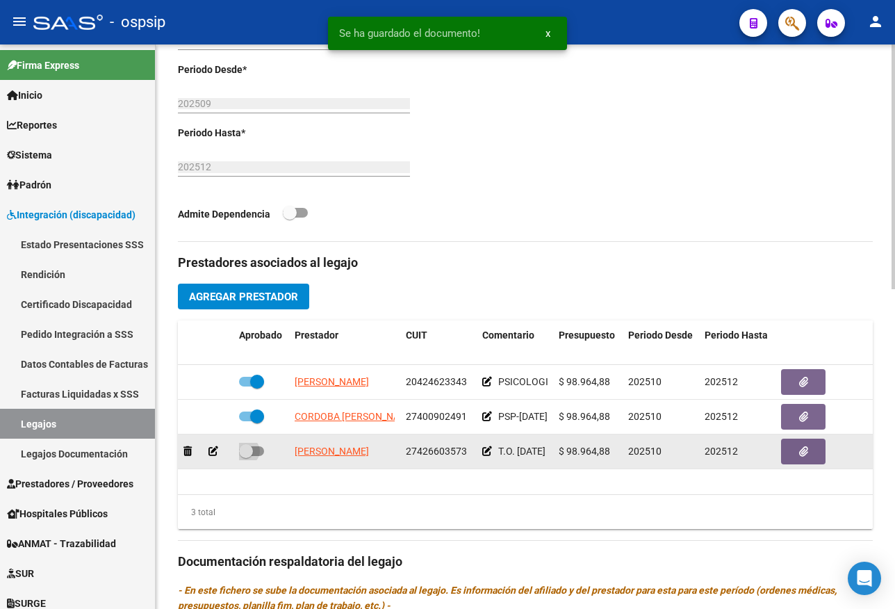
click at [263, 448] on label at bounding box center [251, 451] width 25 height 17
click at [246, 456] on input "checkbox" at bounding box center [245, 456] width 1 height 1
checkbox input "true"
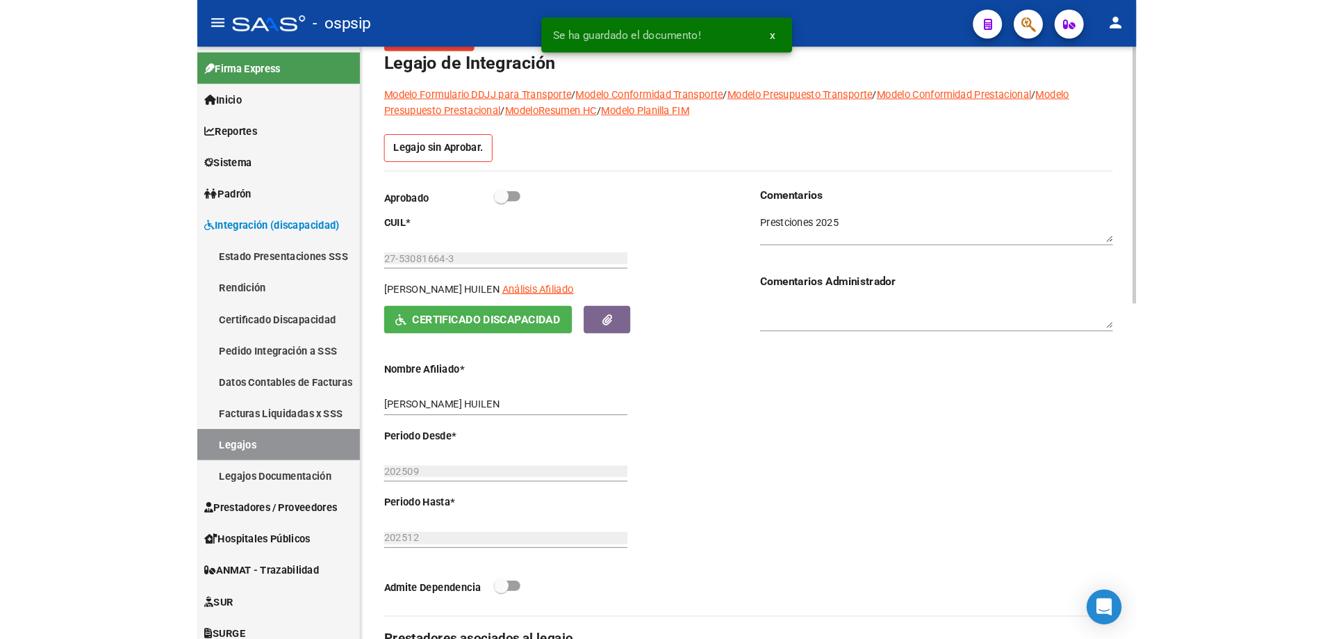
scroll to position [0, 0]
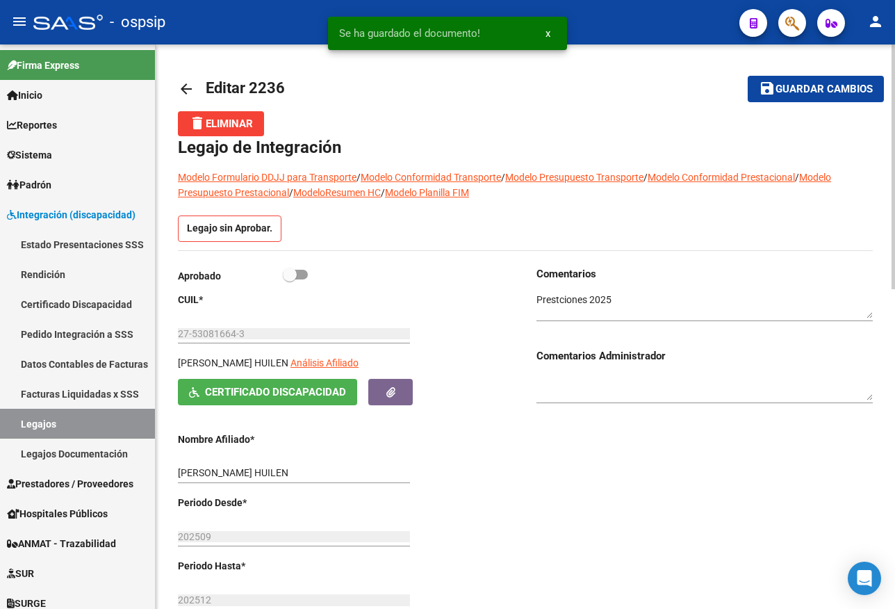
click at [794, 90] on span "Guardar cambios" at bounding box center [824, 89] width 97 height 13
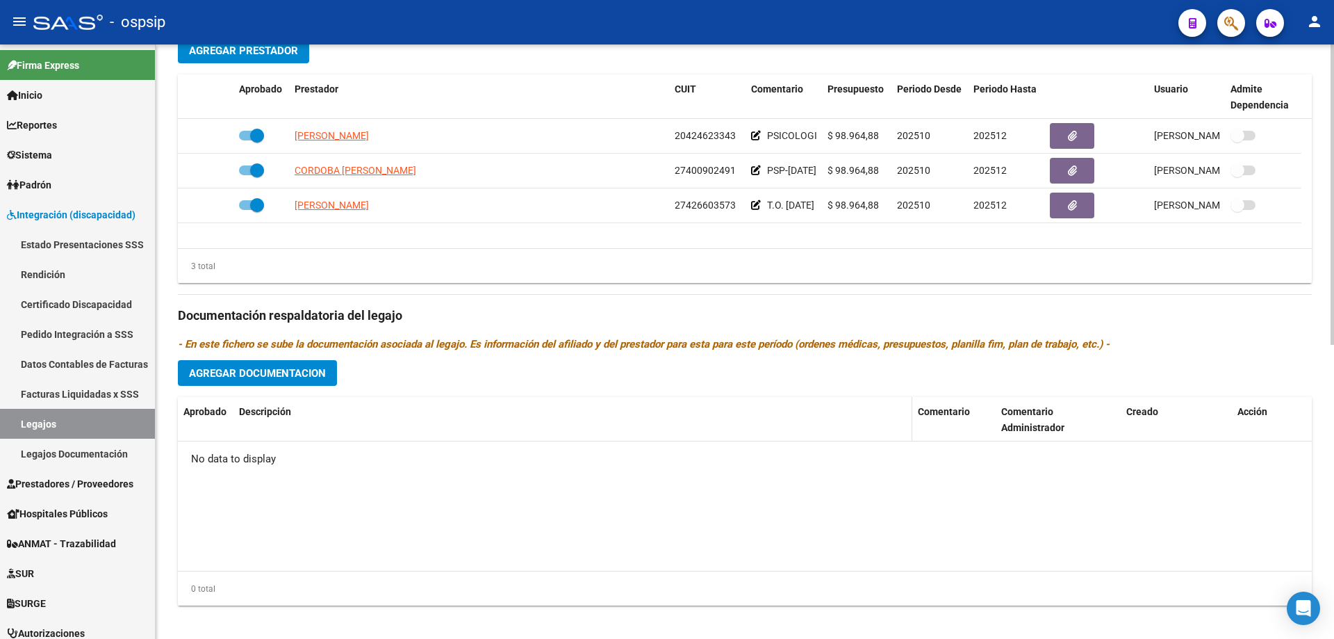
scroll to position [581, 0]
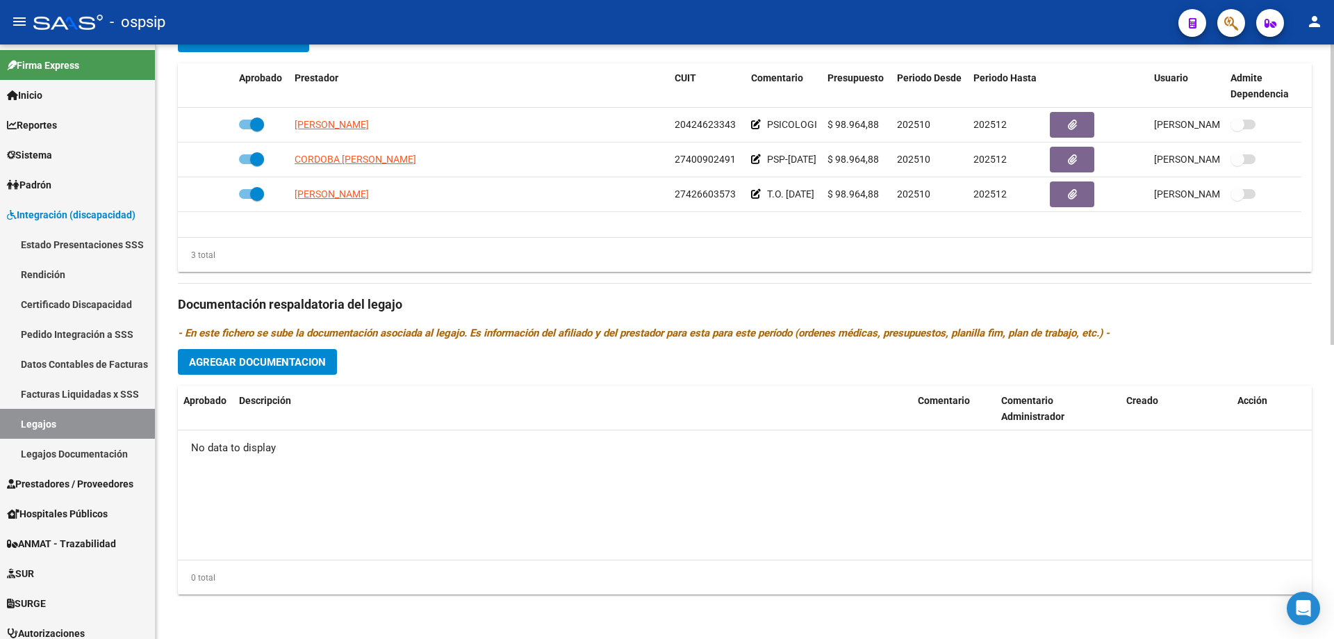
click at [286, 366] on span "Agregar Documentacion" at bounding box center [257, 362] width 137 height 13
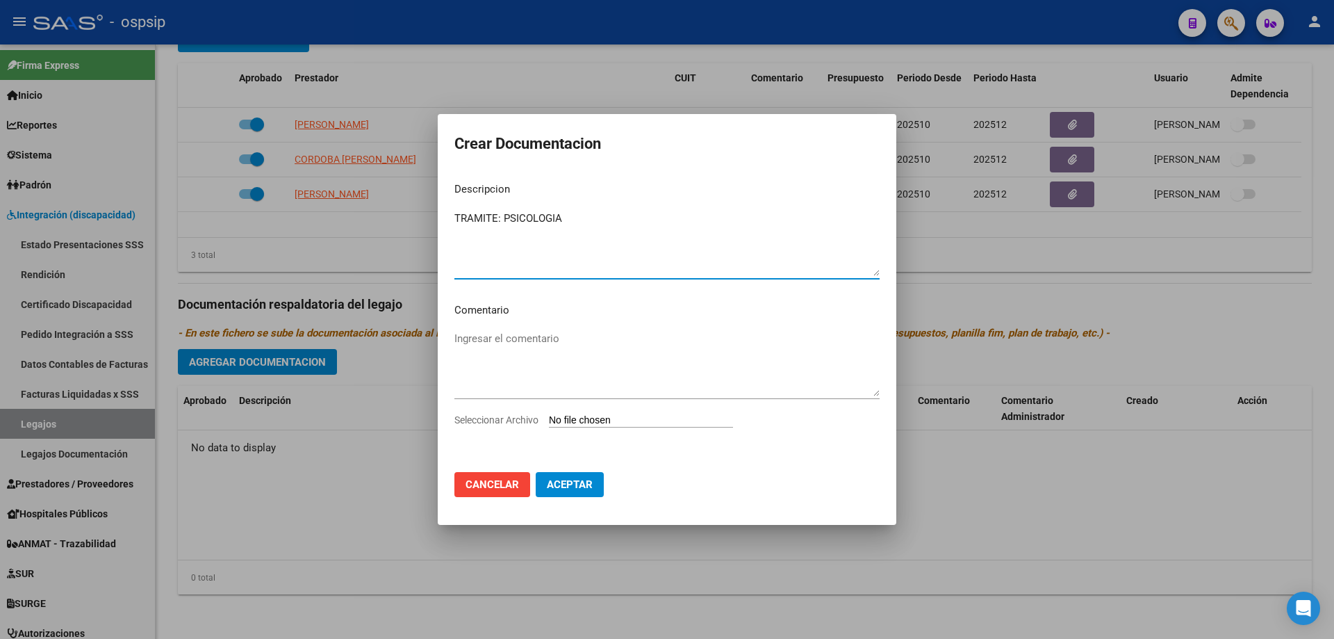
type textarea "TRAMITE: PSICOLOGIA"
click at [612, 415] on input "Seleccionar Archivo" at bounding box center [641, 420] width 184 height 13
type input "C:\fakepath\[PERSON_NAME]-PSICOLOGIA.pdf"
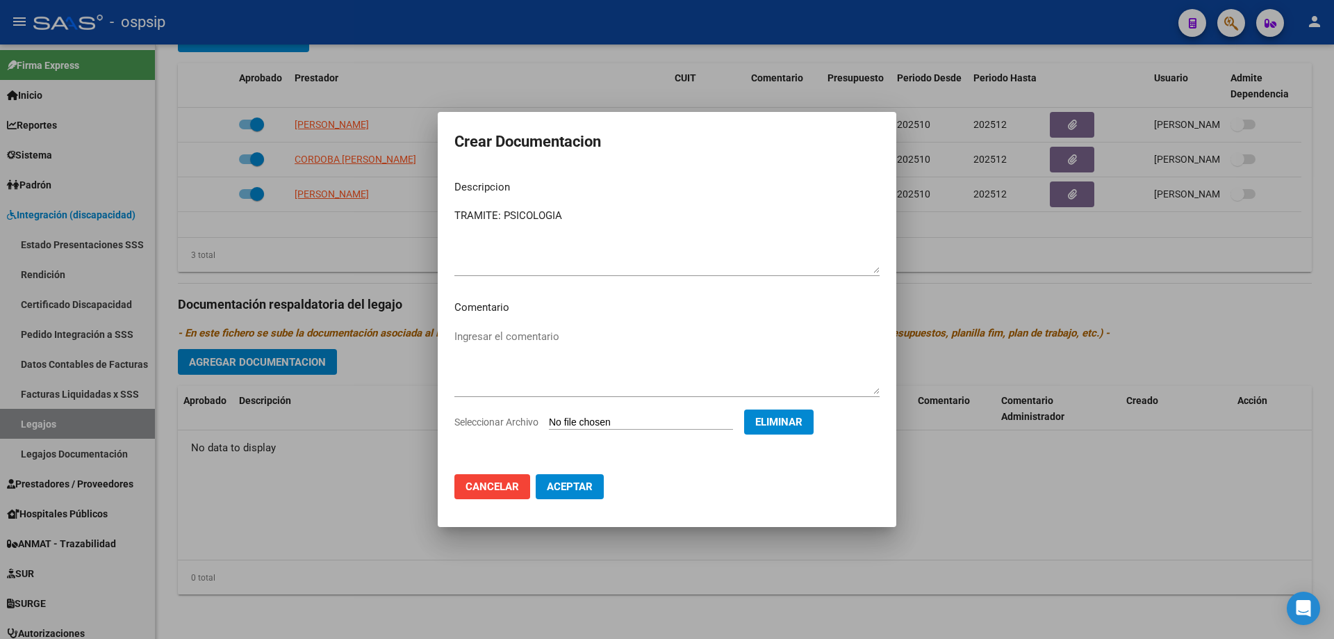
click at [567, 490] on span "Aceptar" at bounding box center [570, 486] width 46 height 13
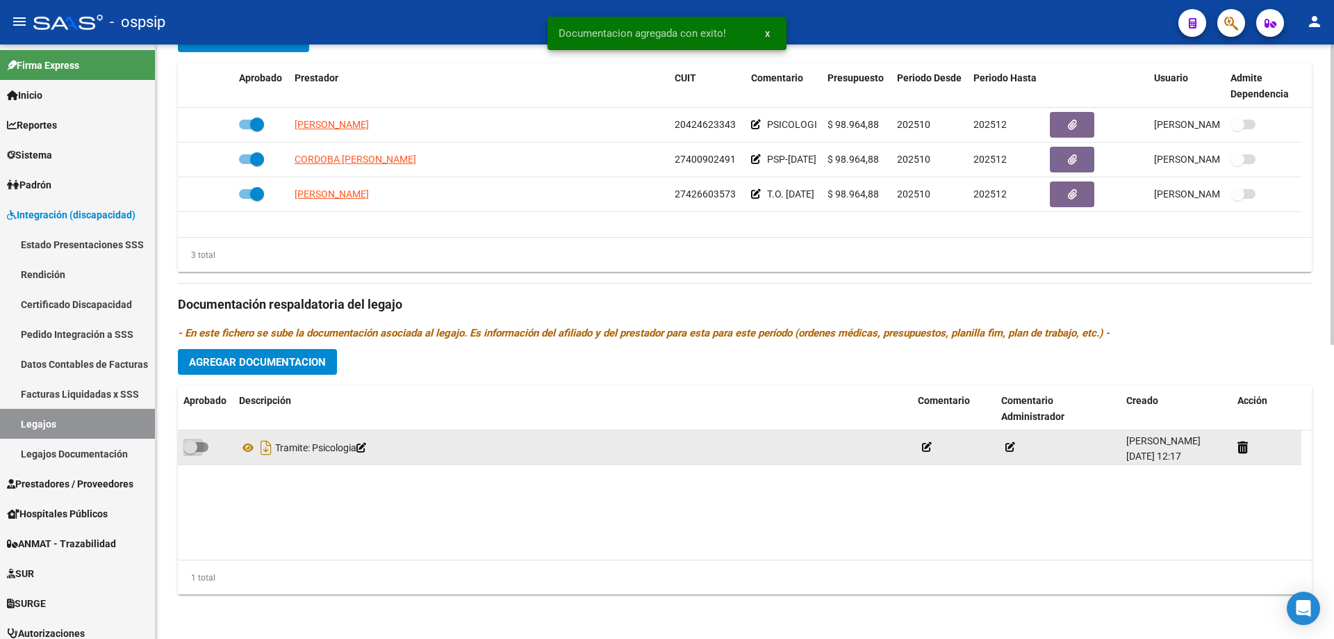
click at [196, 449] on span at bounding box center [190, 447] width 14 height 14
click at [190, 452] on input "checkbox" at bounding box center [190, 452] width 1 height 1
checkbox input "true"
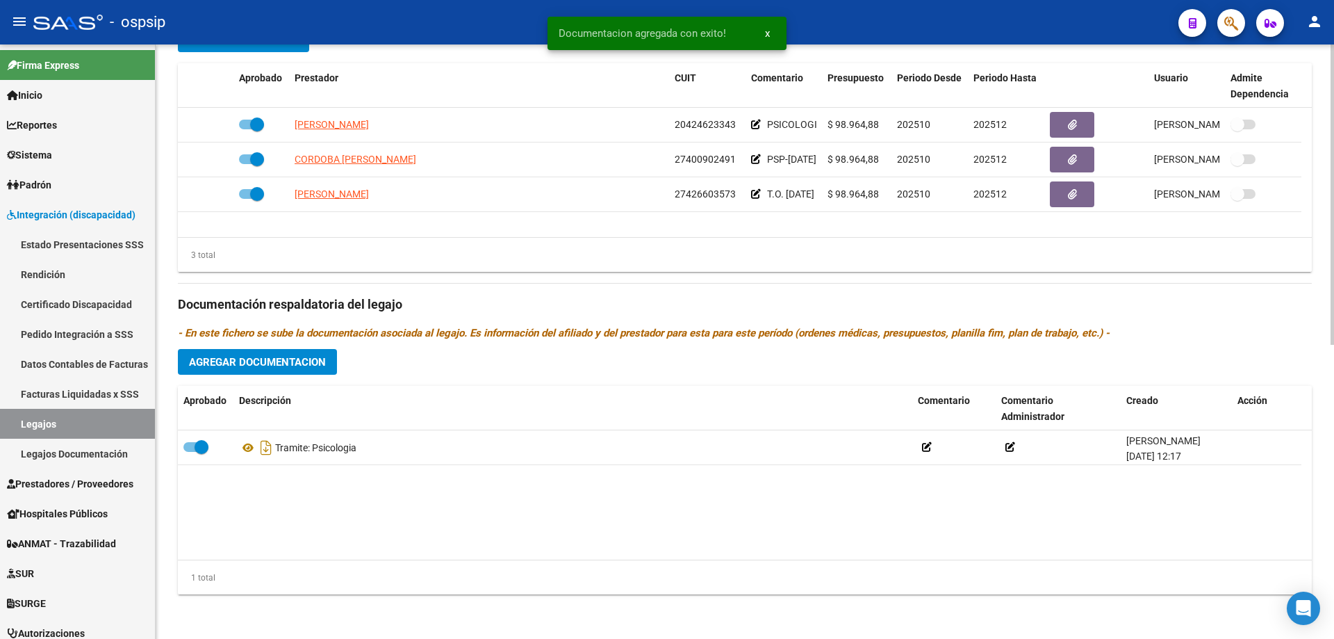
click at [259, 368] on span "Agregar Documentacion" at bounding box center [257, 362] width 137 height 13
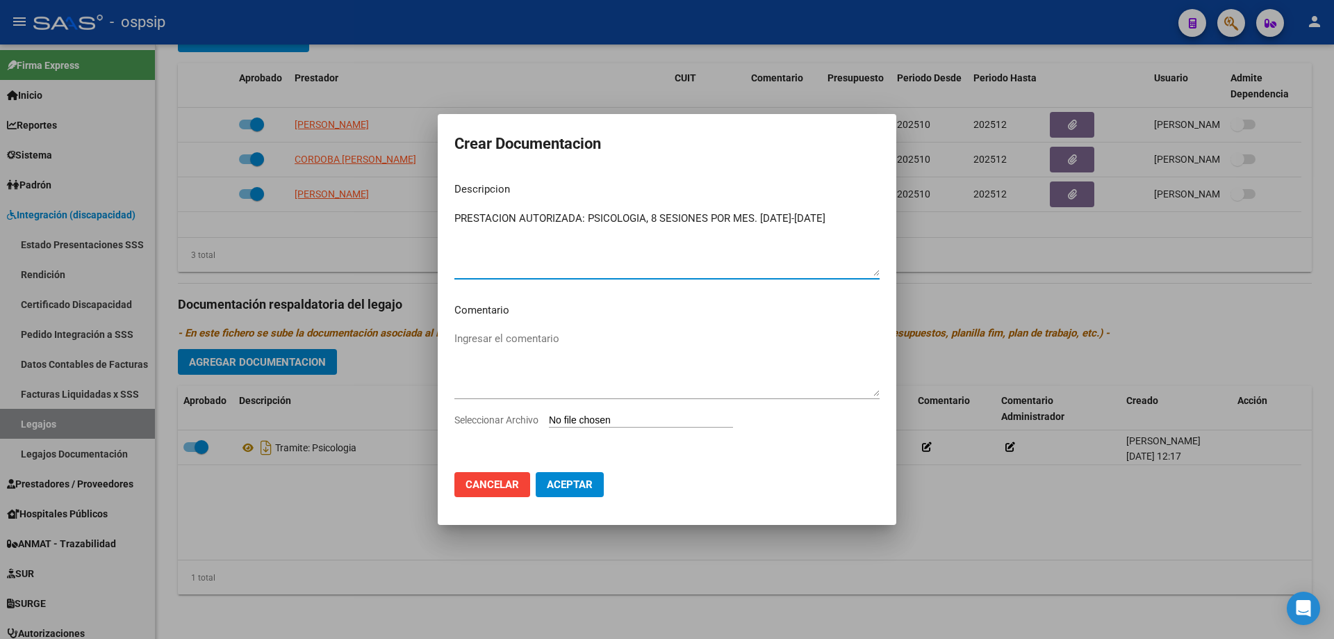
type textarea "PRESTACION AUTORIZADA: PSICOLOGIA, 8 SESIONES POR MES. [DATE]-[DATE]"
click at [601, 421] on input "Seleccionar Archivo" at bounding box center [641, 420] width 184 height 13
type input "C:\fakepath\[PERSON_NAME] PSICOLOGIA AUTORIZACION 2025.pdf"
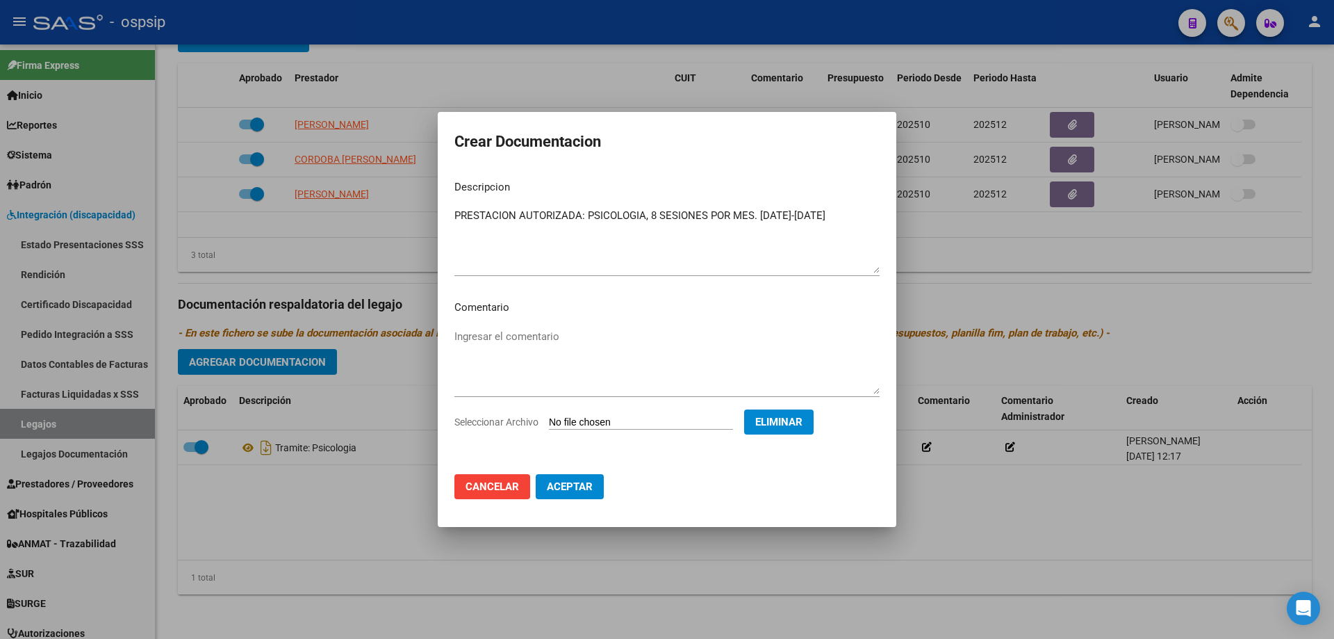
click at [588, 481] on span "Aceptar" at bounding box center [570, 486] width 46 height 13
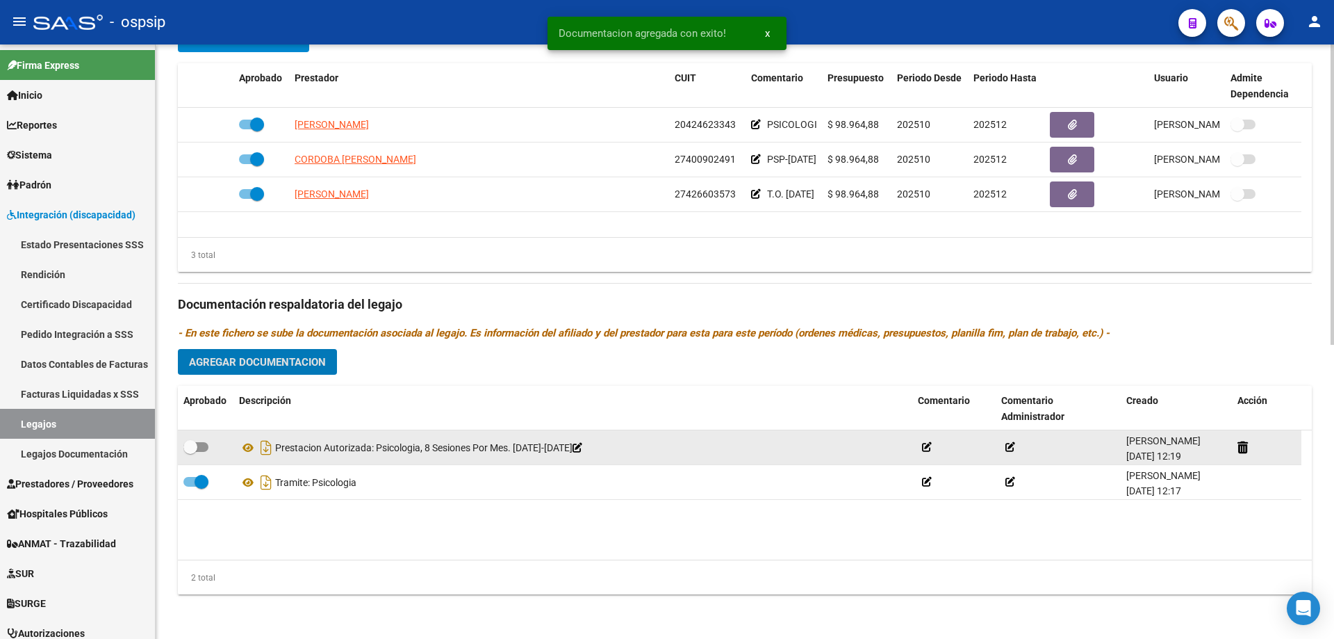
click at [197, 444] on span at bounding box center [195, 447] width 25 height 10
click at [190, 452] on input "checkbox" at bounding box center [190, 452] width 1 height 1
checkbox input "true"
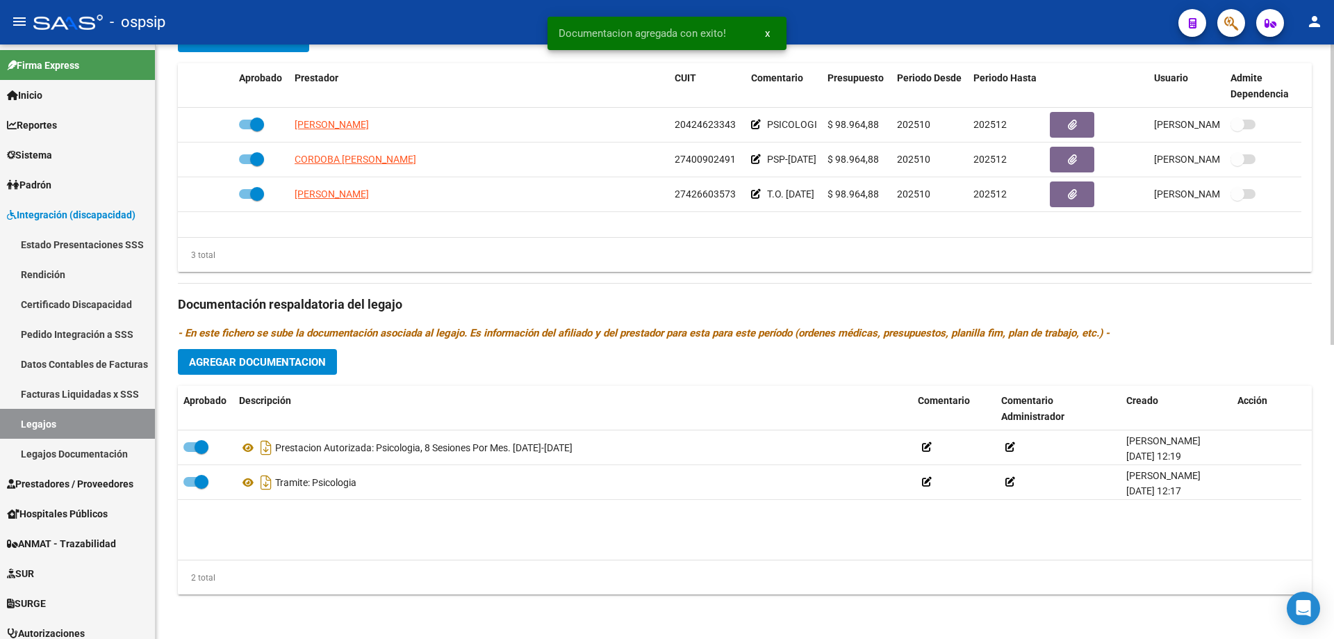
click at [239, 381] on div "Prestadores asociados al legajo Agregar Prestador Aprobado Prestador CUIT Comen…" at bounding box center [745, 295] width 1134 height 621
click at [238, 365] on span "Agregar Documentacion" at bounding box center [257, 362] width 137 height 13
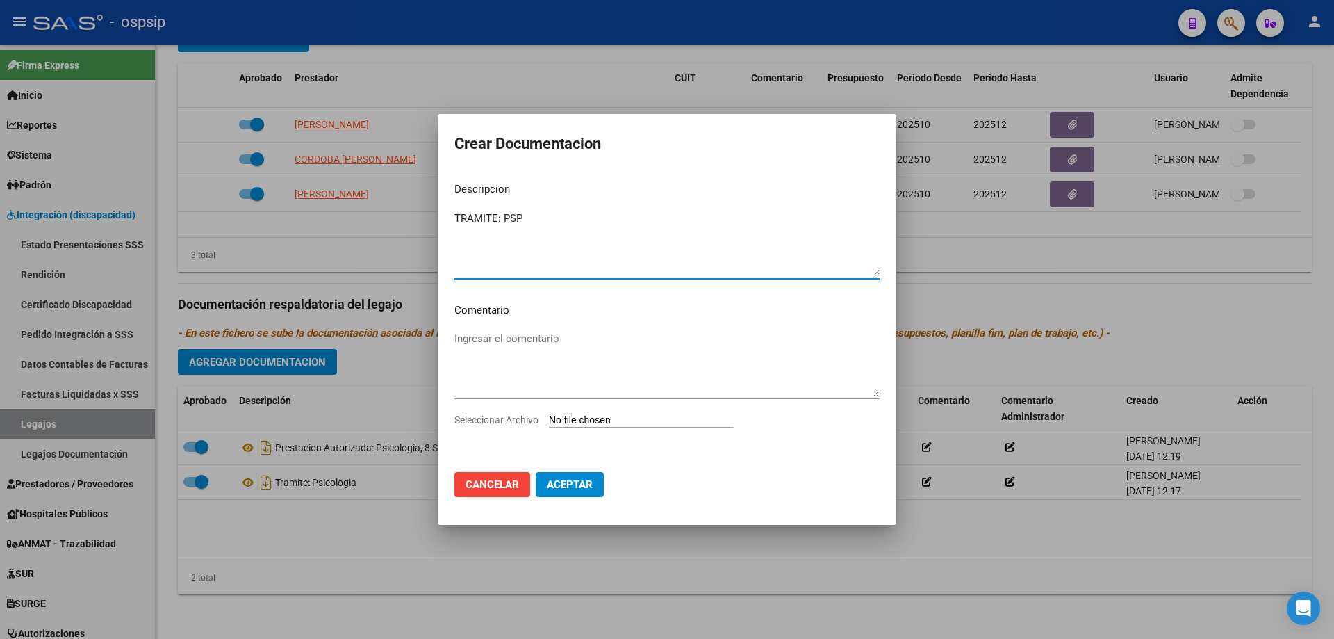
type textarea "TRAMITE: PSP"
click at [714, 425] on input "Seleccionar Archivo" at bounding box center [641, 420] width 184 height 13
type input "C:\fakepath\[PERSON_NAME] PSICOPEDAGOGIA AUTORIZACION 2025.pdf"
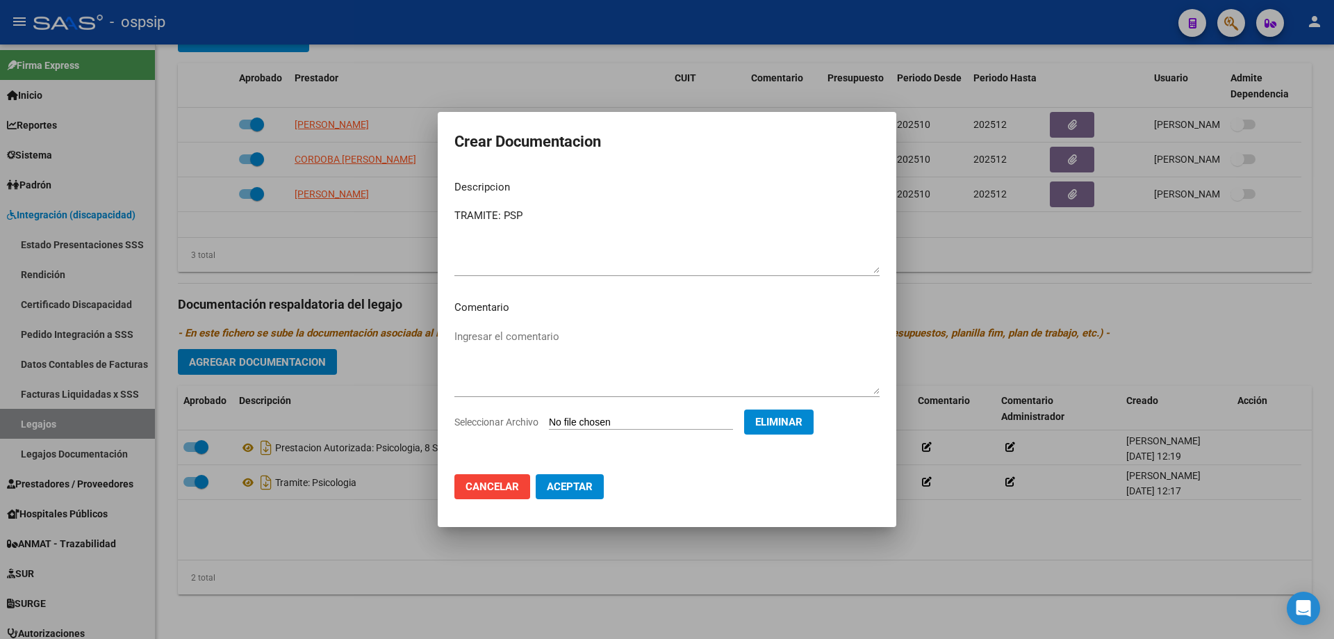
click at [605, 413] on div "Seleccionar Archivo Eliminar" at bounding box center [666, 424] width 425 height 31
click at [491, 490] on span "Cancelar" at bounding box center [493, 486] width 54 height 13
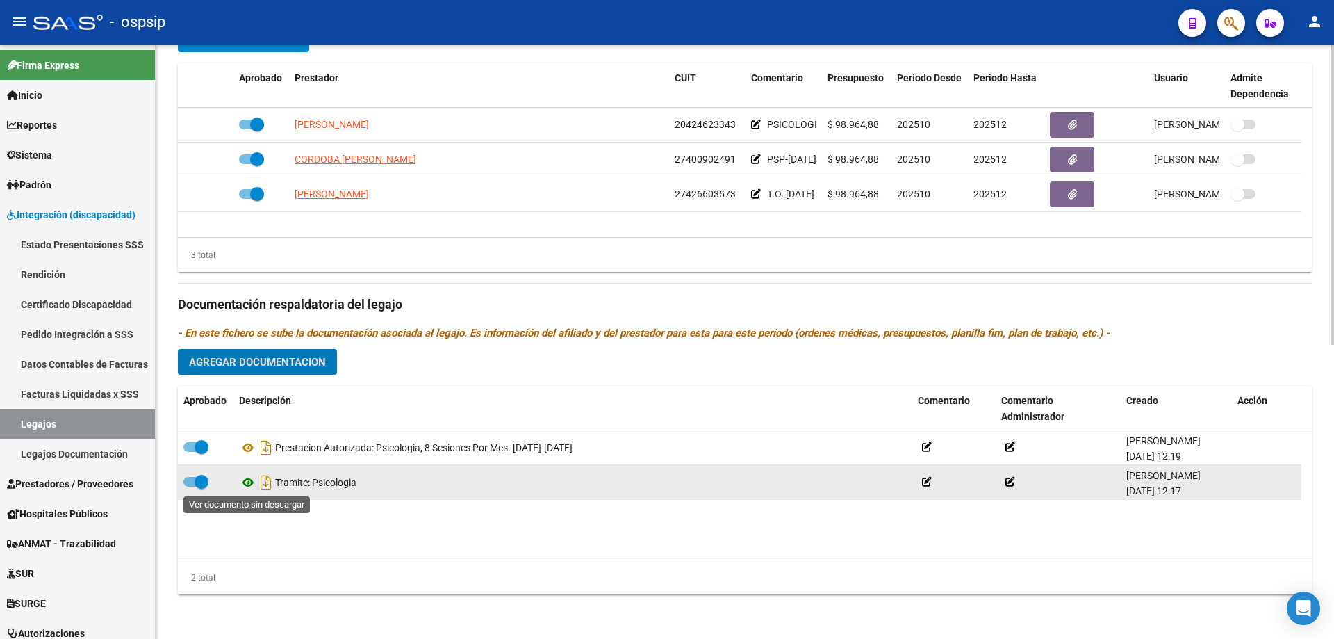
click at [243, 484] on icon at bounding box center [248, 482] width 18 height 17
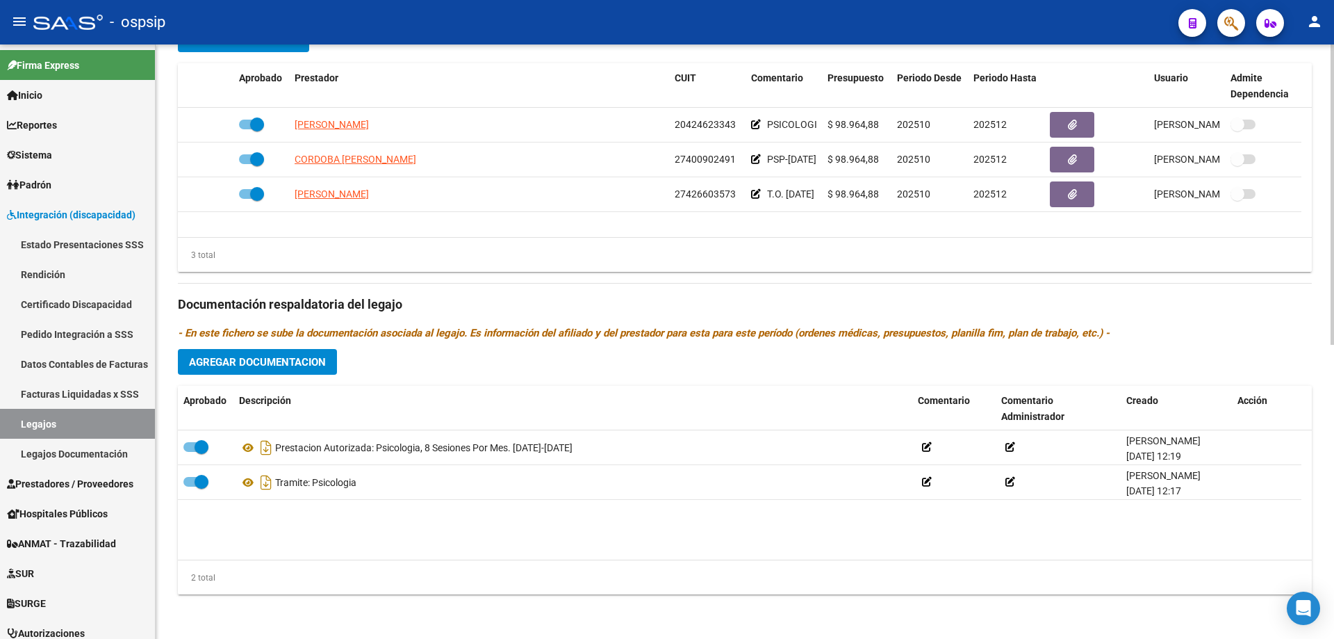
click at [251, 370] on button "Agregar Documentacion" at bounding box center [257, 362] width 159 height 26
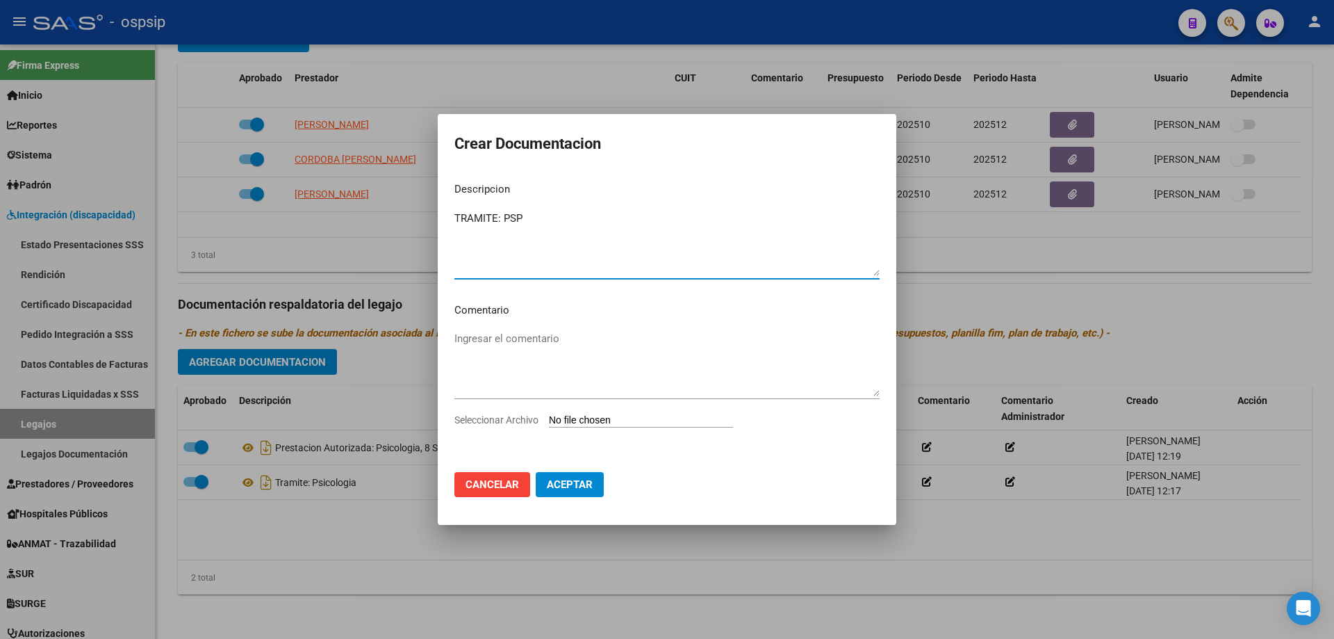
type textarea "TRAMITE: PSP"
click at [690, 424] on input "Seleccionar Archivo" at bounding box center [641, 420] width 184 height 13
type input "C:\fakepath\[PERSON_NAME]-PSP.pdf"
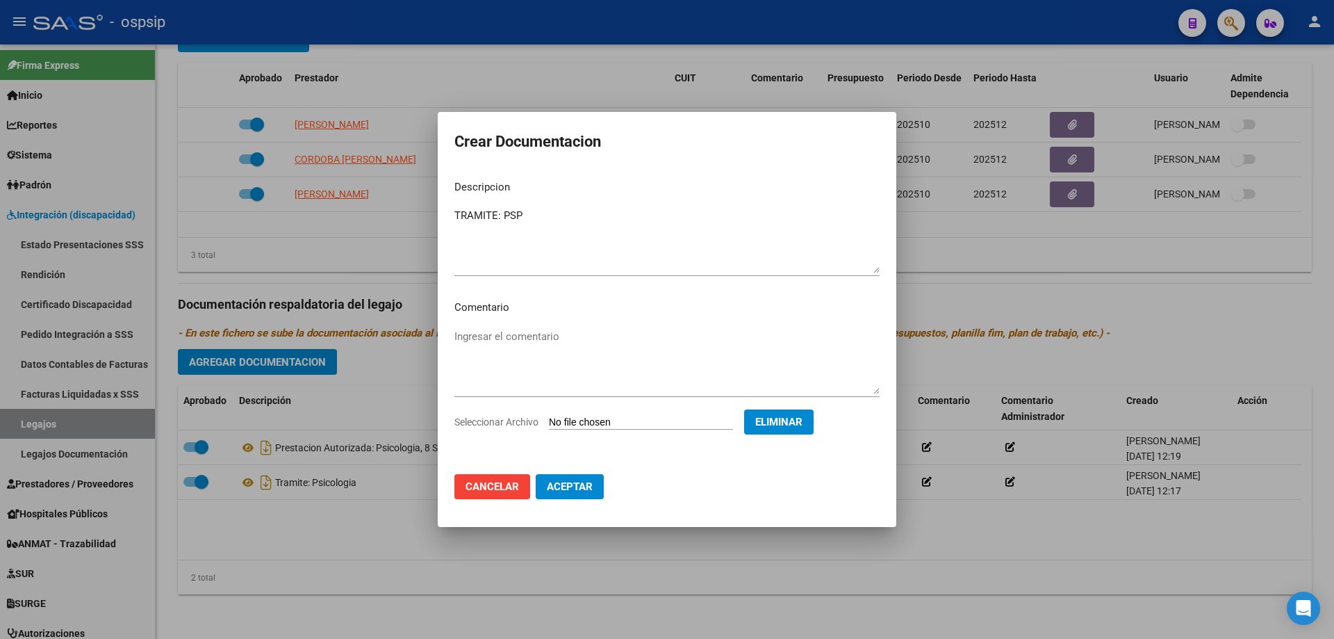
click at [585, 495] on button "Aceptar" at bounding box center [570, 486] width 68 height 25
checkbox input "false"
click at [271, 357] on span "Agregar Documentacion" at bounding box center [257, 362] width 137 height 13
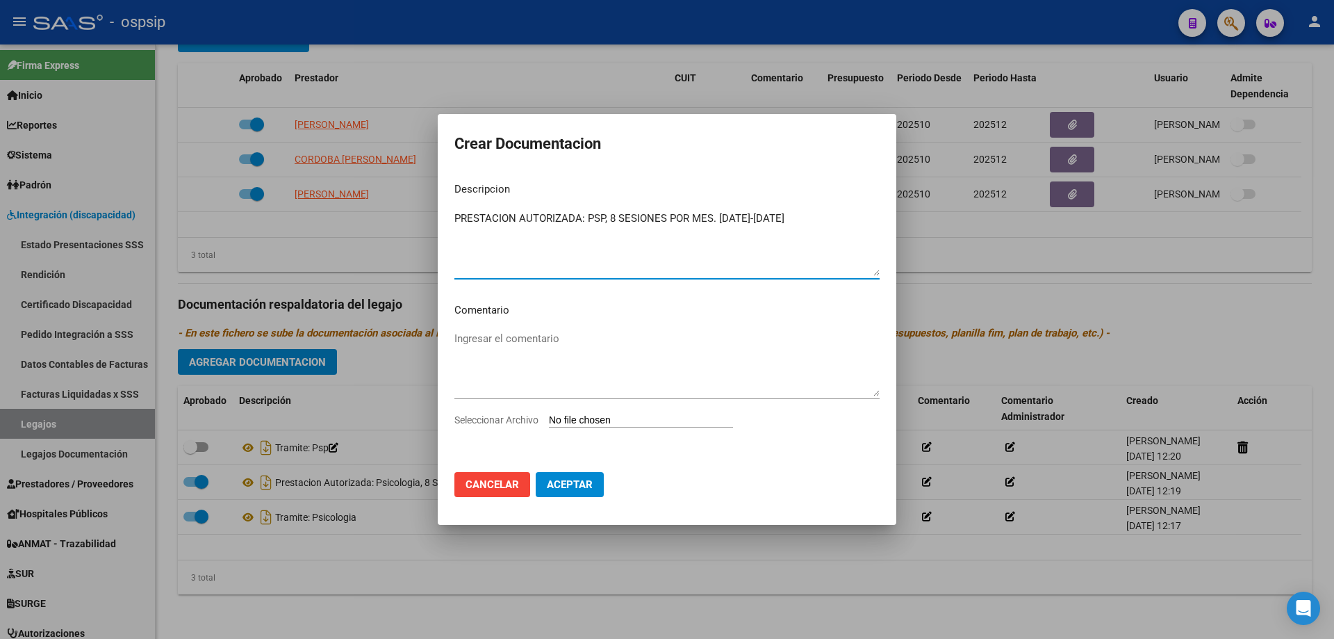
type textarea "PRESTACION AUTORIZADA: PSP, 8 SESIONES POR MES. [DATE]-[DATE]"
click at [703, 425] on input "Seleccionar Archivo" at bounding box center [641, 420] width 184 height 13
type input "C:\fakepath\[PERSON_NAME] PSICOPEDAGOGIA AUTORIZACION 2025.pdf"
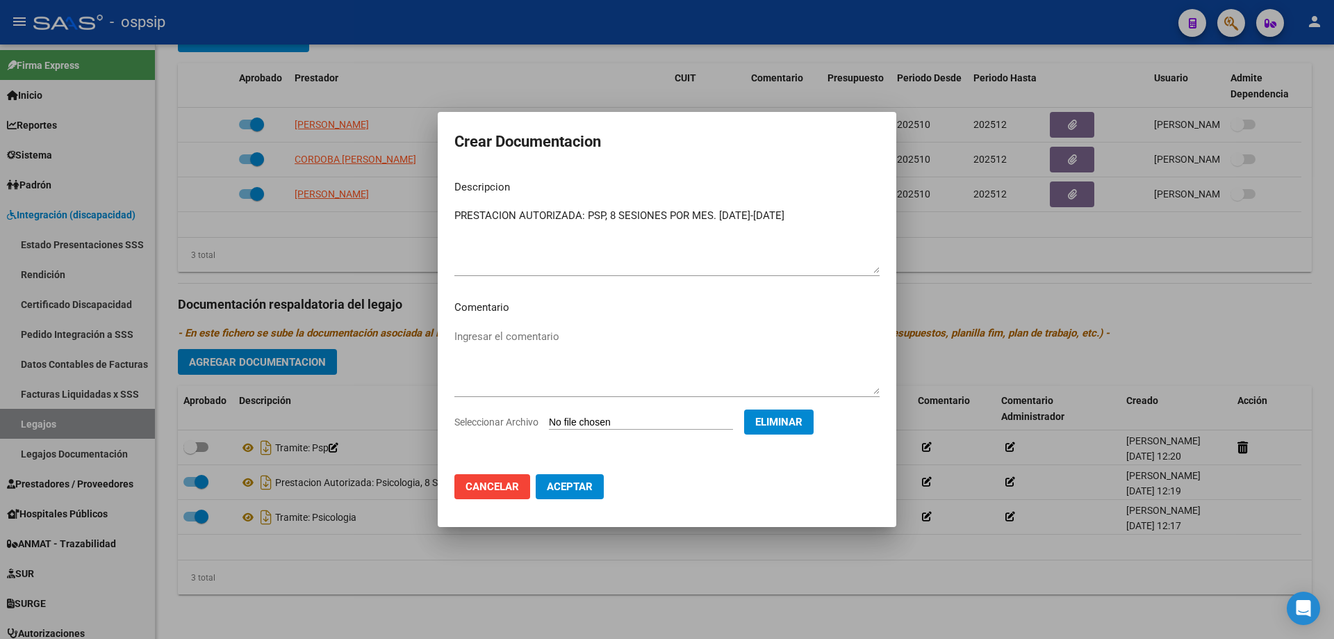
click at [567, 484] on span "Aceptar" at bounding box center [570, 486] width 46 height 13
checkbox input "false"
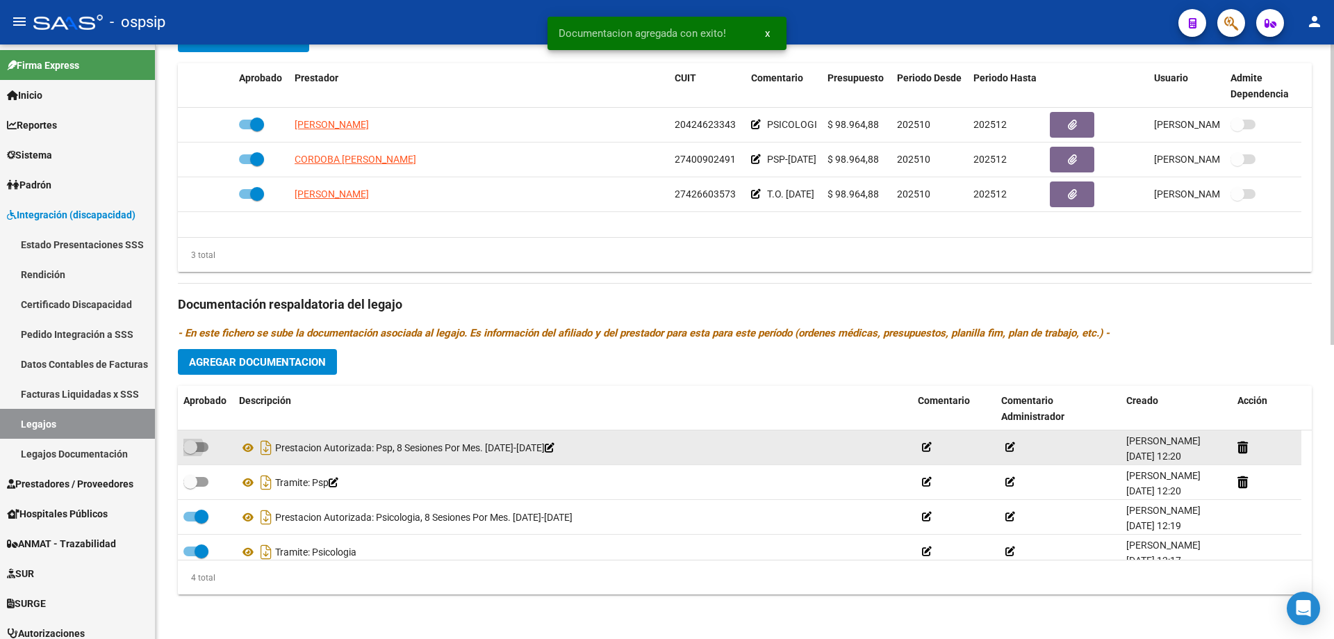
click at [208, 444] on span at bounding box center [195, 447] width 25 height 10
click at [190, 452] on input "checkbox" at bounding box center [190, 452] width 1 height 1
checkbox input "true"
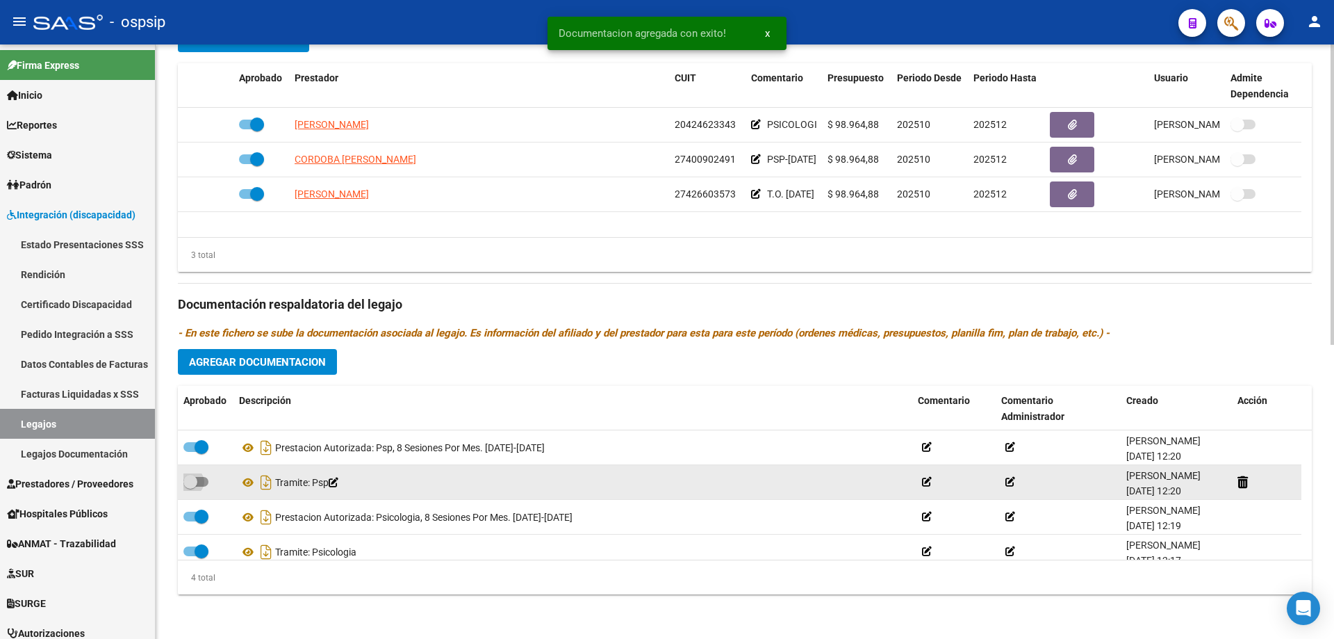
click at [200, 485] on span at bounding box center [195, 482] width 25 height 10
click at [190, 486] on input "checkbox" at bounding box center [190, 486] width 1 height 1
checkbox input "true"
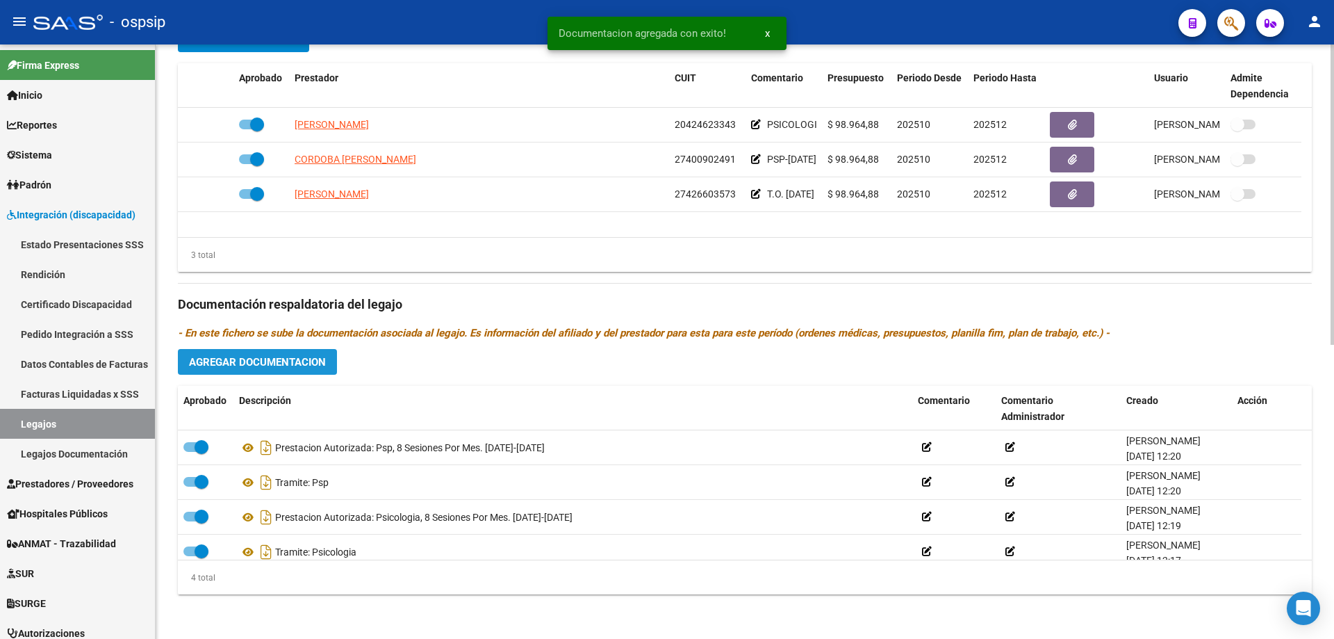
click at [271, 357] on span "Agregar Documentacion" at bounding box center [257, 362] width 137 height 13
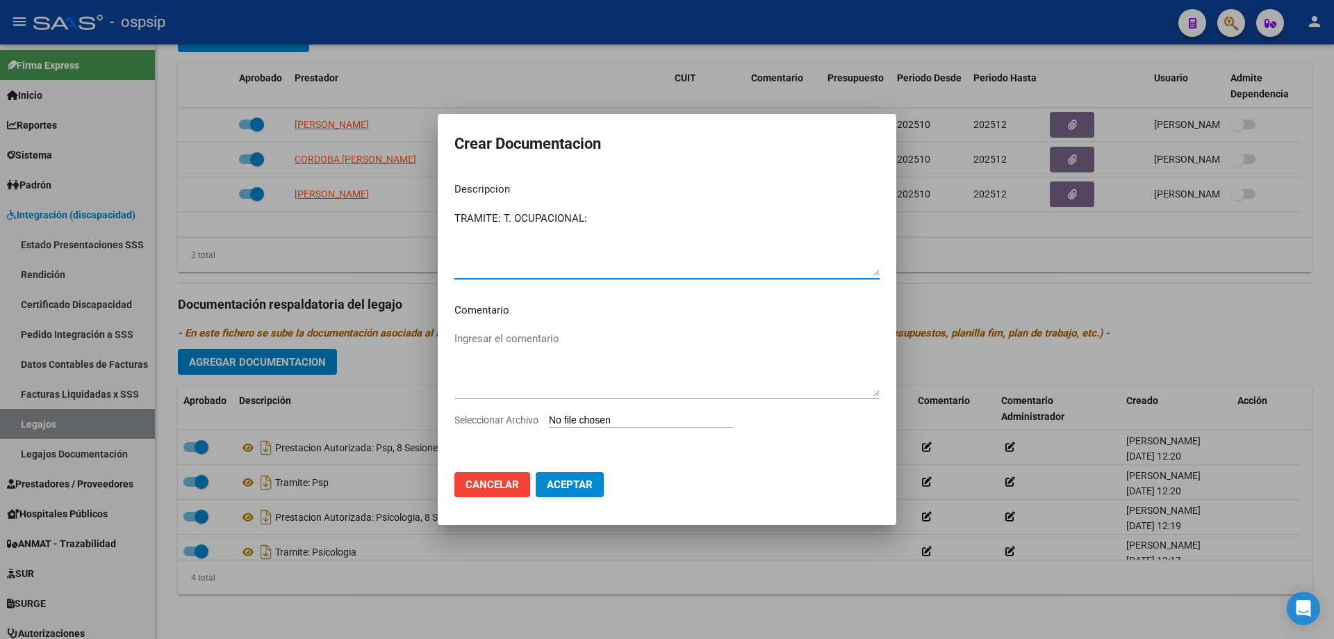
type textarea "TRAMITE: T. OCUPACIONAL:"
click at [592, 427] on div "Seleccionar Archivo" at bounding box center [666, 425] width 425 height 26
click at [664, 423] on input "Seleccionar Archivo" at bounding box center [641, 420] width 184 height 13
type input "C:\fakepath\[PERSON_NAME]-TO.pdf"
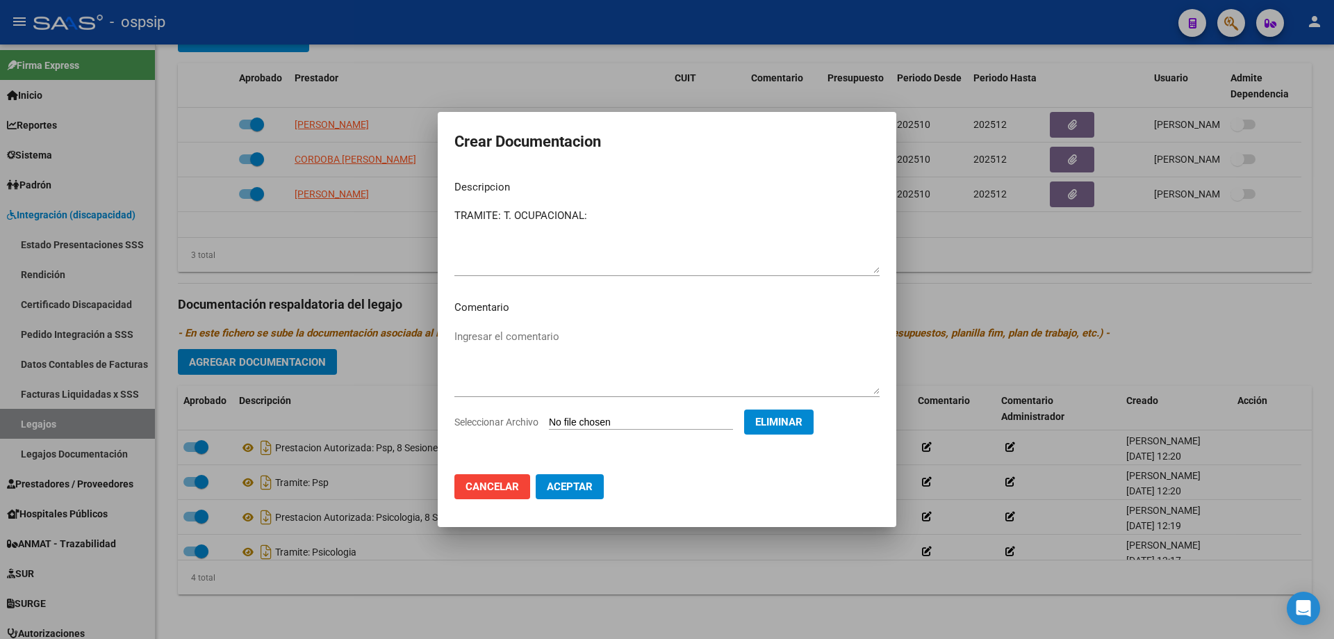
click at [591, 491] on span "Aceptar" at bounding box center [570, 486] width 46 height 13
checkbox input "false"
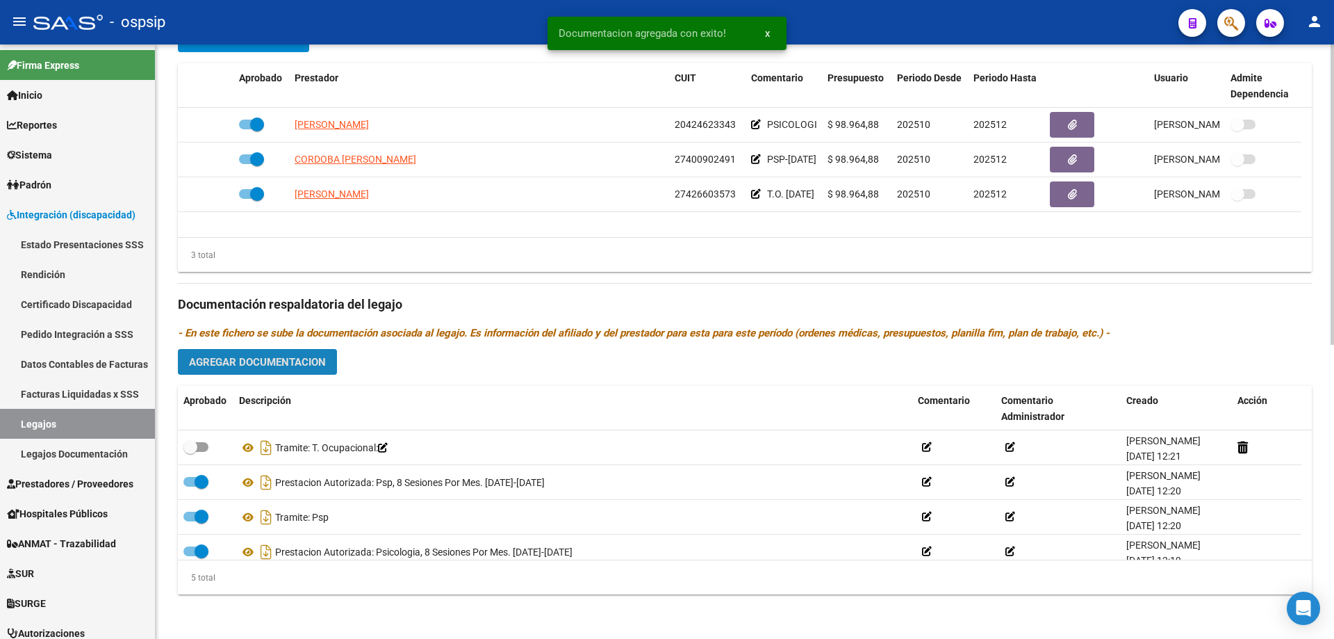
click at [257, 360] on span "Agregar Documentacion" at bounding box center [257, 362] width 137 height 13
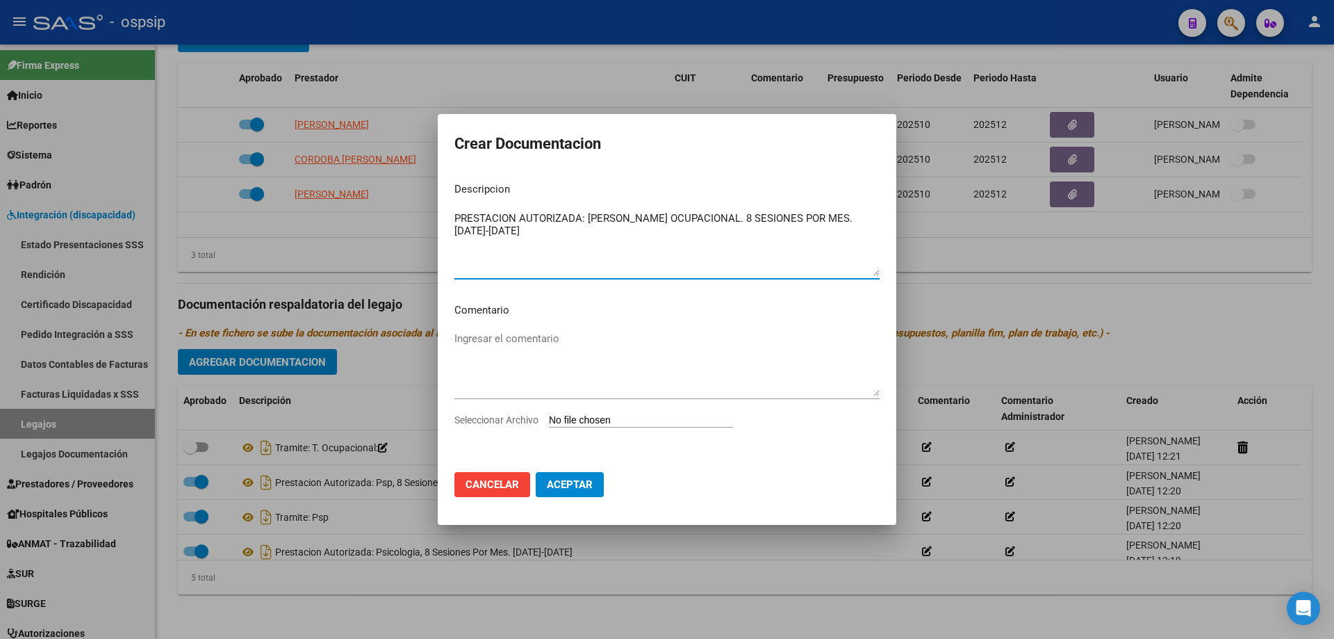
type textarea "PRESTACION AUTORIZADA: [PERSON_NAME] OCUPACIONAL. 8 SESIONES POR MES. [DATE]-[D…"
click at [651, 421] on input "Seleccionar Archivo" at bounding box center [641, 420] width 184 height 13
type input "C:\fakepath\[PERSON_NAME]-TO.pdf"
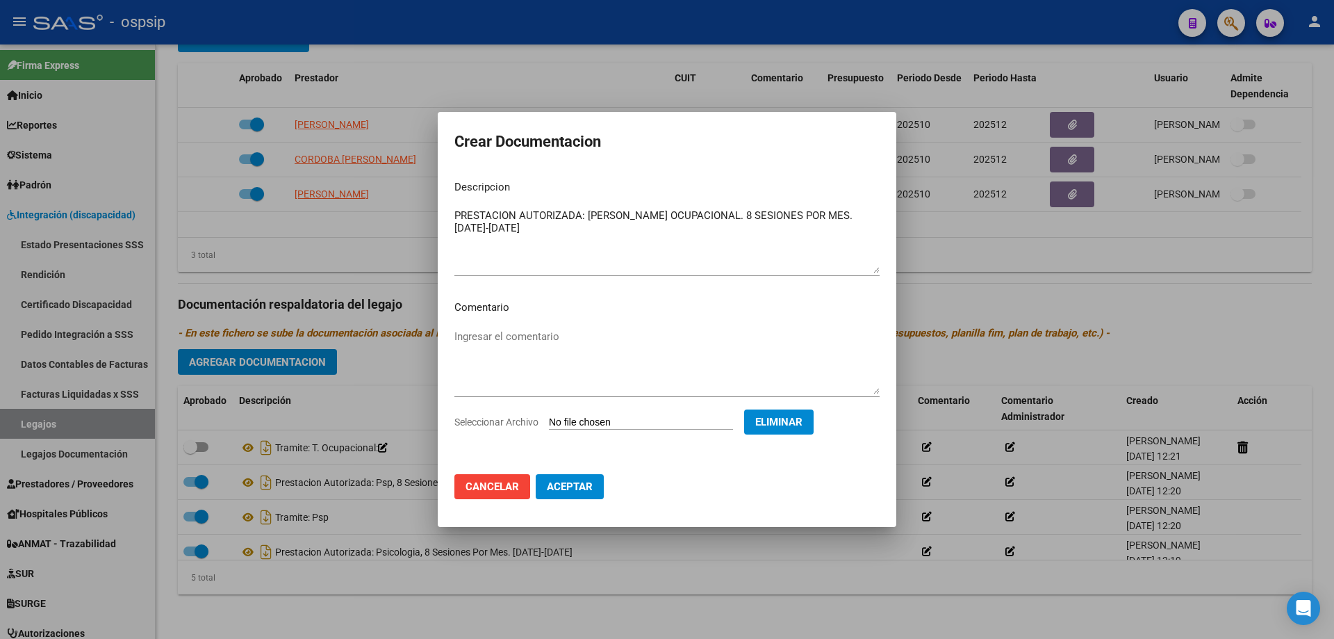
click at [588, 488] on span "Aceptar" at bounding box center [570, 486] width 46 height 13
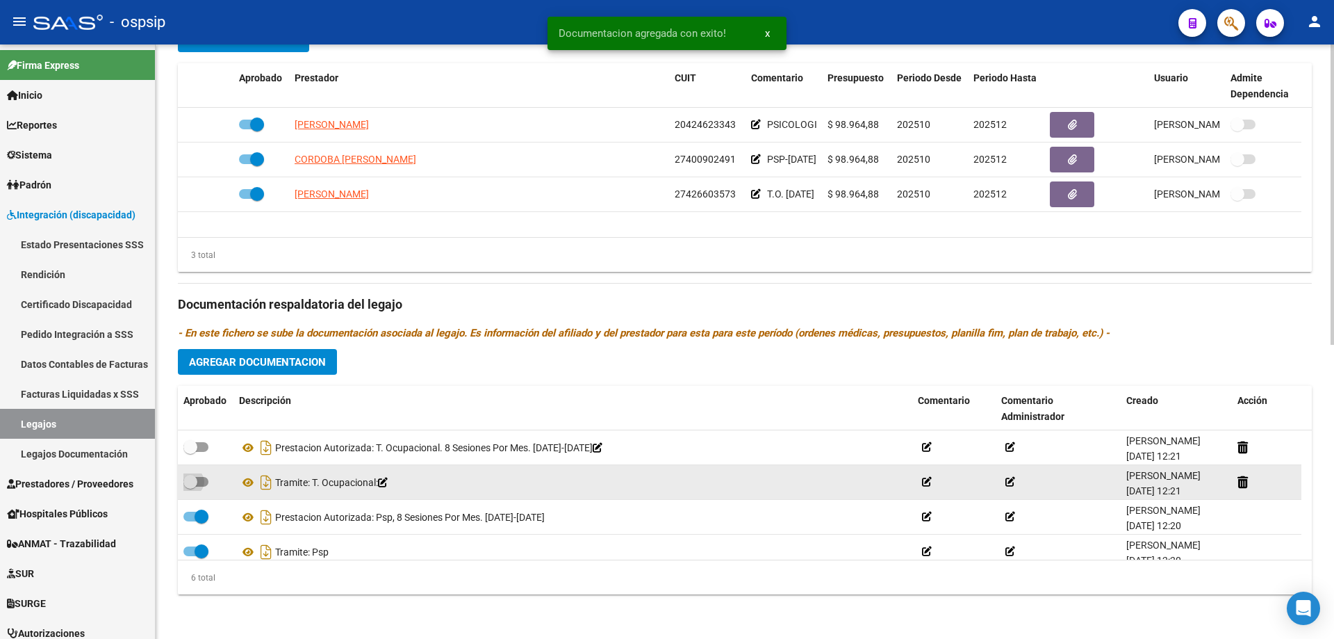
drag, startPoint x: 197, startPoint y: 479, endPoint x: 188, endPoint y: 437, distance: 42.7
click at [198, 479] on span at bounding box center [195, 482] width 25 height 10
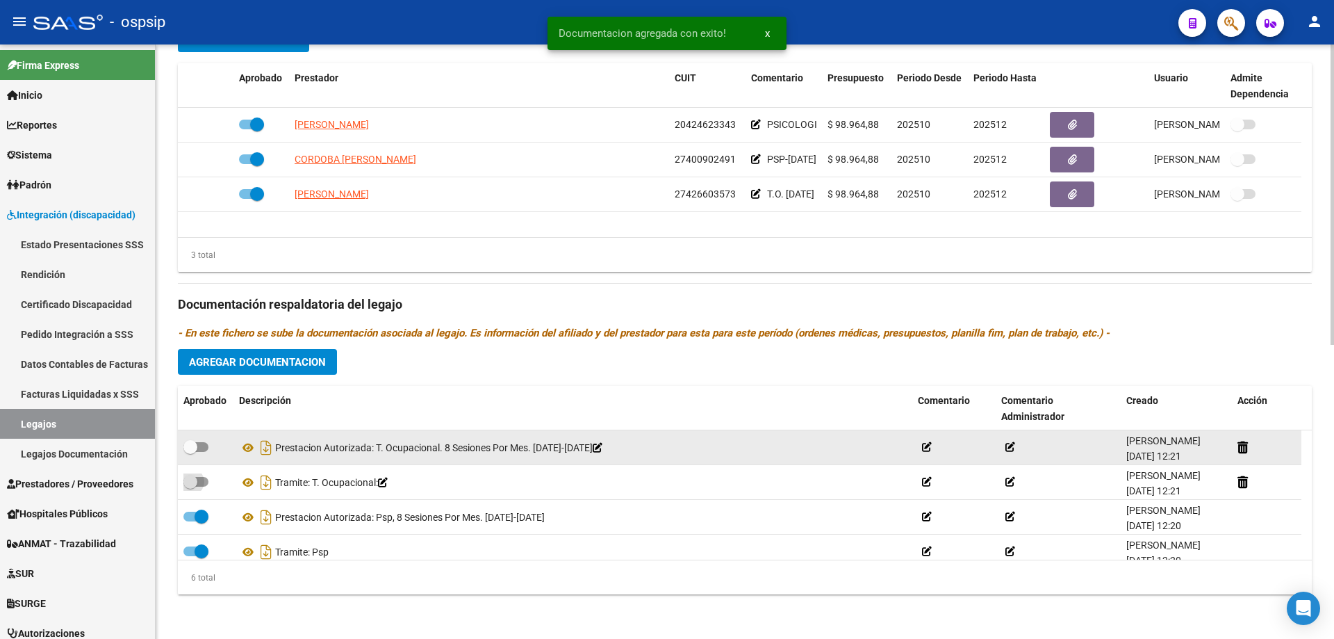
click at [190, 486] on input "checkbox" at bounding box center [190, 486] width 1 height 1
checkbox input "true"
click at [202, 439] on label at bounding box center [195, 446] width 25 height 17
click at [190, 452] on input "checkbox" at bounding box center [190, 452] width 1 height 1
checkbox input "true"
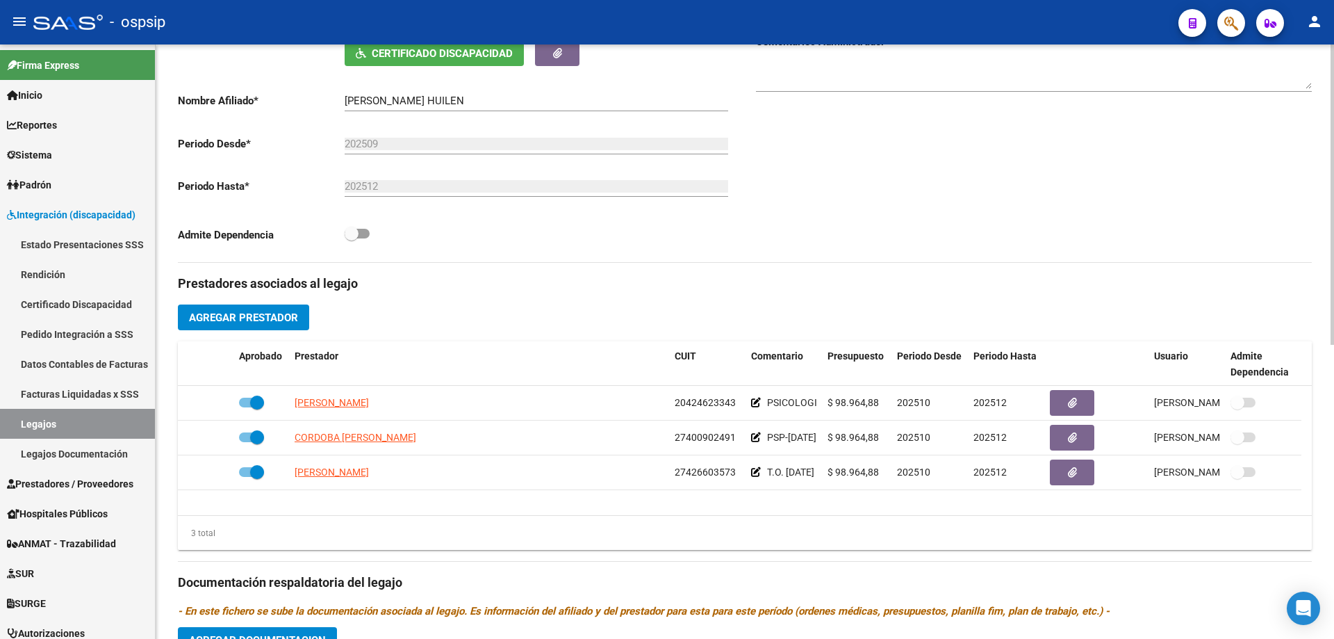
scroll to position [0, 0]
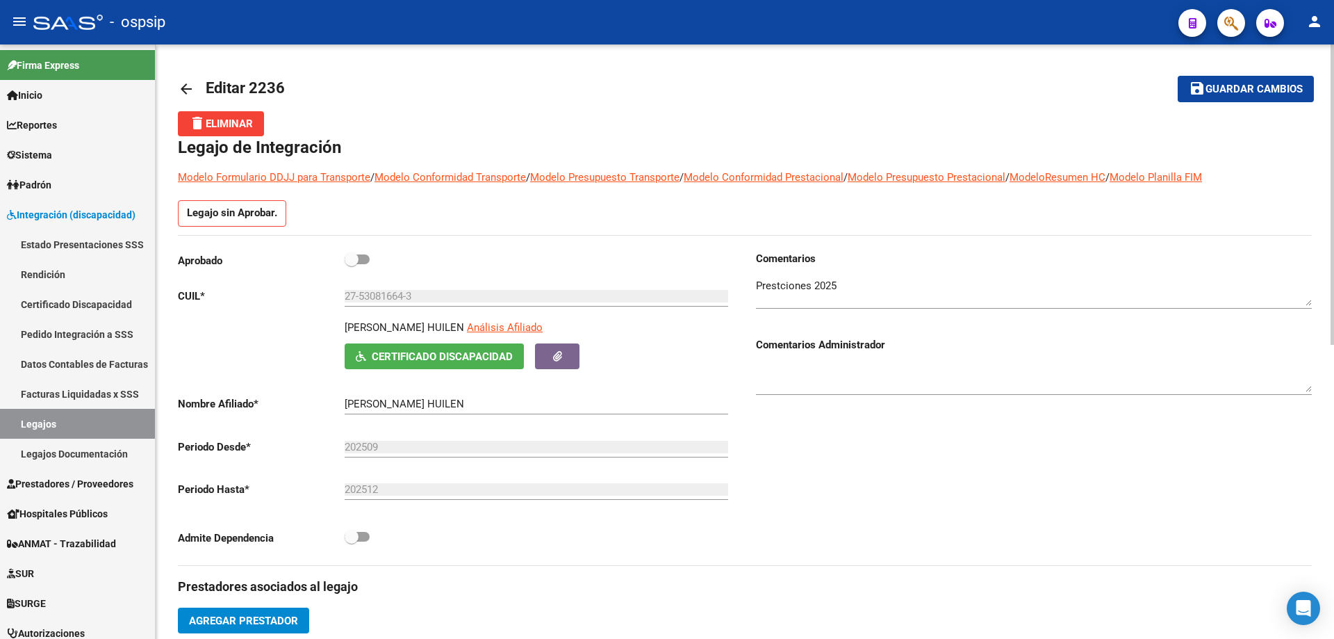
click at [1275, 96] on button "save Guardar cambios" at bounding box center [1246, 89] width 136 height 26
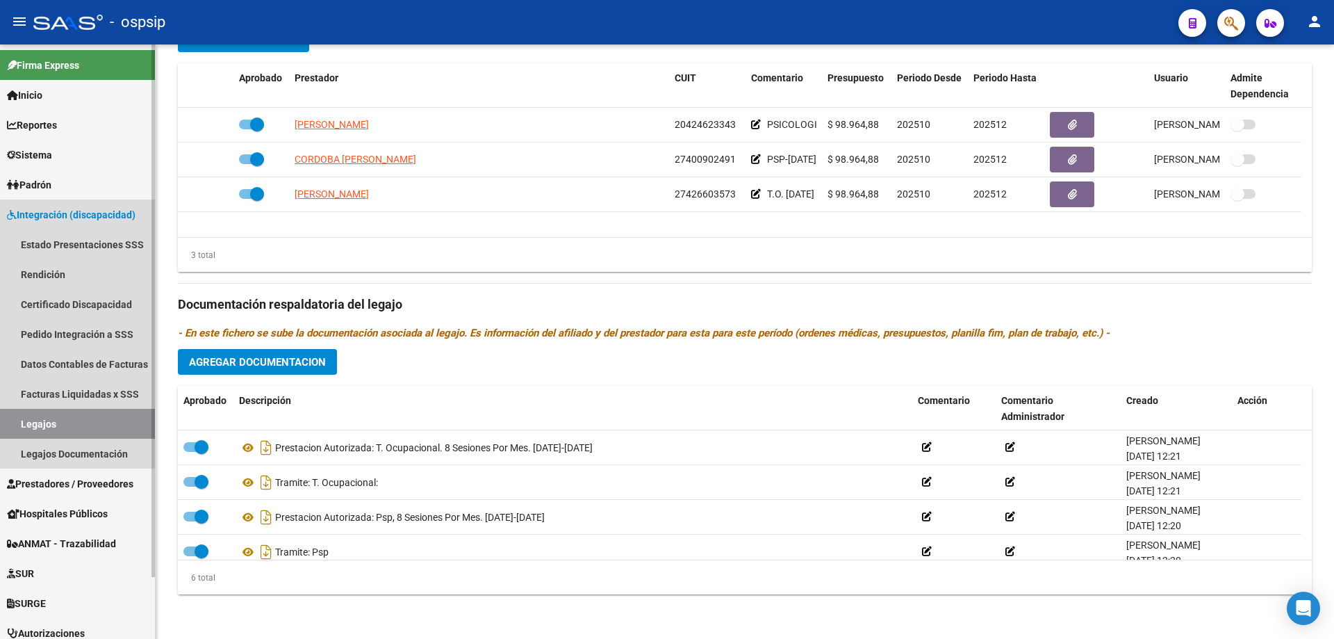
click at [31, 417] on link "Legajos" at bounding box center [77, 424] width 155 height 30
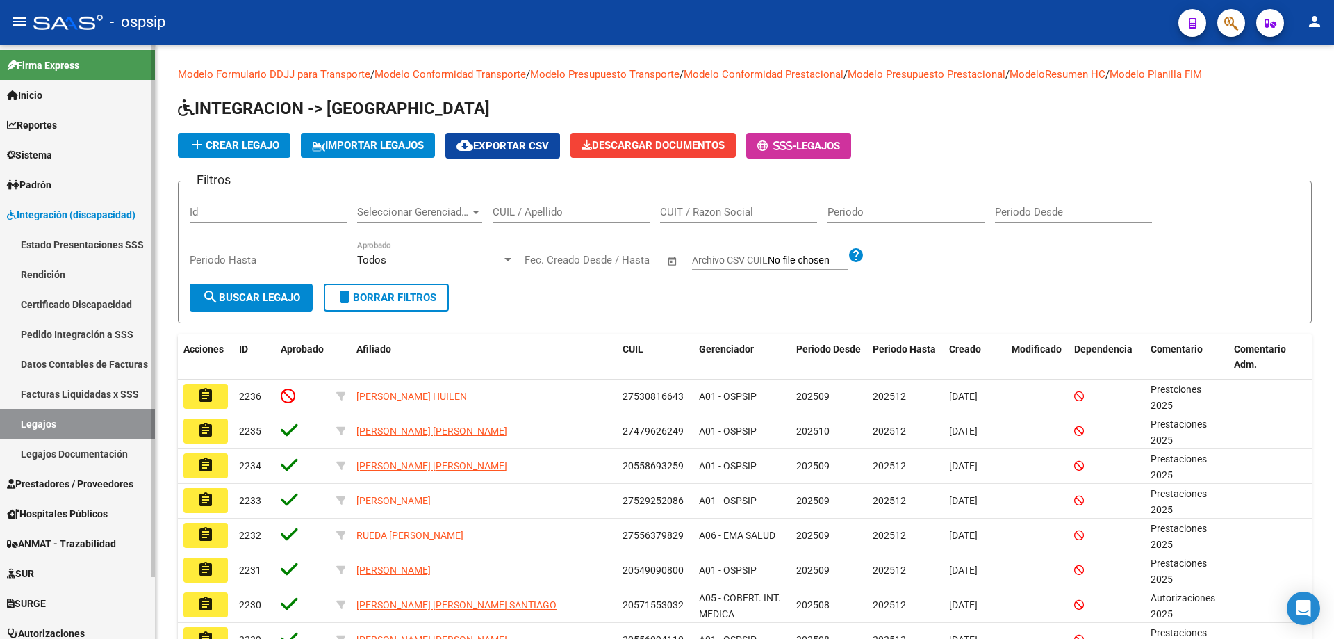
click at [17, 425] on link "Legajos" at bounding box center [77, 424] width 155 height 30
click at [527, 213] on input "CUIL / Apellido" at bounding box center [571, 212] width 157 height 13
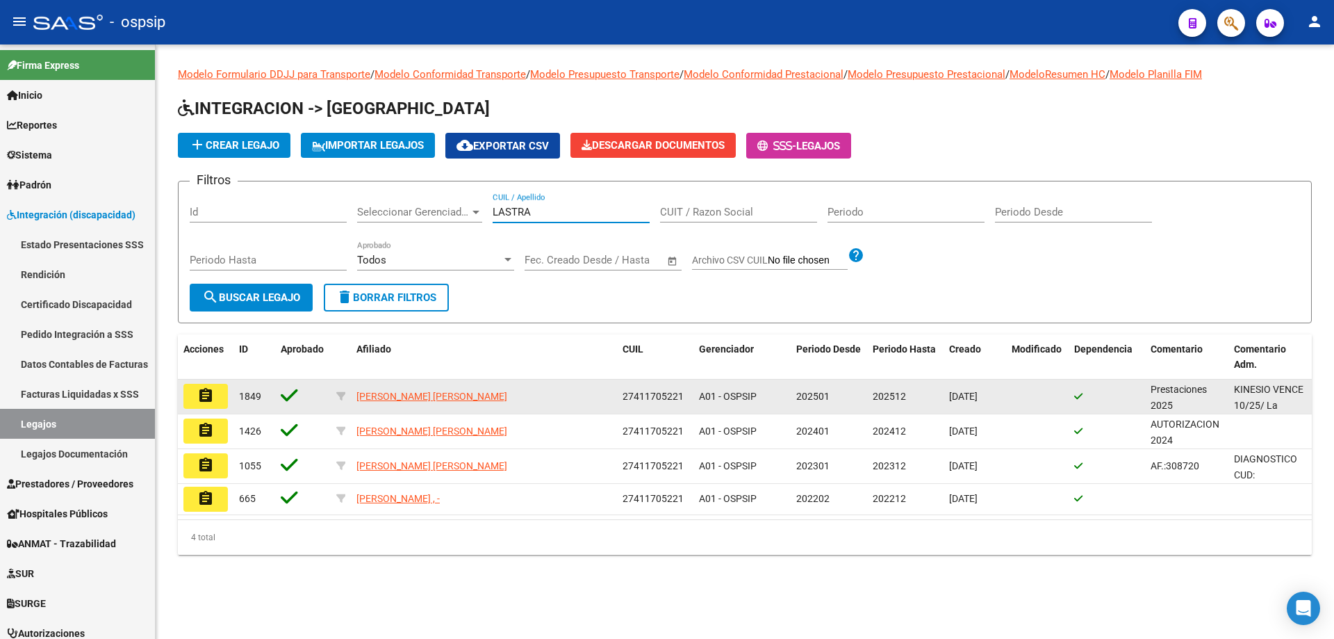
type input "LASTRA"
click at [204, 404] on mat-icon "assignment" at bounding box center [205, 395] width 17 height 17
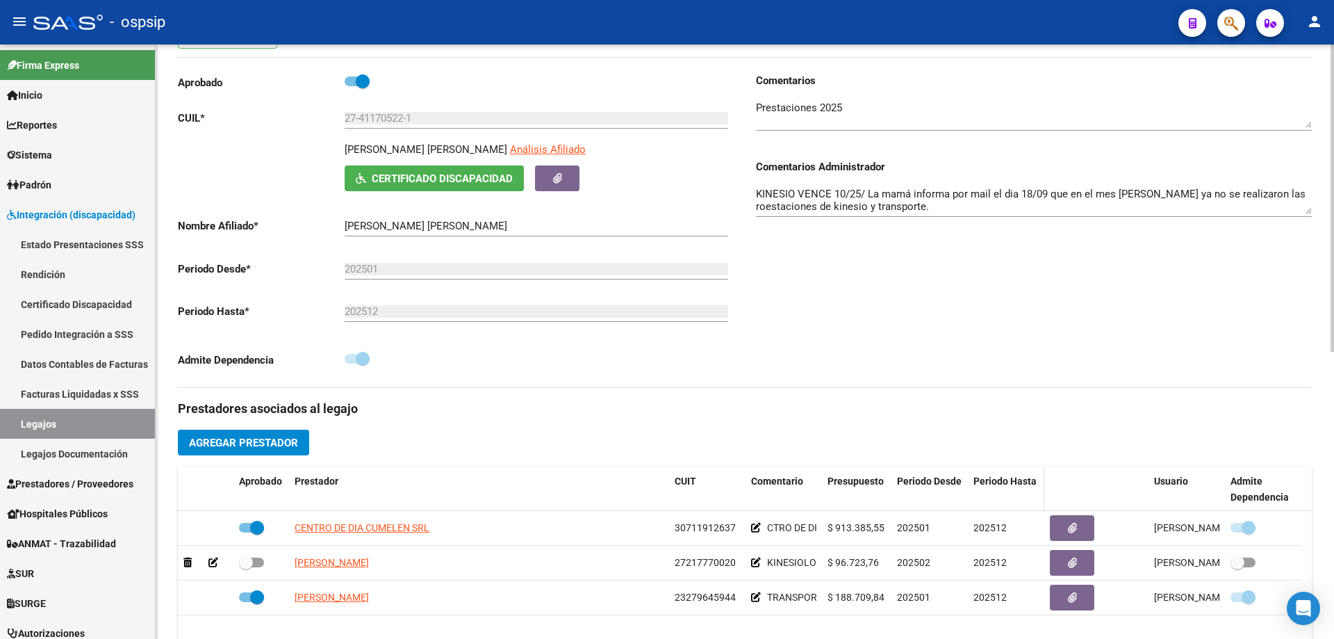
scroll to position [208, 0]
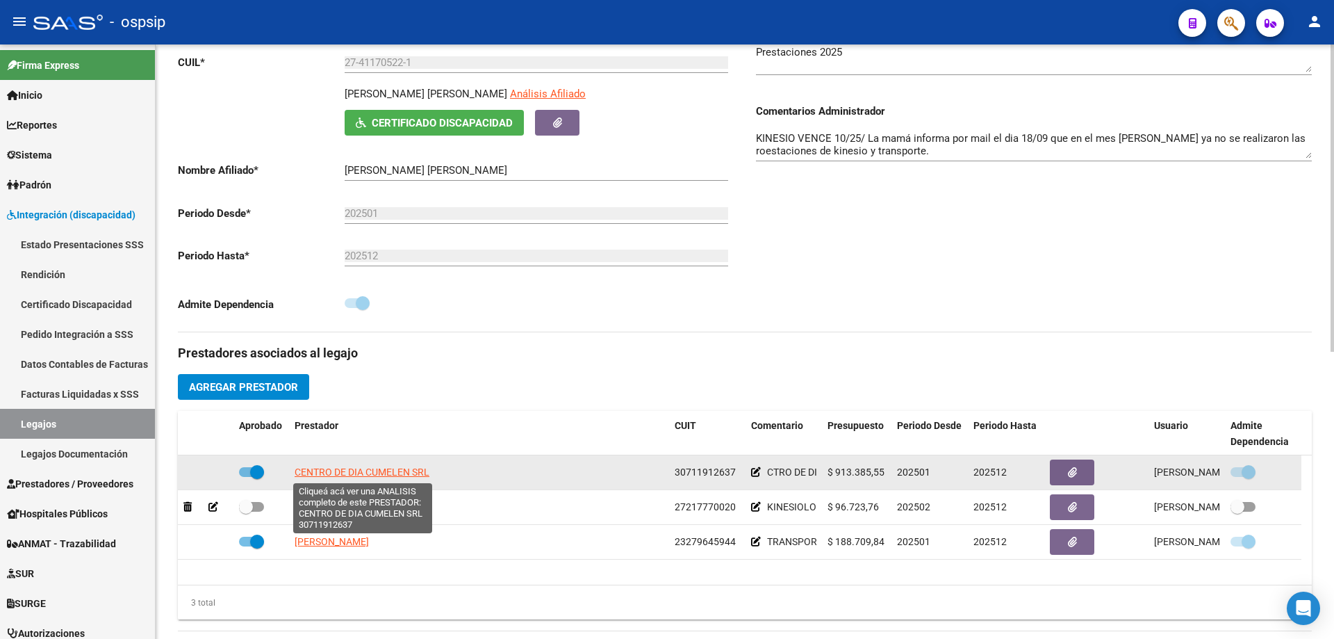
click at [384, 472] on span "CENTRO DE DIA CUMELEN SRL" at bounding box center [362, 471] width 135 height 11
type textarea "30711912637"
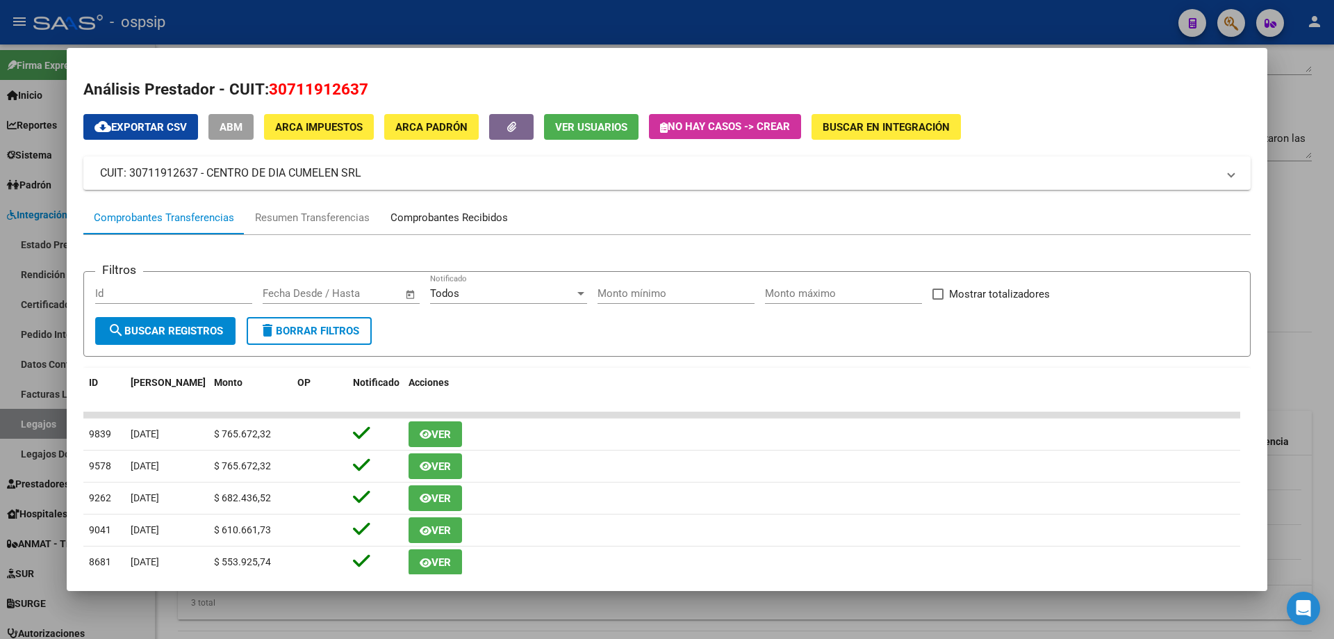
click at [488, 220] on div "Comprobantes Recibidos" at bounding box center [449, 218] width 117 height 16
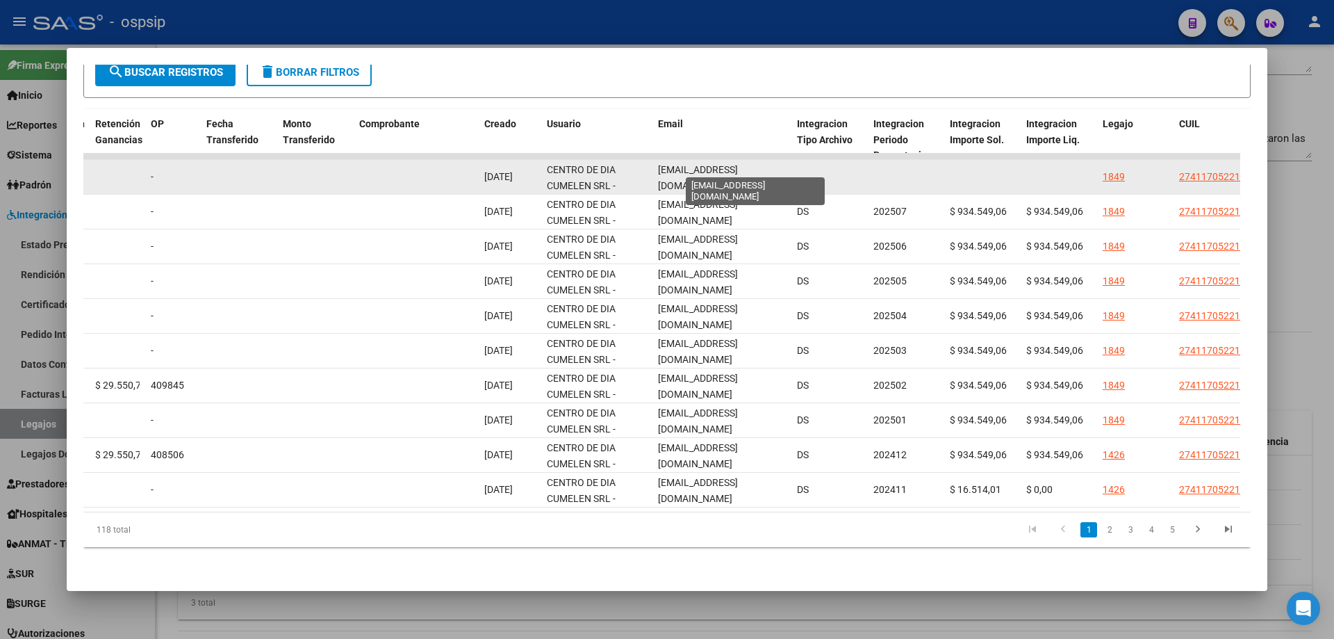
scroll to position [0, 67]
drag, startPoint x: 659, startPoint y: 165, endPoint x: 828, endPoint y: 165, distance: 169.6
click at [828, 165] on div "88485 Integración - Discapacidad Factura B: 3 - 4992 $ 934.549,06 [DATE] [DATE]…" at bounding box center [395, 177] width 3002 height 35
copy div "[EMAIL_ADDRESS][DOMAIN_NAME]"
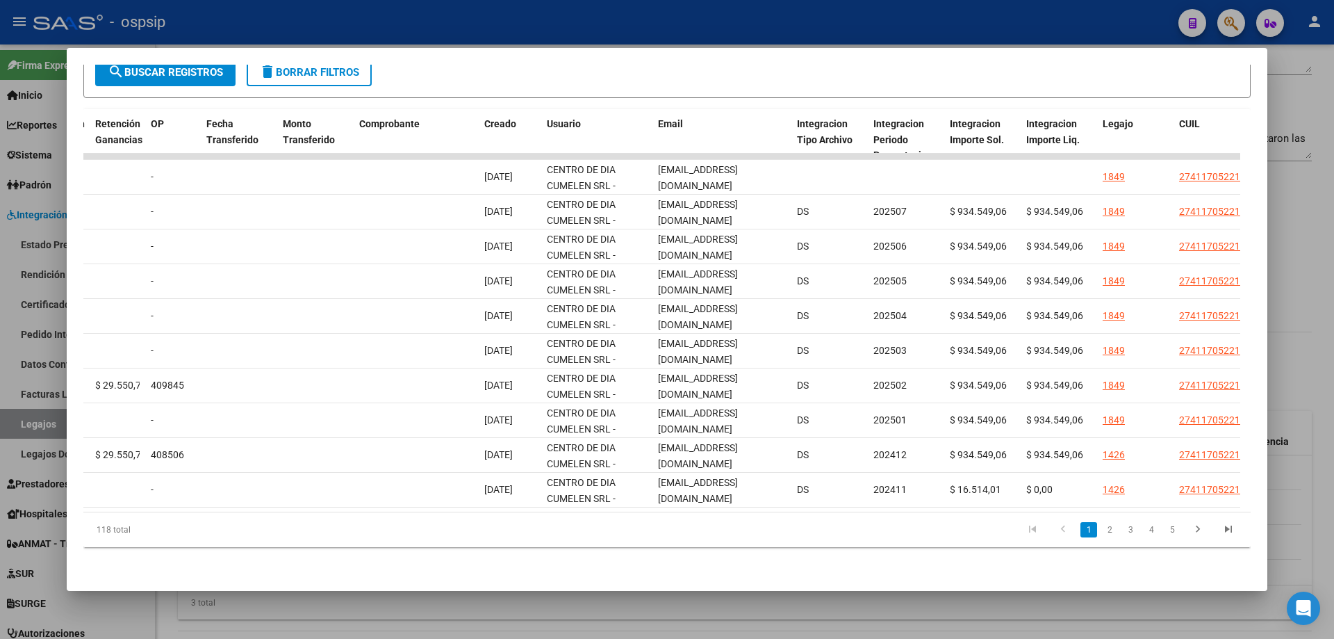
click at [1303, 244] on div at bounding box center [667, 319] width 1334 height 639
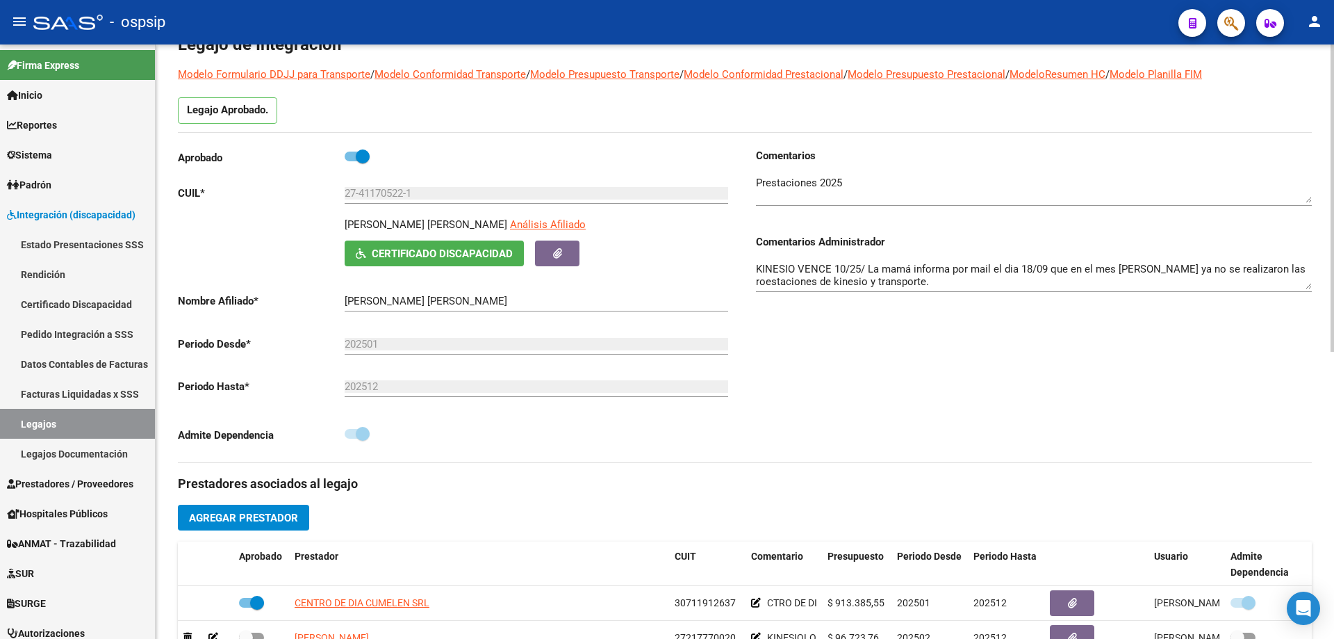
scroll to position [208, 0]
